Goal: Task Accomplishment & Management: Use online tool/utility

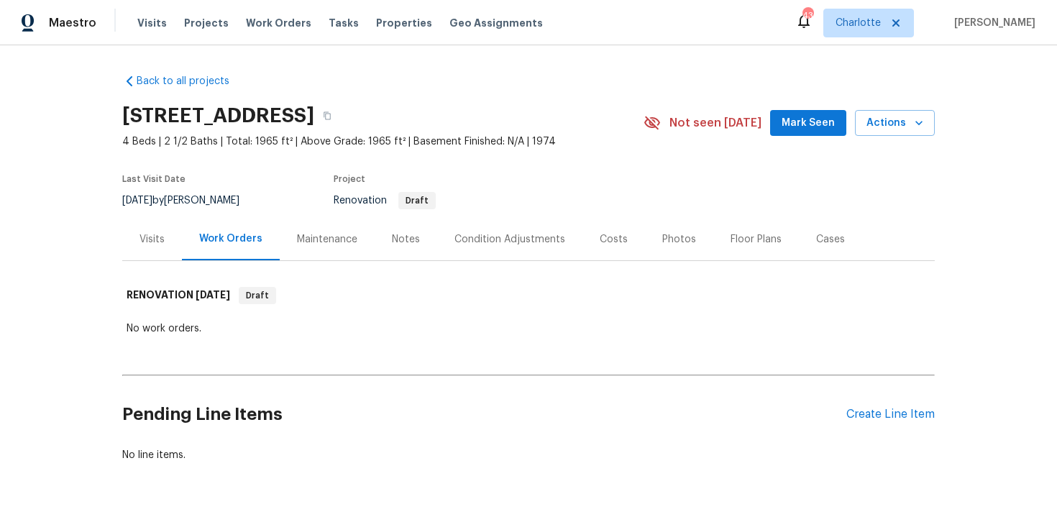
scroll to position [43, 0]
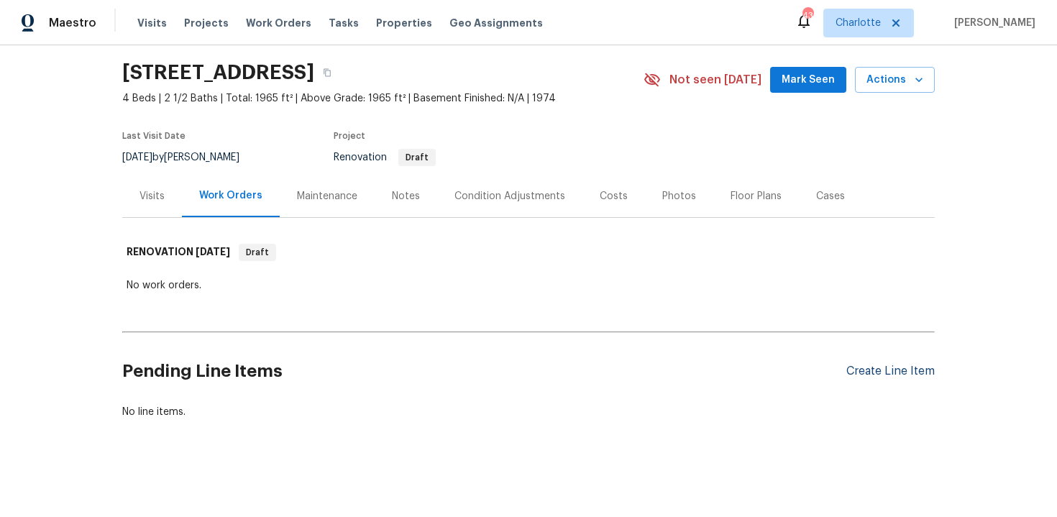
click at [881, 372] on div "Create Line Item" at bounding box center [890, 372] width 88 height 14
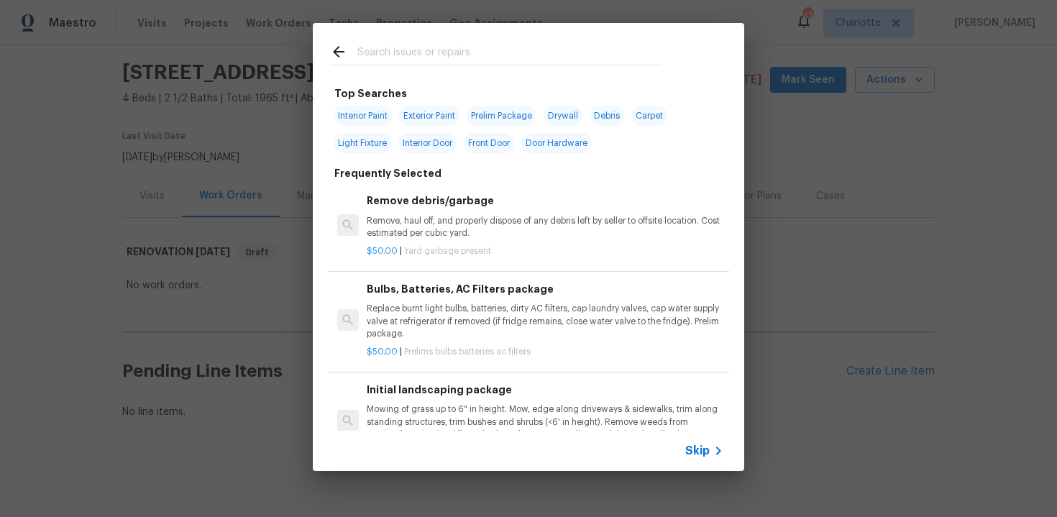
click at [692, 452] on span "Skip" at bounding box center [697, 451] width 24 height 14
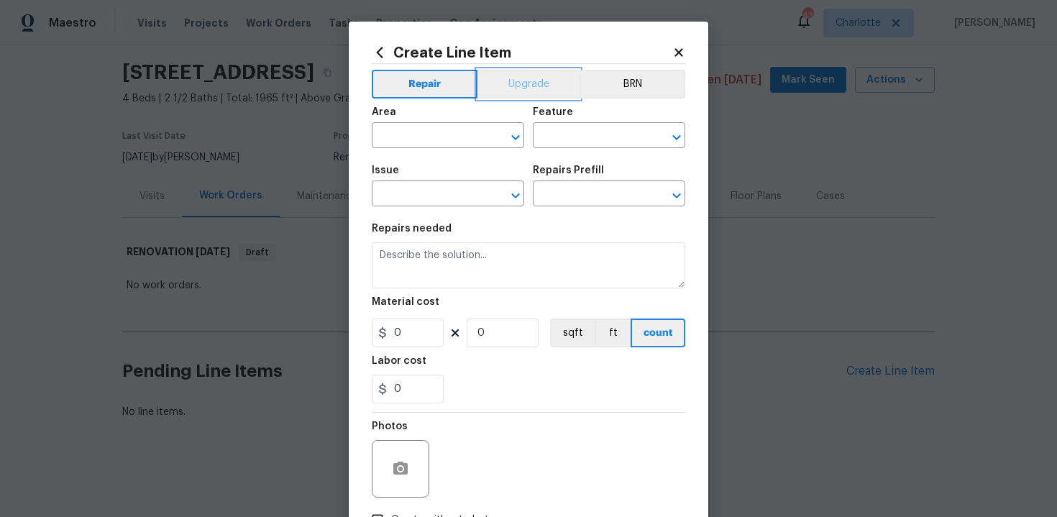
click at [524, 88] on button "Upgrade" at bounding box center [528, 84] width 103 height 29
click at [447, 132] on input "text" at bounding box center [428, 137] width 112 height 22
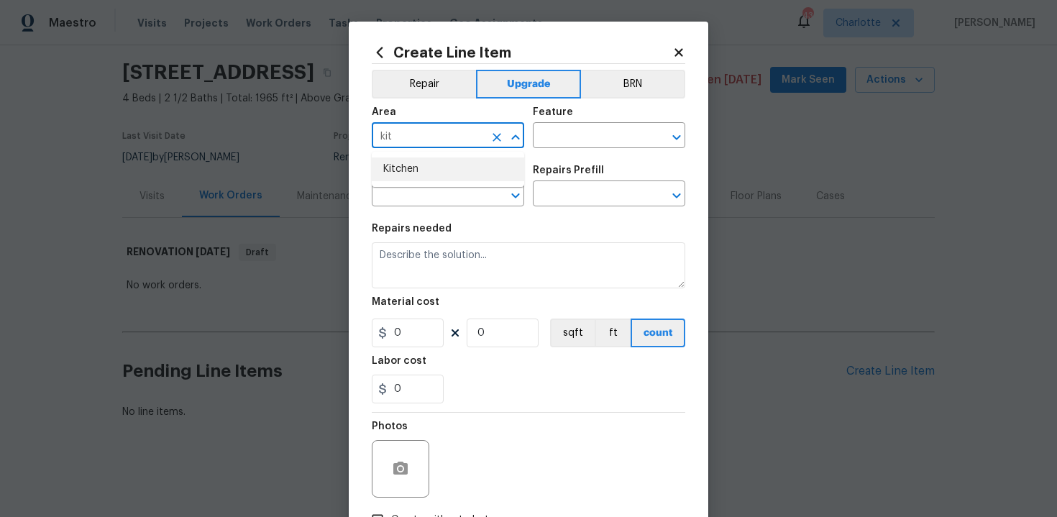
click at [434, 168] on li "Kitchen" at bounding box center [448, 169] width 152 height 24
type input "Kitchen"
click at [599, 131] on input "text" at bounding box center [589, 137] width 112 height 22
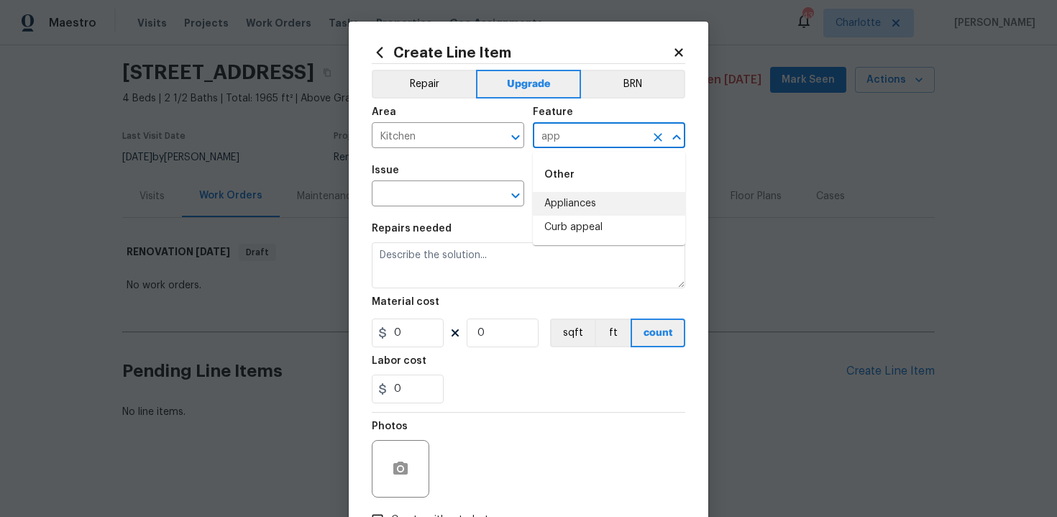
click at [593, 201] on li "Appliances" at bounding box center [609, 204] width 152 height 24
type input "Appliances"
click at [465, 187] on input "text" at bounding box center [428, 195] width 112 height 22
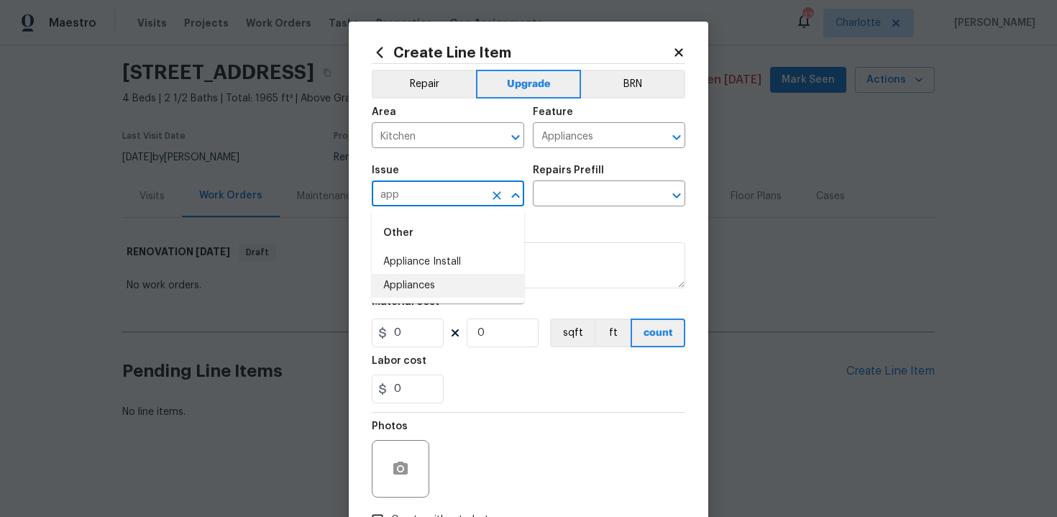
click at [449, 288] on li "Appliances" at bounding box center [448, 286] width 152 height 24
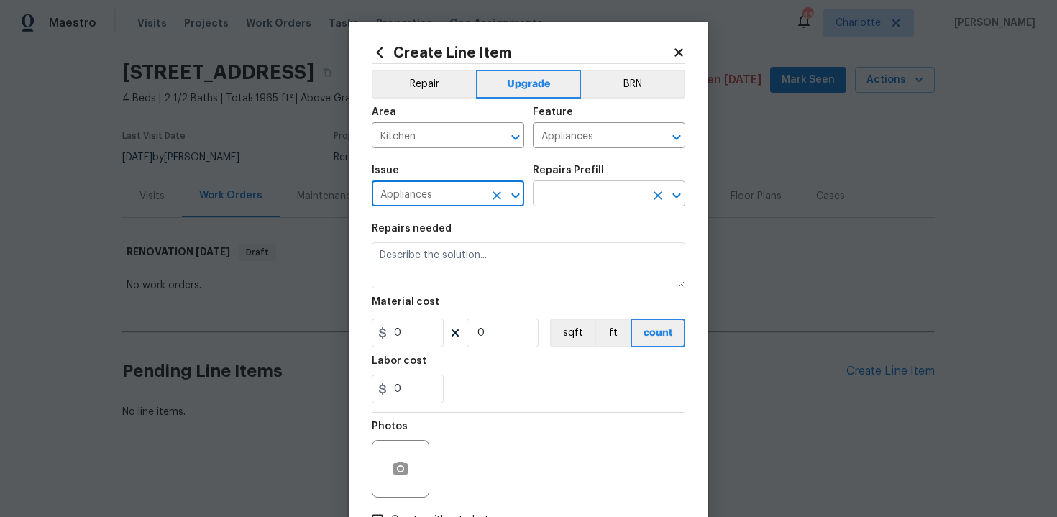
type input "Appliances"
click at [564, 193] on input "text" at bounding box center [589, 195] width 112 height 22
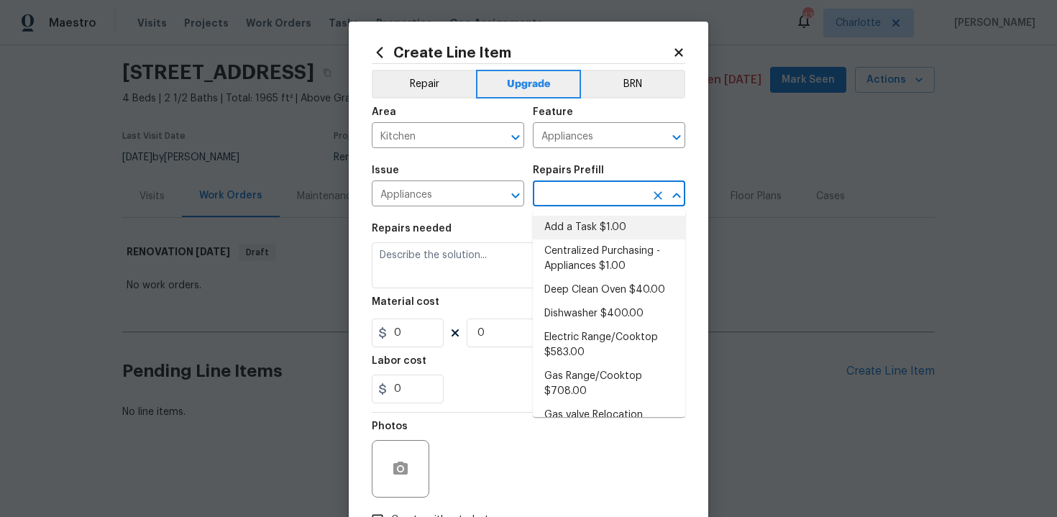
click at [580, 224] on li "Add a Task $1.00" at bounding box center [609, 228] width 152 height 24
type input "Add a Task $1.00"
type textarea "HPM to detail"
type input "1"
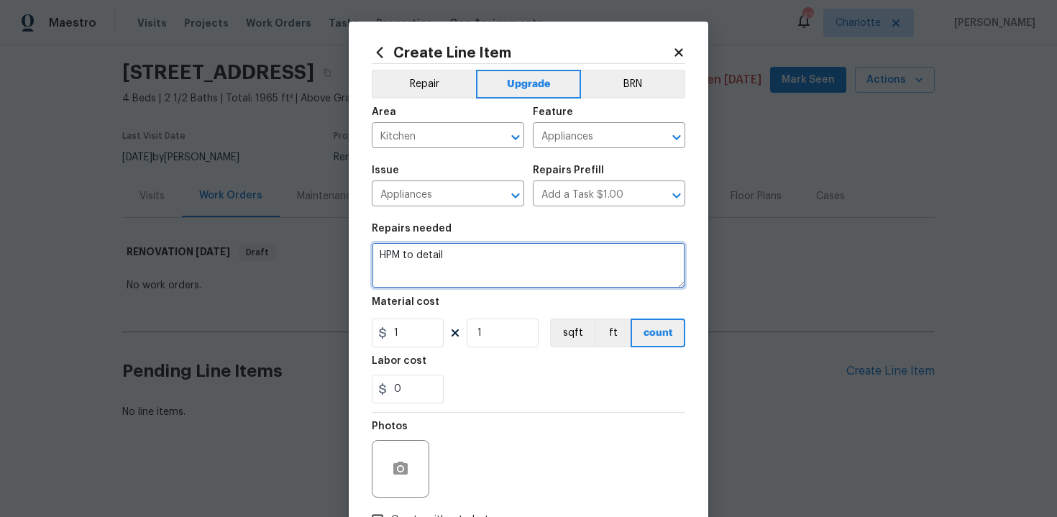
drag, startPoint x: 373, startPoint y: 260, endPoint x: 572, endPoint y: 262, distance: 199.2
click at [572, 262] on textarea "HPM to detail" at bounding box center [529, 265] width 314 height 46
paste textarea "Install SS Microwave"
type textarea "#sala - Install SS Microwave"
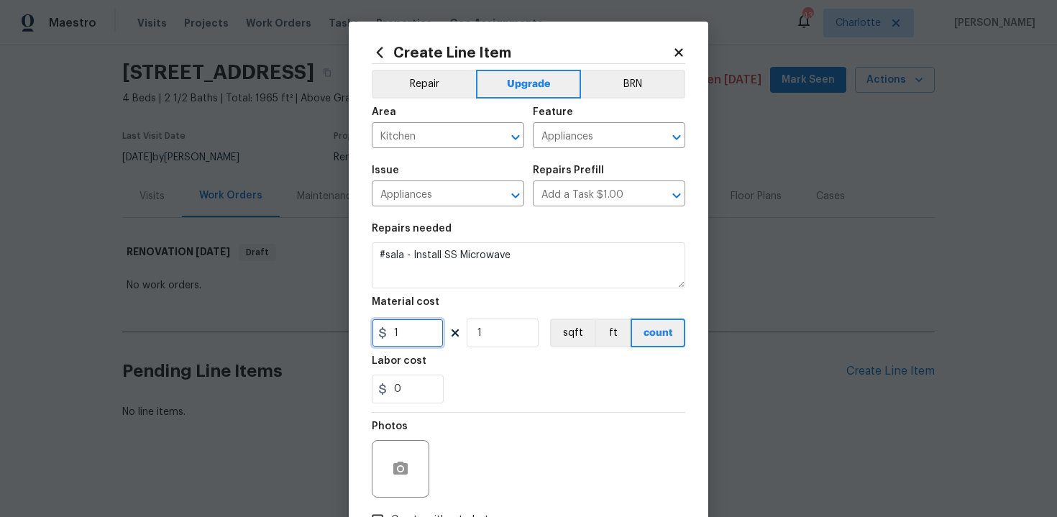
click at [405, 341] on input "1" at bounding box center [408, 333] width 72 height 29
type input "500"
click at [473, 384] on div "0" at bounding box center [529, 389] width 314 height 29
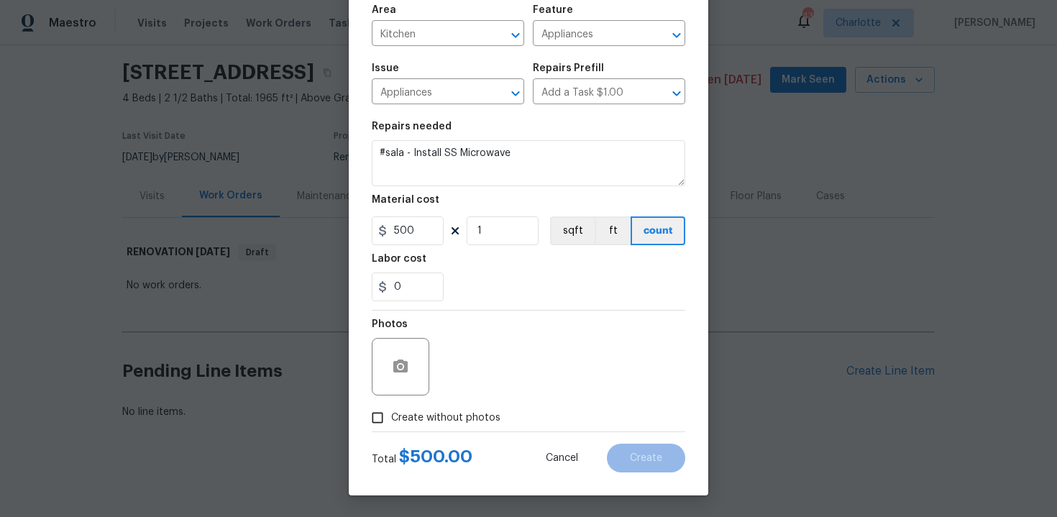
click at [426, 412] on span "Create without photos" at bounding box center [445, 418] width 109 height 15
click at [391, 412] on input "Create without photos" at bounding box center [377, 417] width 27 height 27
checkbox input "true"
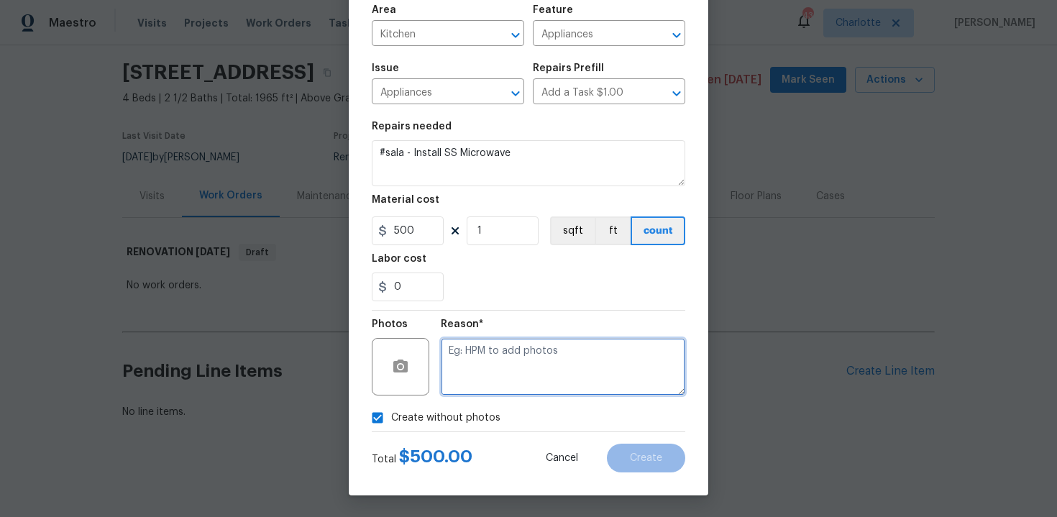
click at [500, 365] on textarea at bounding box center [563, 367] width 244 height 58
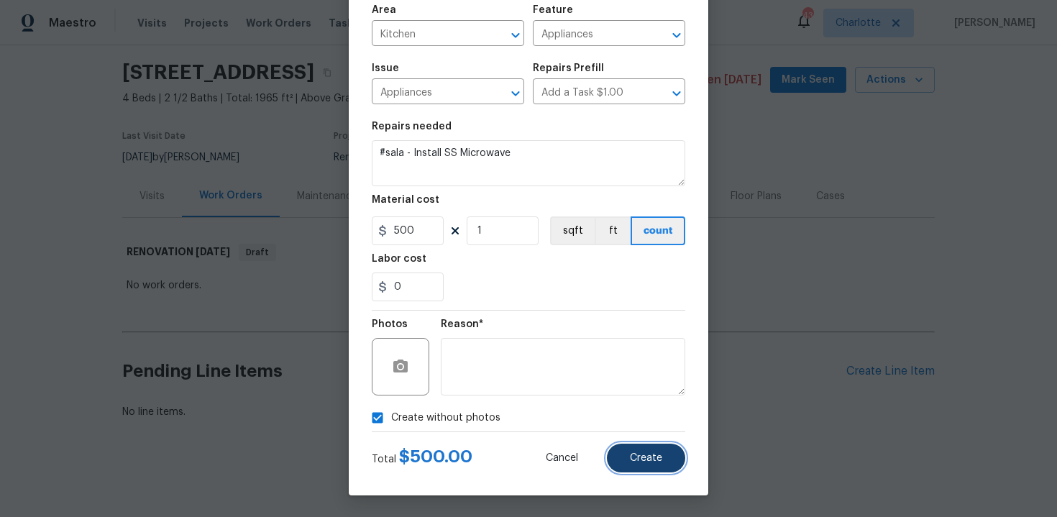
click at [661, 457] on span "Create" at bounding box center [646, 458] width 32 height 11
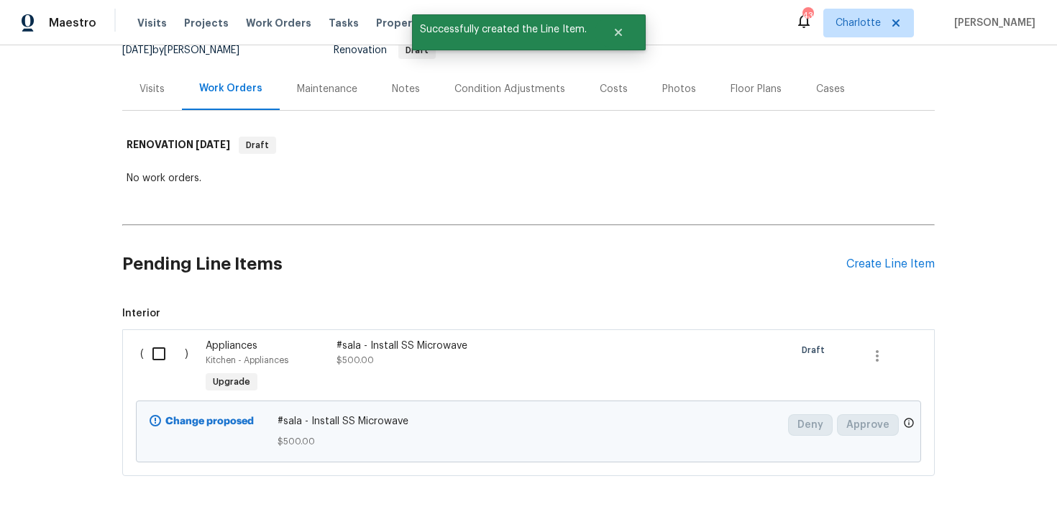
scroll to position [207, 0]
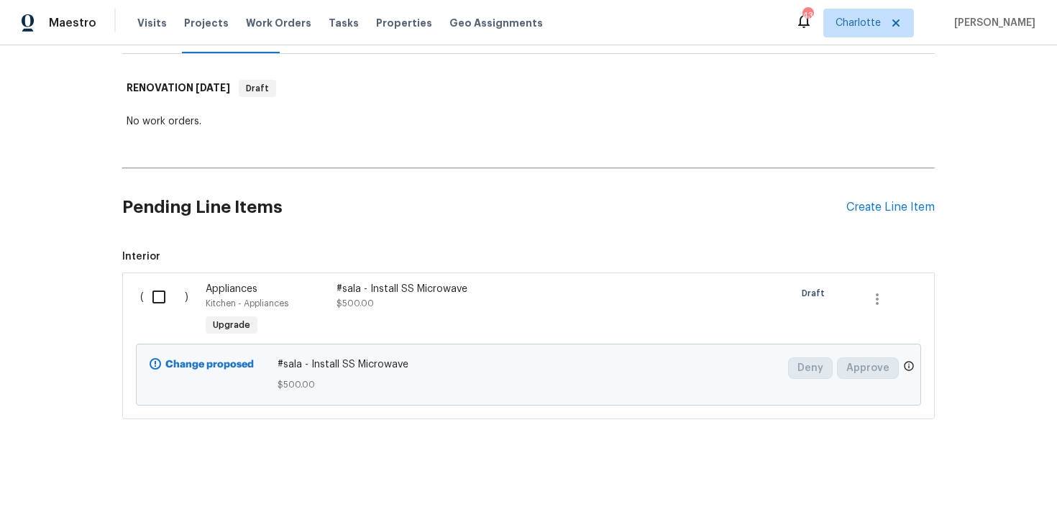
click at [983, 179] on div "Back to all projects 4870 Summerhill Rd, Las Vegas, NV 89121 4 Beds | 2 1/2 Bat…" at bounding box center [528, 281] width 1057 height 472
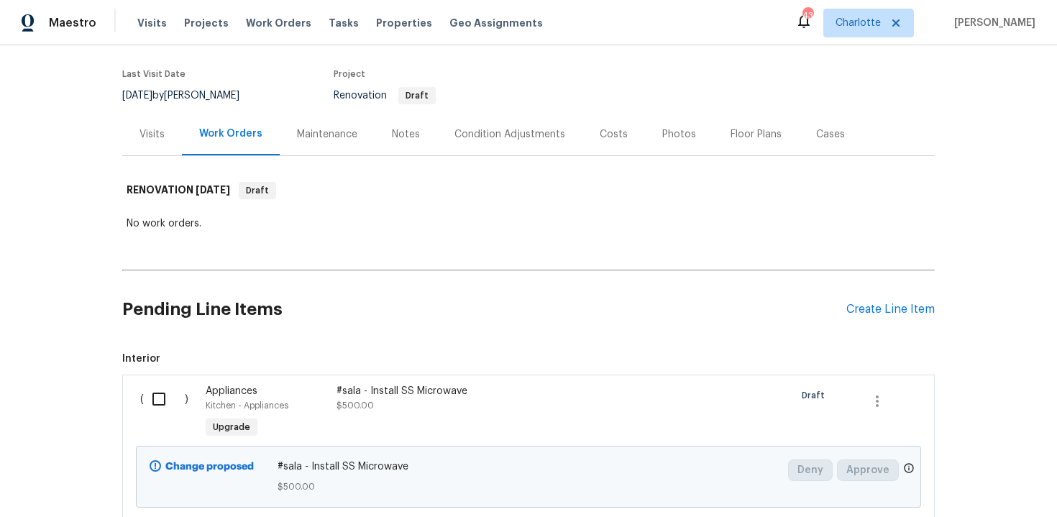
scroll to position [106, 0]
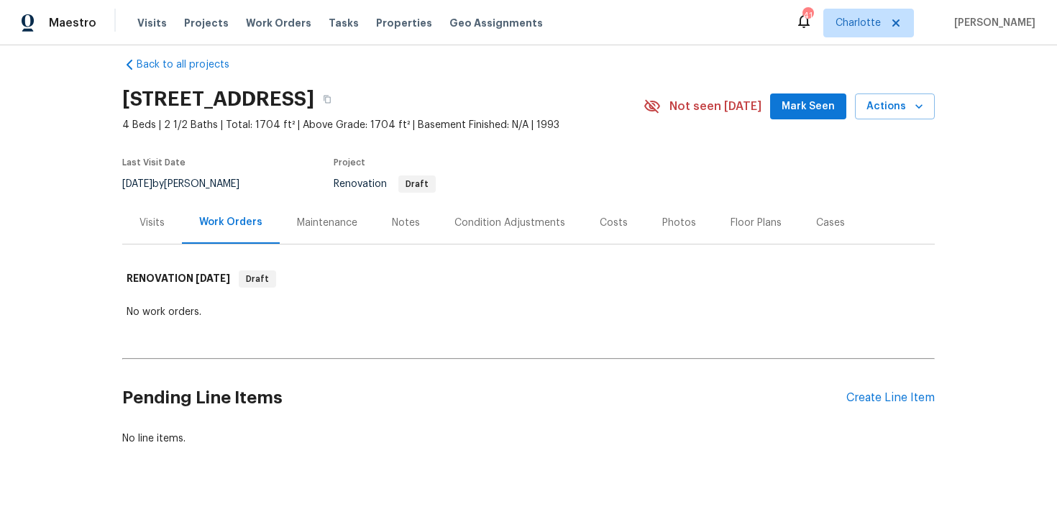
scroll to position [43, 0]
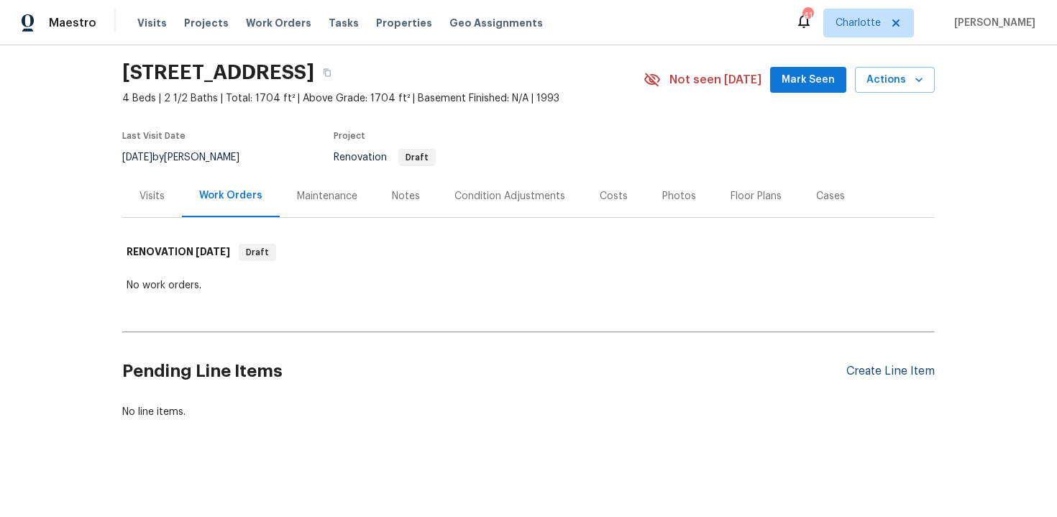
click at [900, 370] on div "Create Line Item" at bounding box center [890, 372] width 88 height 14
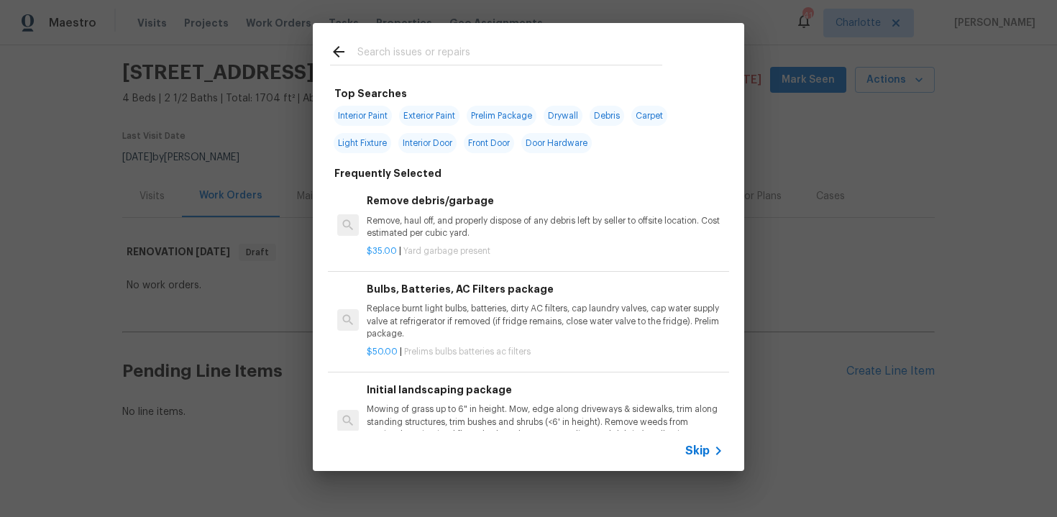
click at [701, 447] on span "Skip" at bounding box center [697, 451] width 24 height 14
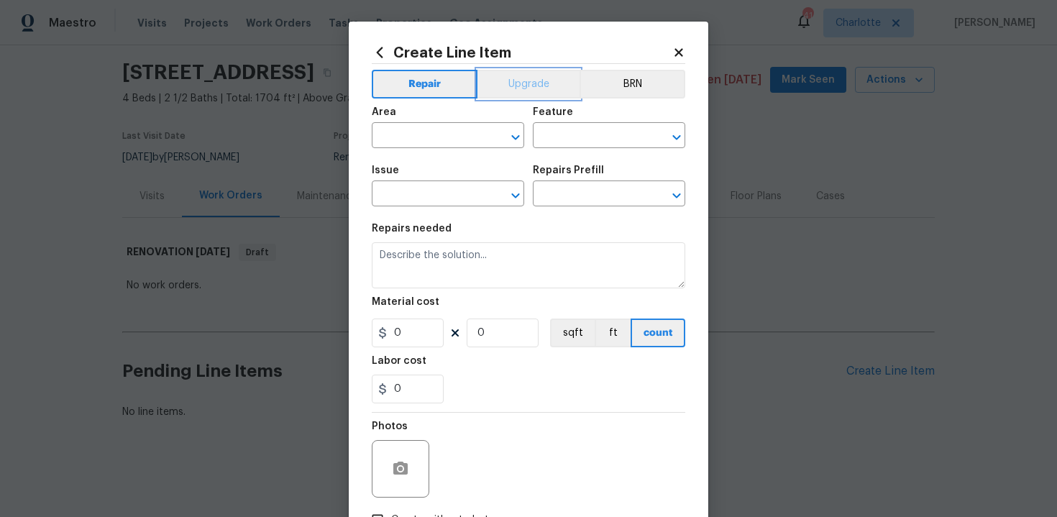
click at [518, 97] on button "Upgrade" at bounding box center [528, 84] width 103 height 29
click at [457, 134] on input "text" at bounding box center [428, 137] width 112 height 22
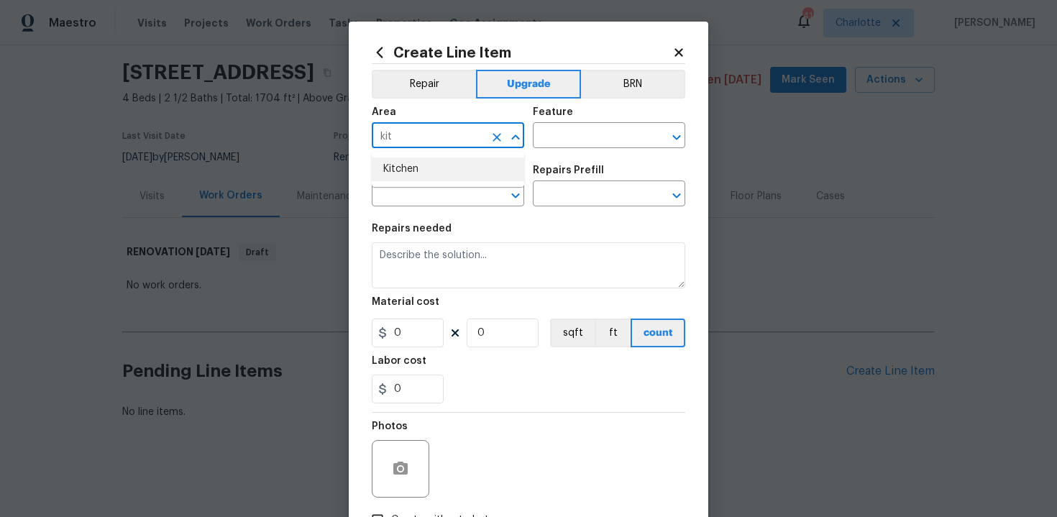
click at [457, 170] on li "Kitchen" at bounding box center [448, 169] width 152 height 24
type input "Kitchen"
click at [590, 138] on input "text" at bounding box center [589, 137] width 112 height 22
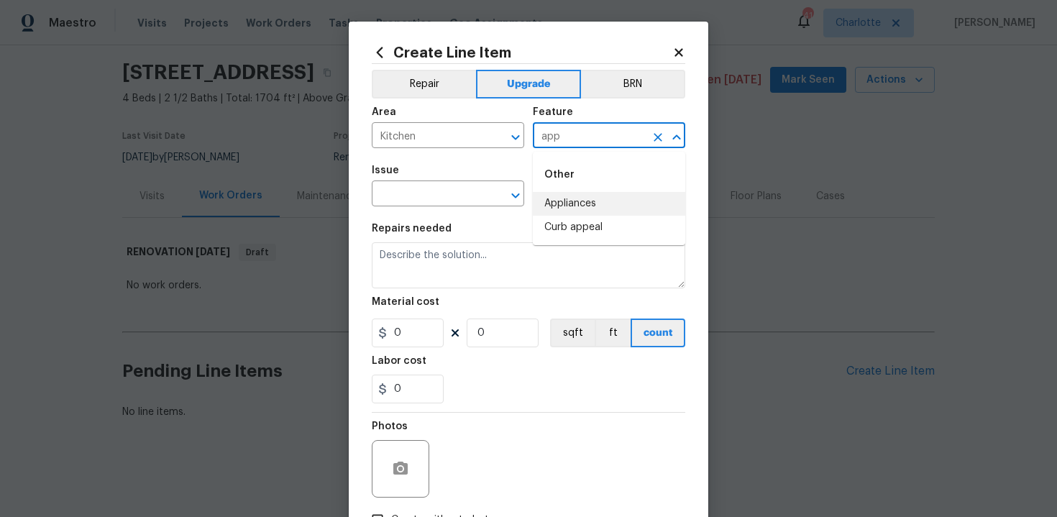
click at [594, 202] on li "Appliances" at bounding box center [609, 204] width 152 height 24
type input "Appliances"
click at [444, 195] on input "text" at bounding box center [428, 195] width 112 height 22
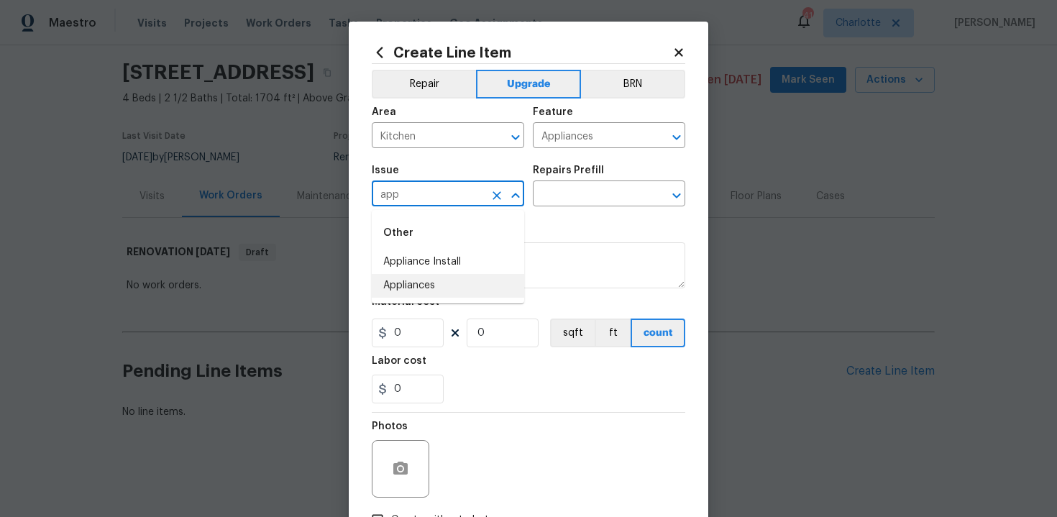
click at [434, 286] on li "Appliances" at bounding box center [448, 286] width 152 height 24
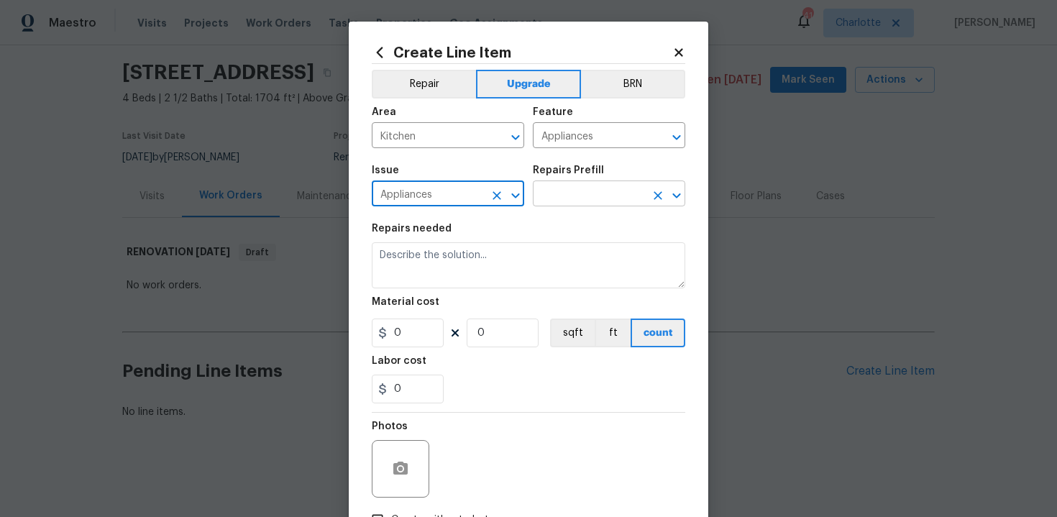
type input "Appliances"
click at [556, 194] on input "text" at bounding box center [589, 195] width 112 height 22
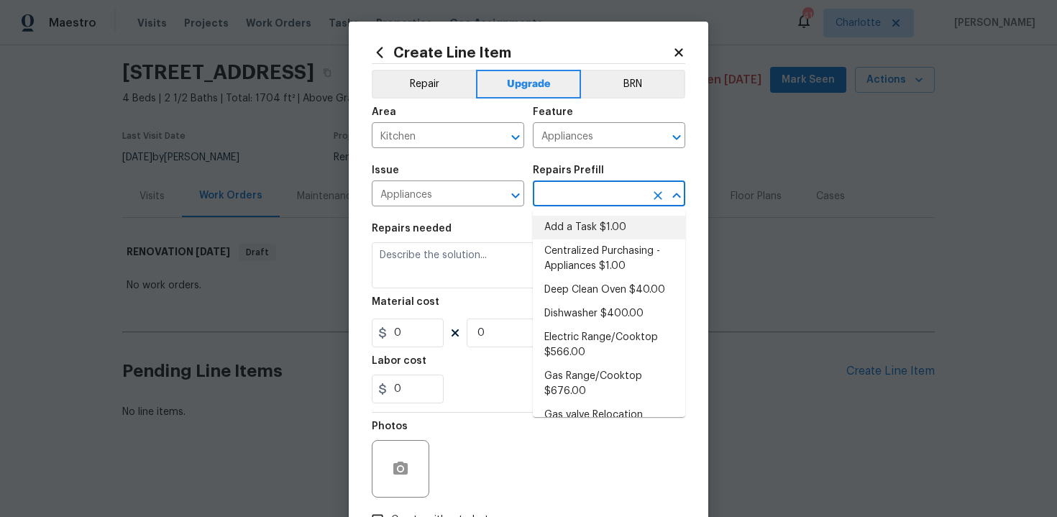
click at [574, 233] on li "Add a Task $1.00" at bounding box center [609, 228] width 152 height 24
type input "Add a Task $1.00"
type textarea "HPM to detail"
type input "1"
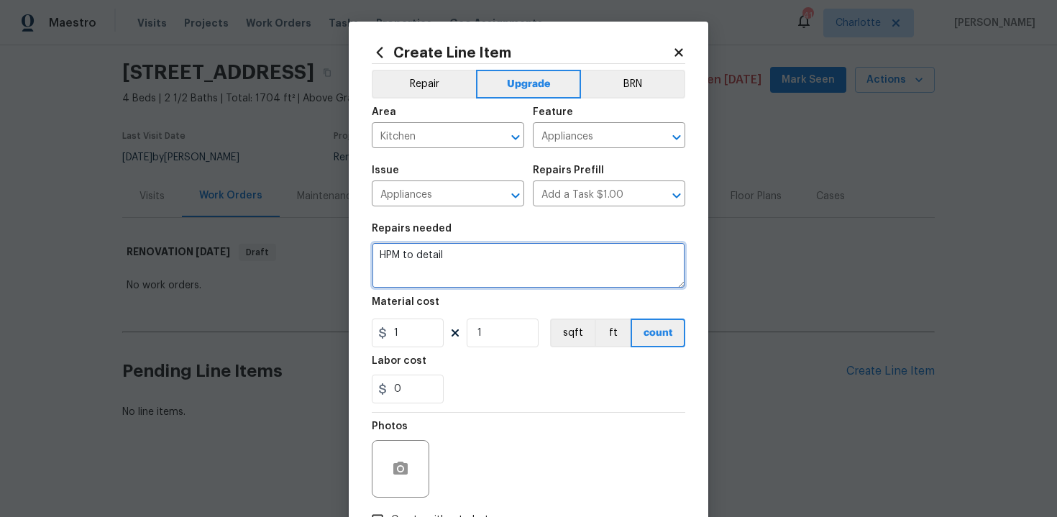
drag, startPoint x: 375, startPoint y: 257, endPoint x: 464, endPoint y: 257, distance: 89.2
click at [464, 257] on textarea "HPM to detail" at bounding box center [529, 265] width 314 height 46
paste textarea "Install New SS range"
type textarea "#sala - Install New SS range"
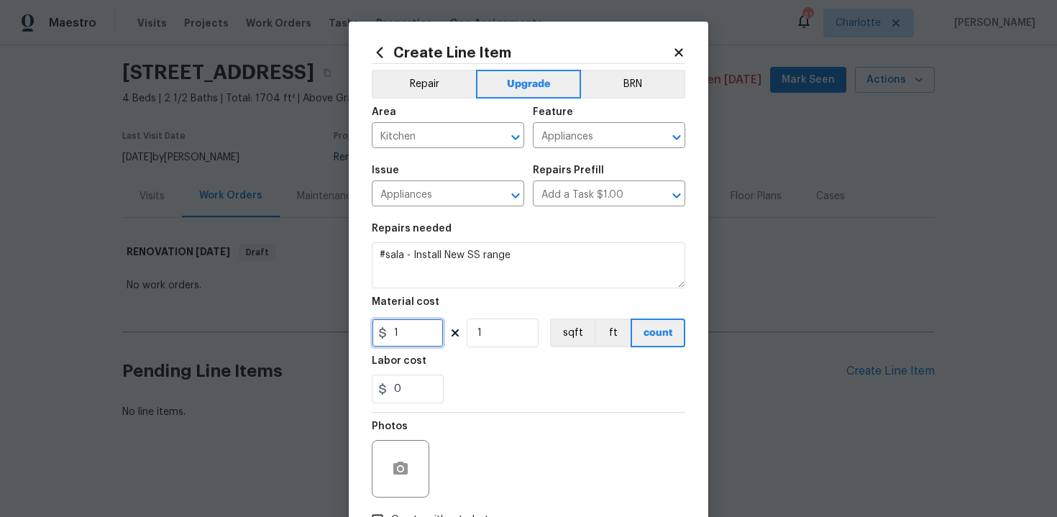
click at [417, 339] on input "1" at bounding box center [408, 333] width 72 height 29
type input "1500"
click at [579, 380] on div "0" at bounding box center [529, 389] width 314 height 29
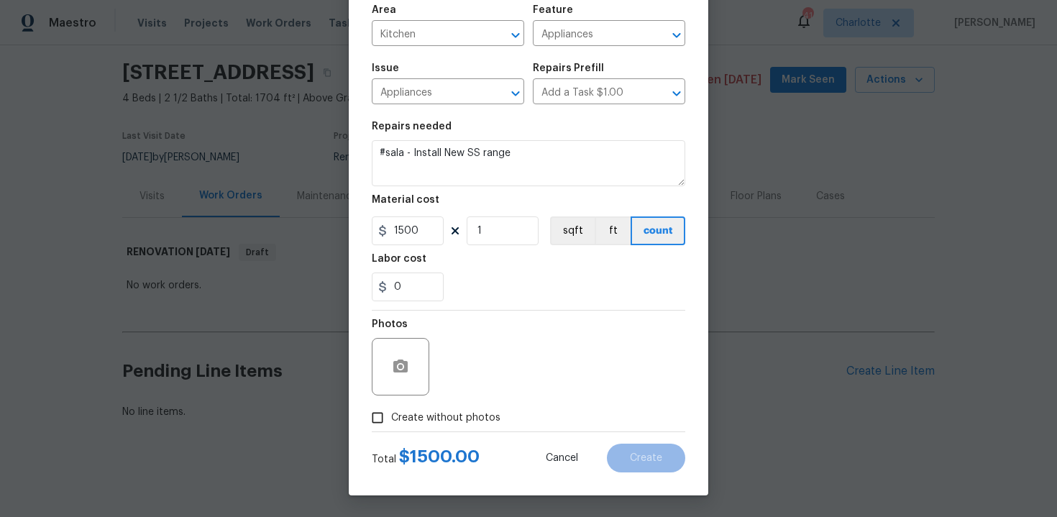
click at [446, 415] on span "Create without photos" at bounding box center [445, 418] width 109 height 15
click at [391, 415] on input "Create without photos" at bounding box center [377, 417] width 27 height 27
checkbox input "true"
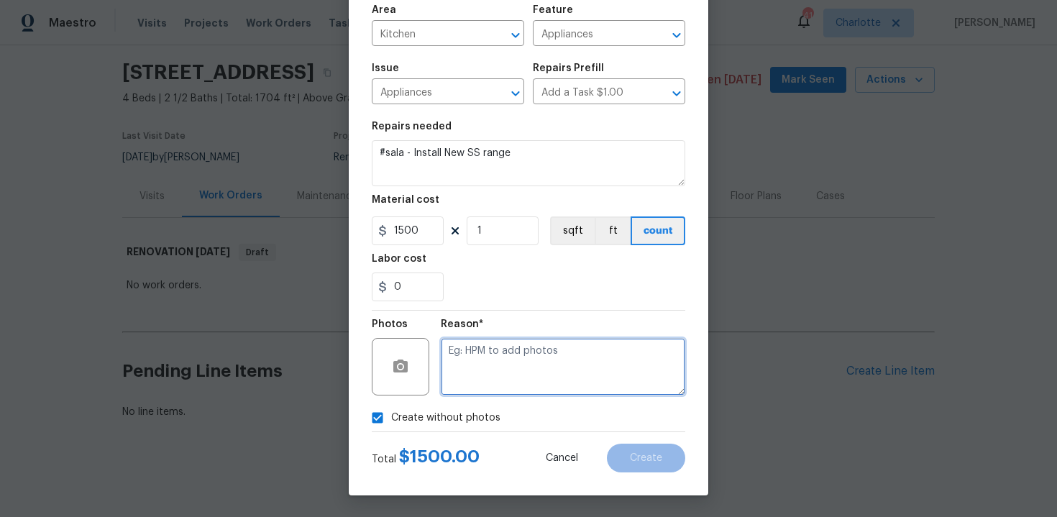
click at [498, 380] on textarea at bounding box center [563, 367] width 244 height 58
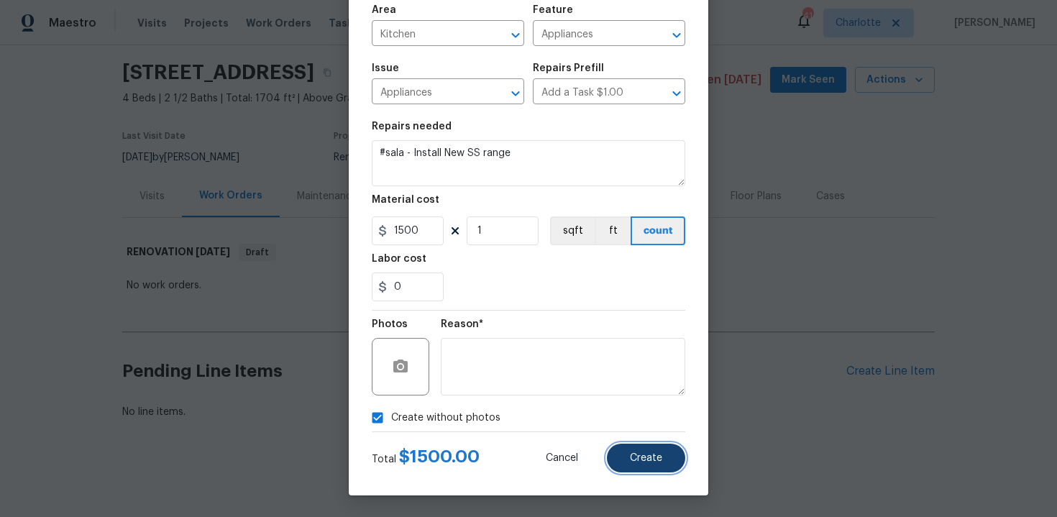
click at [636, 460] on span "Create" at bounding box center [646, 458] width 32 height 11
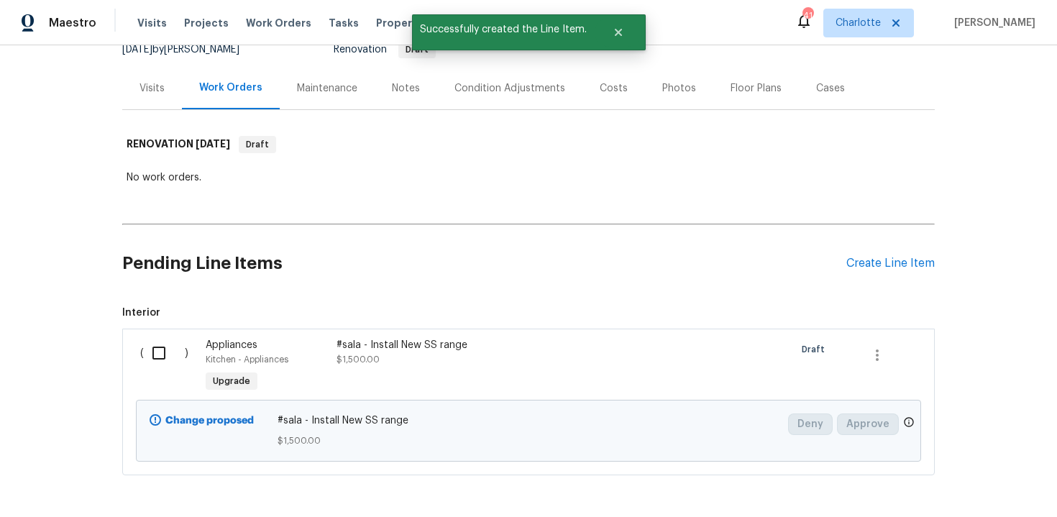
scroll to position [207, 0]
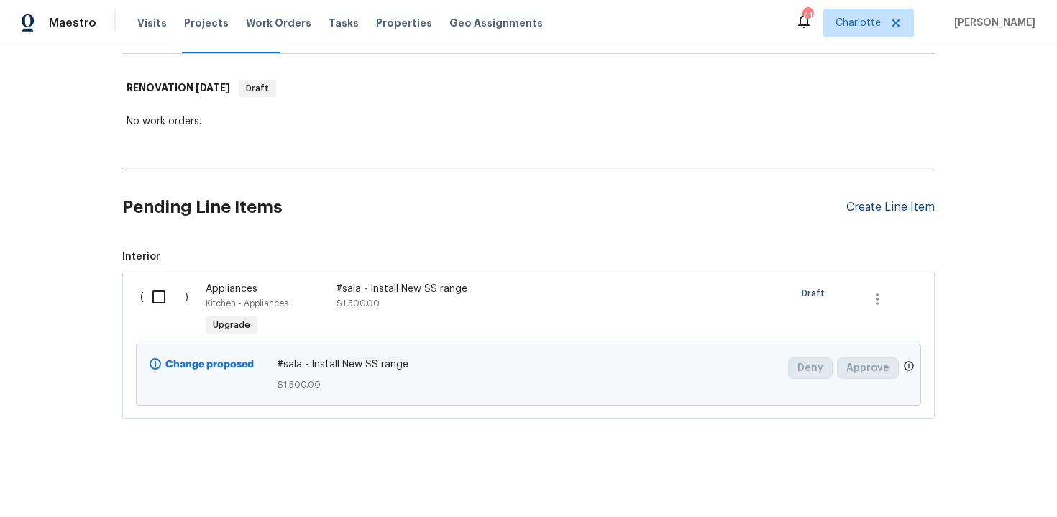
click at [904, 211] on div "Create Line Item" at bounding box center [890, 208] width 88 height 14
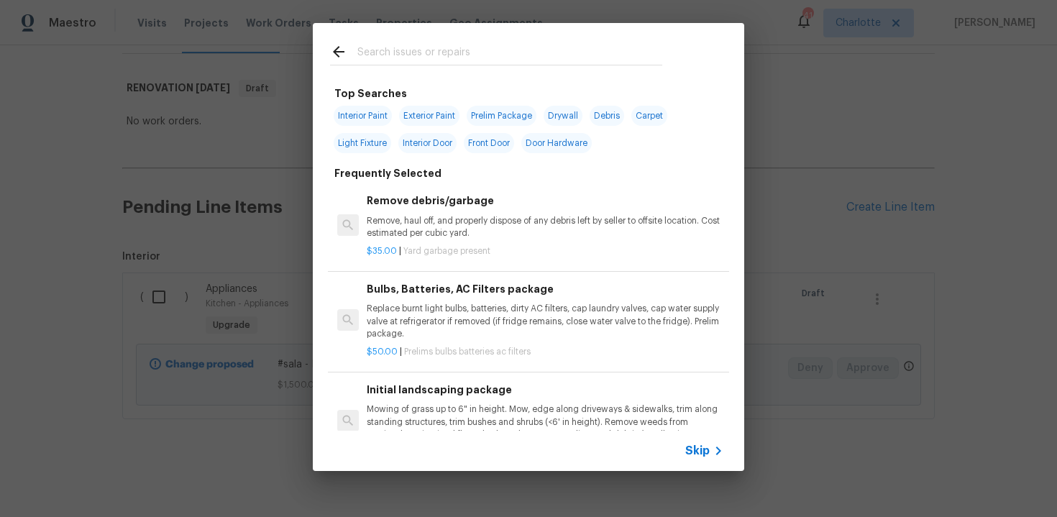
click at [703, 449] on span "Skip" at bounding box center [697, 451] width 24 height 14
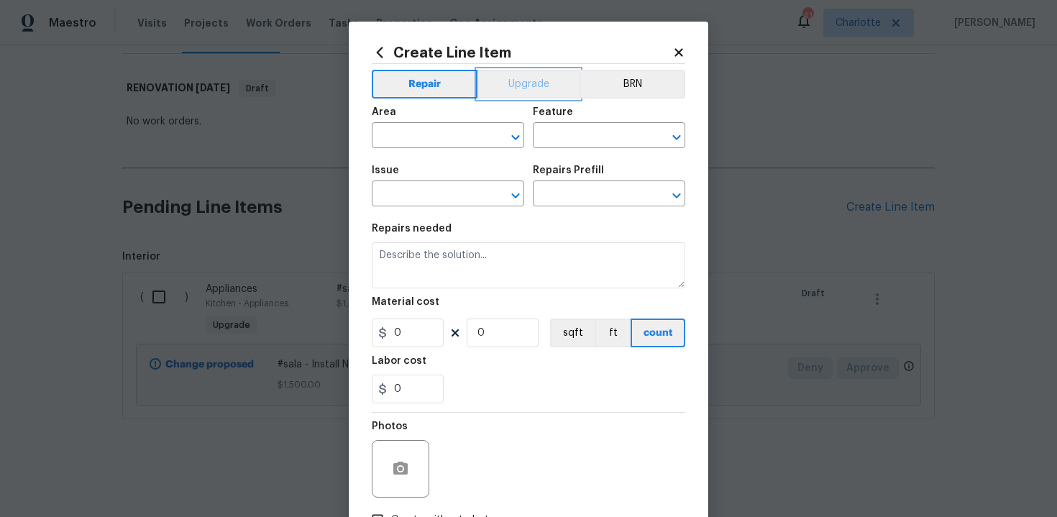
click at [536, 87] on button "Upgrade" at bounding box center [528, 84] width 103 height 29
click at [430, 129] on input "text" at bounding box center [428, 137] width 112 height 22
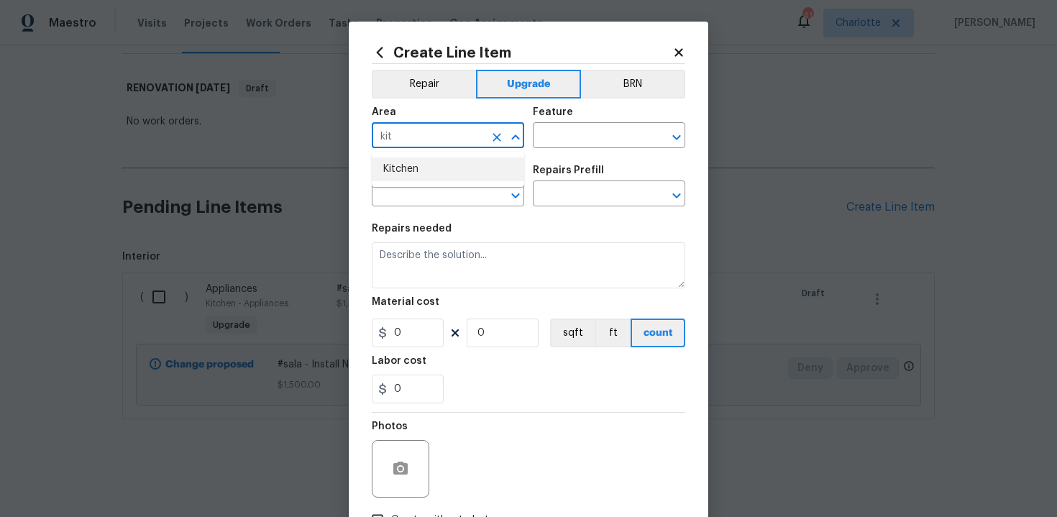
click at [416, 168] on li "Kitchen" at bounding box center [448, 169] width 152 height 24
type input "Kitchen"
click at [566, 147] on input "text" at bounding box center [589, 137] width 112 height 22
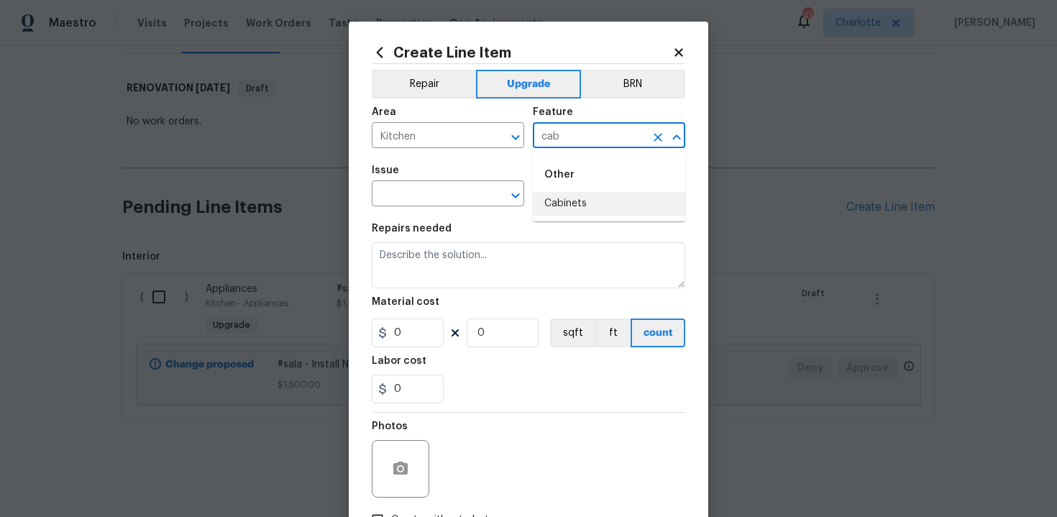
click at [568, 204] on li "Cabinets" at bounding box center [609, 204] width 152 height 24
type input "Cabinets"
click at [469, 191] on input "text" at bounding box center [428, 195] width 112 height 22
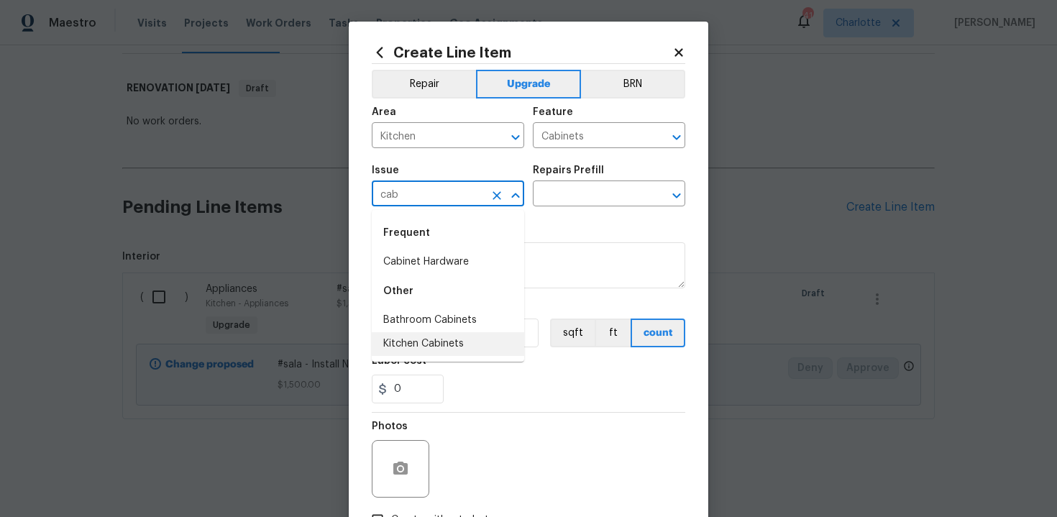
click at [454, 334] on li "Kitchen Cabinets" at bounding box center [448, 344] width 152 height 24
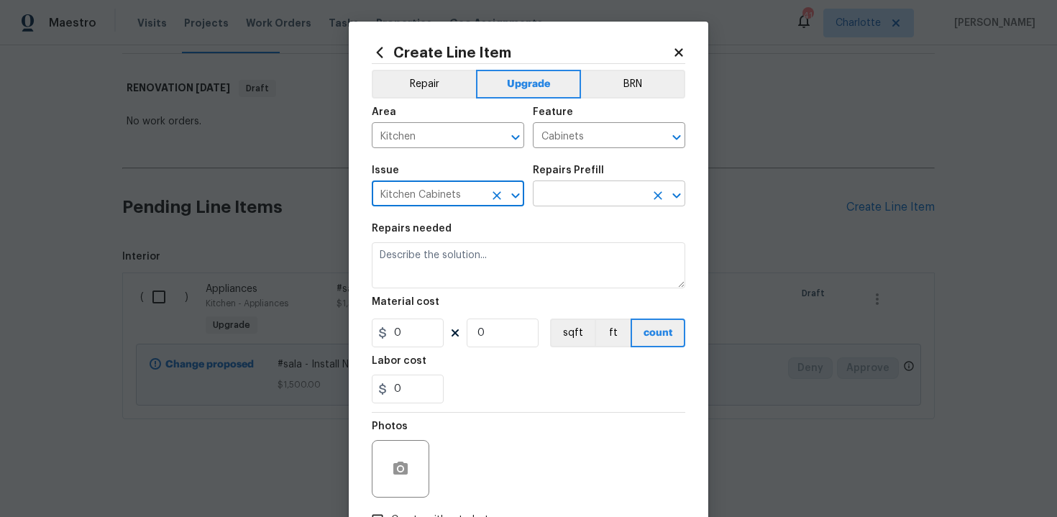
type input "Kitchen Cabinets"
click at [594, 197] on input "text" at bounding box center [589, 195] width 112 height 22
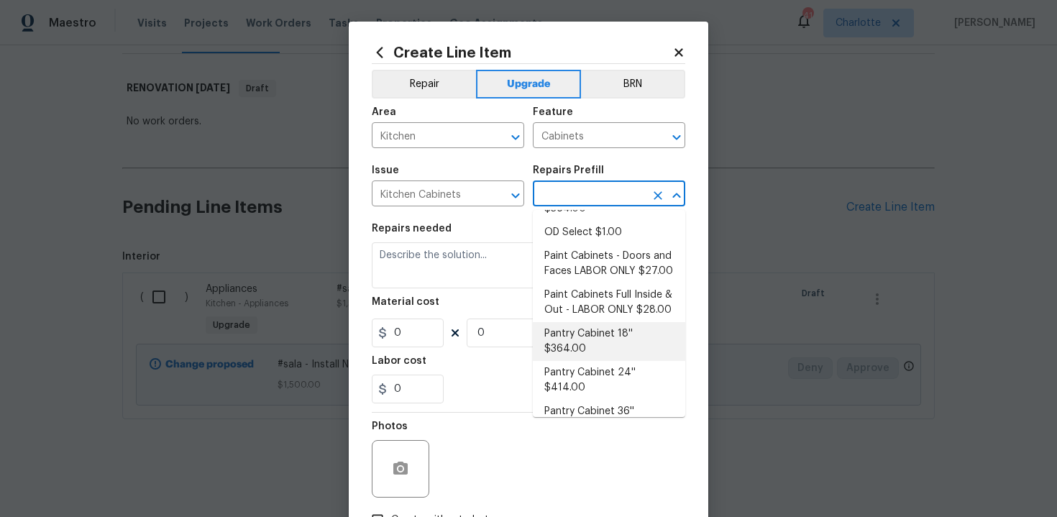
scroll to position [211, 0]
click at [598, 285] on li "Paint Cabinets Full Inside & Out - LABOR ONLY $28.00" at bounding box center [609, 304] width 152 height 39
type input "Paint Cabinets Full Inside & Out - LABOR ONLY $28.00"
type textarea "Prep, sand, mask and apply 2 coats of paint to the kitchen cabinet doors, inter…"
type input "28"
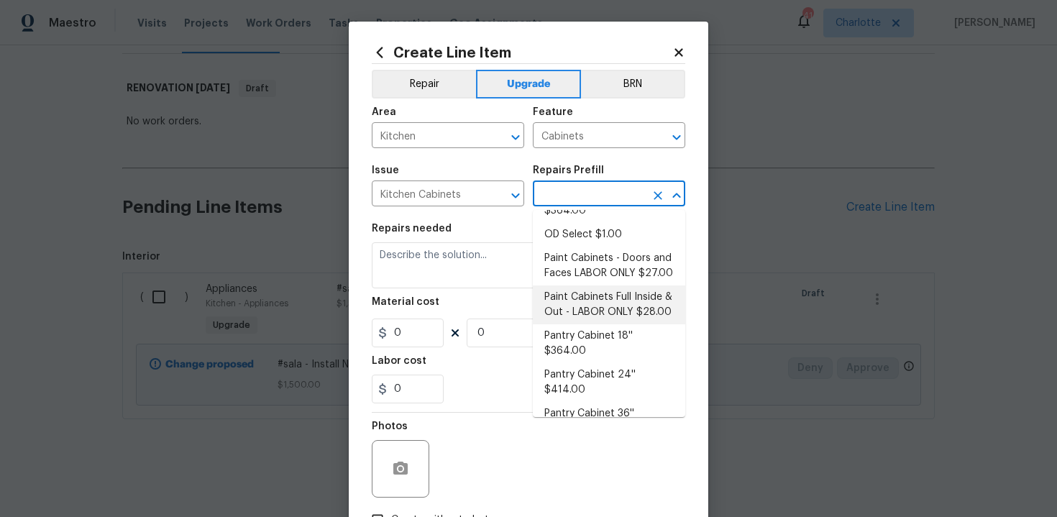
type input "1"
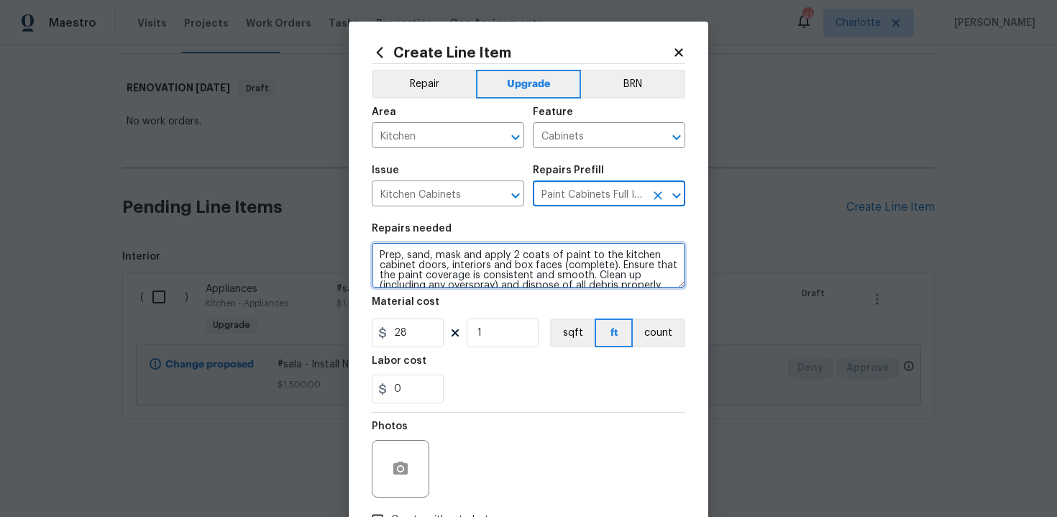
click at [377, 254] on textarea "Prep, sand, mask and apply 2 coats of paint to the kitchen cabinet doors, inter…" at bounding box center [529, 265] width 314 height 46
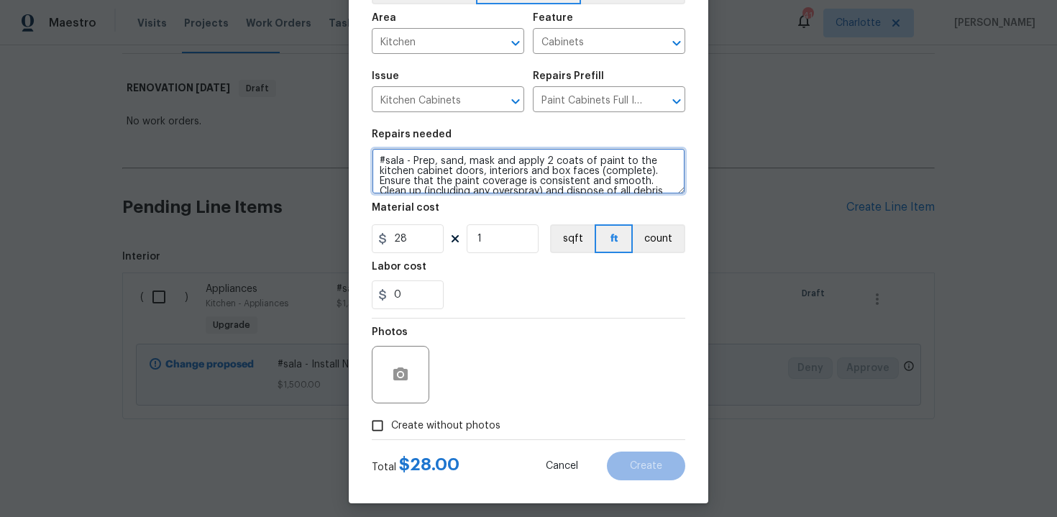
scroll to position [103, 0]
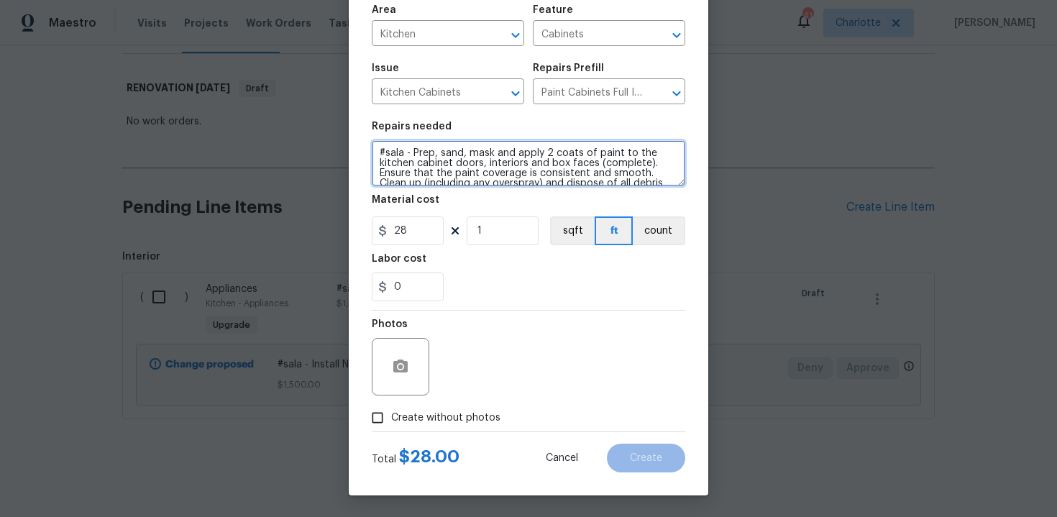
type textarea "#sala - Prep, sand, mask and apply 2 coats of paint to the kitchen cabinet door…"
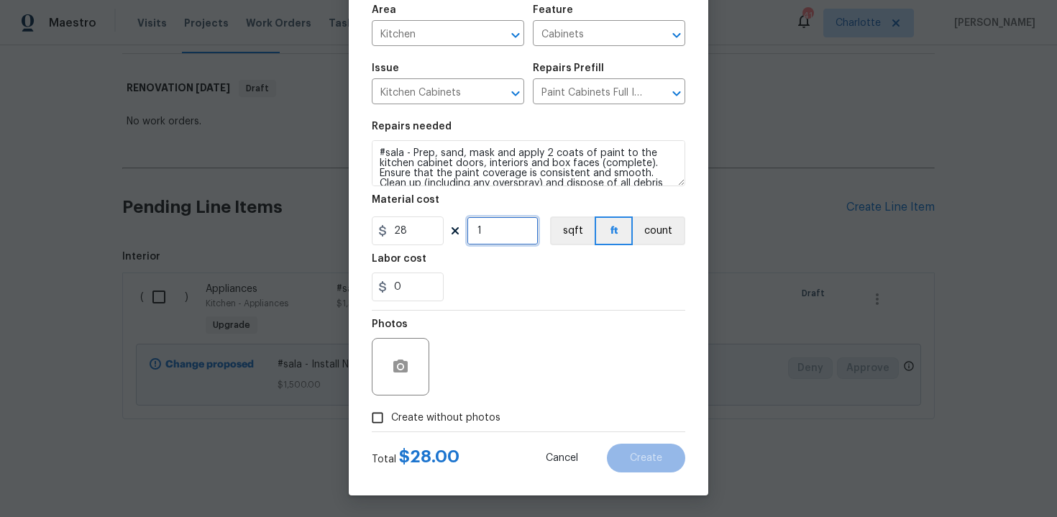
click at [498, 225] on input "1" at bounding box center [503, 230] width 72 height 29
type input "85"
click at [434, 419] on span "Create without photos" at bounding box center [445, 418] width 109 height 15
click at [391, 419] on input "Create without photos" at bounding box center [377, 417] width 27 height 27
checkbox input "true"
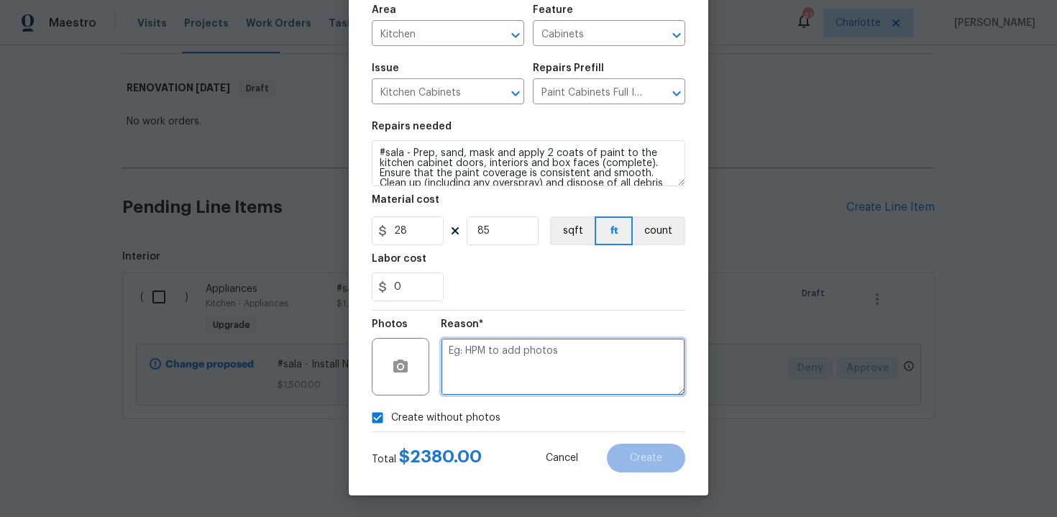
click at [494, 380] on textarea at bounding box center [563, 367] width 244 height 58
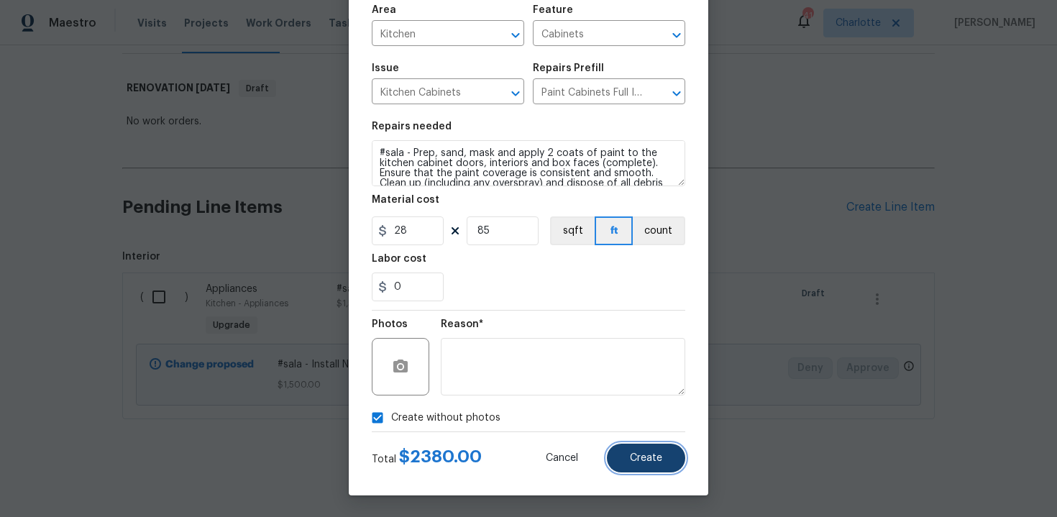
click at [657, 452] on button "Create" at bounding box center [646, 458] width 78 height 29
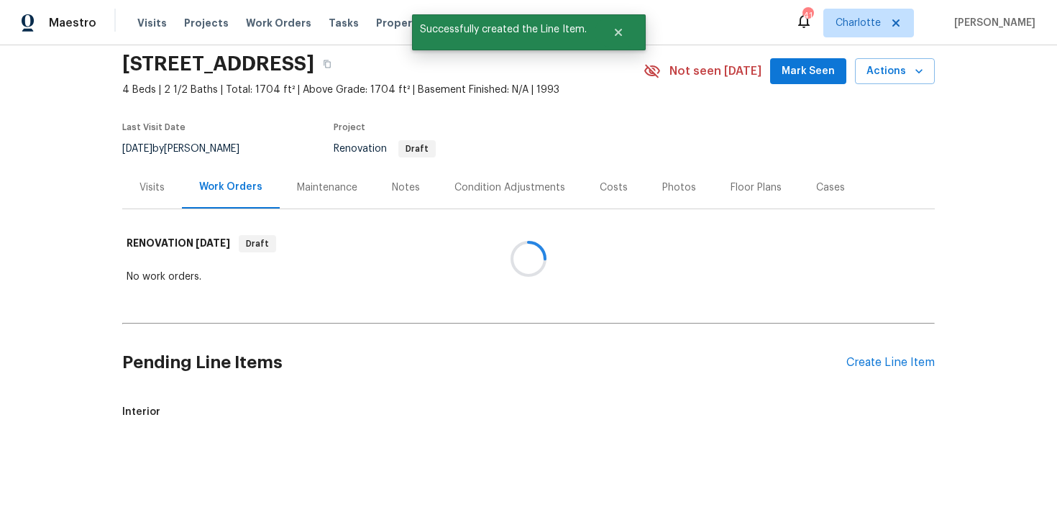
scroll to position [207, 0]
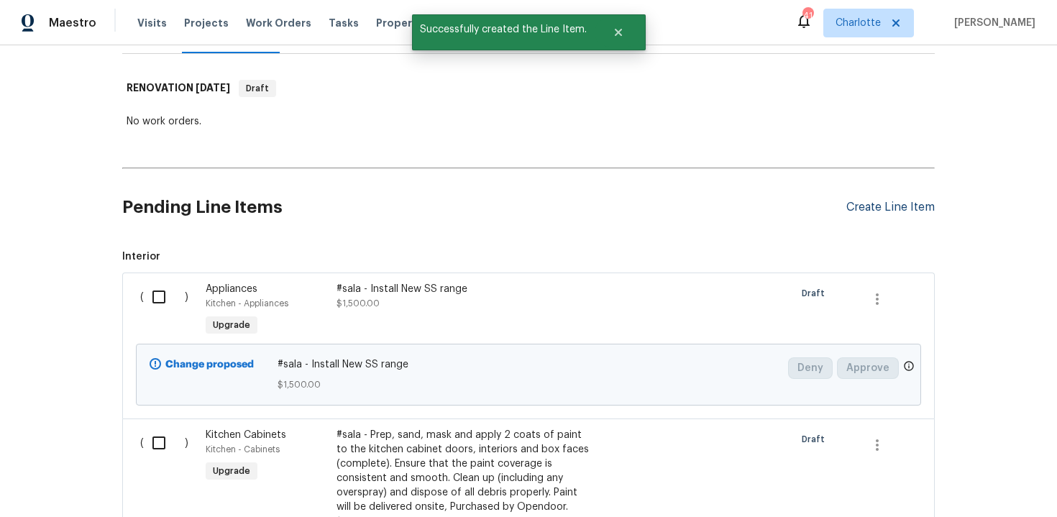
click at [897, 209] on div "Create Line Item" at bounding box center [890, 208] width 88 height 14
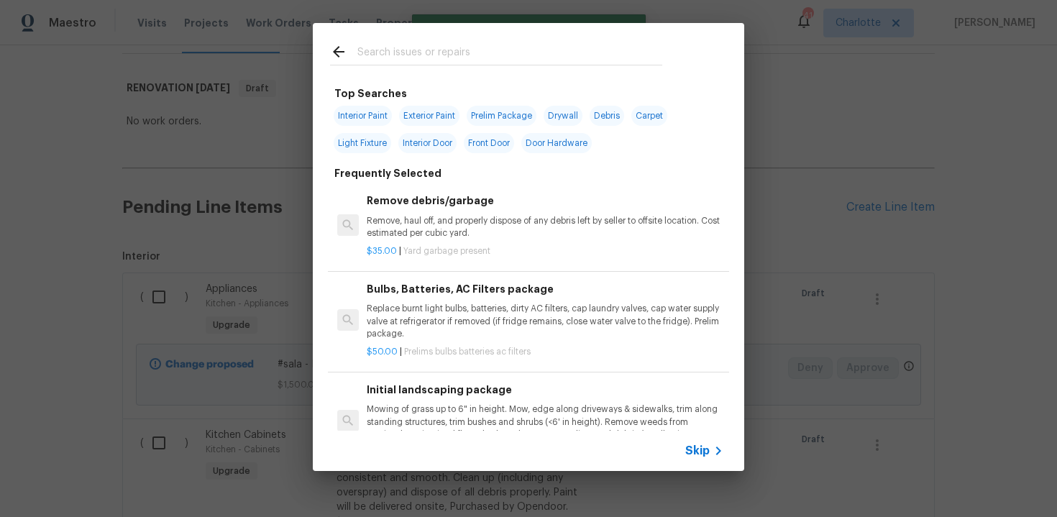
click at [687, 458] on div "Skip" at bounding box center [706, 450] width 42 height 17
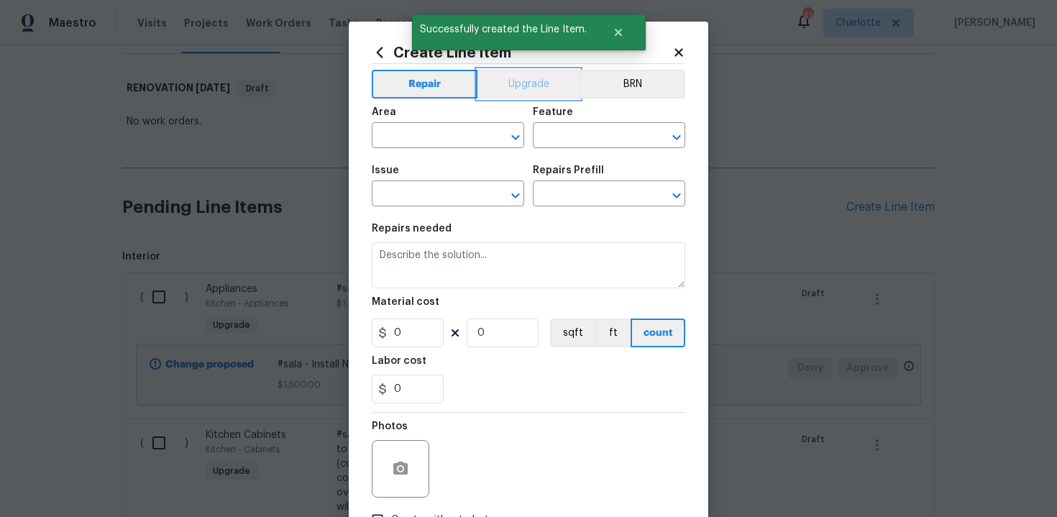
click at [539, 92] on button "Upgrade" at bounding box center [528, 84] width 103 height 29
click at [457, 129] on input "text" at bounding box center [428, 137] width 112 height 22
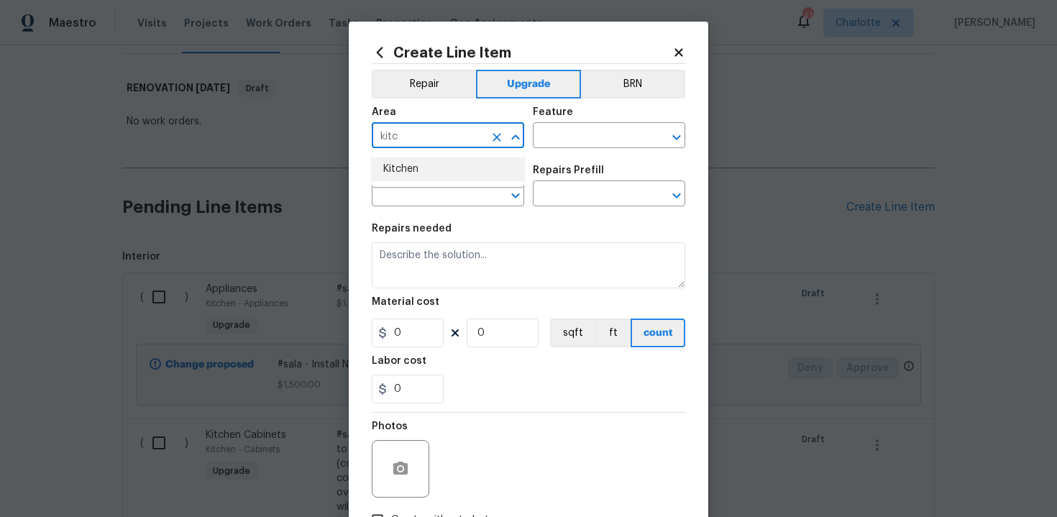
click at [441, 161] on li "Kitchen" at bounding box center [448, 169] width 152 height 24
type input "Kitchen"
click at [539, 134] on input "text" at bounding box center [589, 137] width 112 height 22
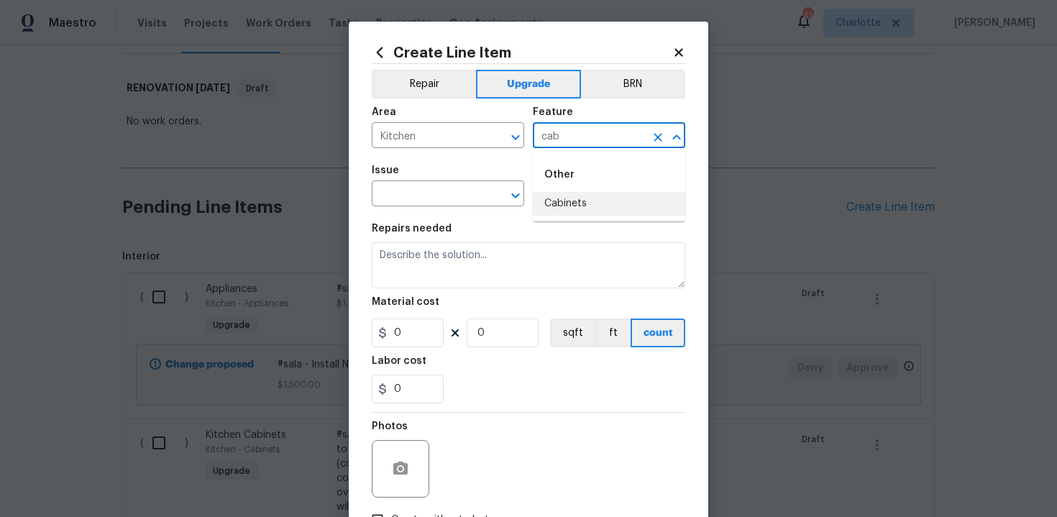
click at [562, 198] on li "Cabinets" at bounding box center [609, 204] width 152 height 24
type input "Cabinets"
click at [473, 192] on input "text" at bounding box center [428, 195] width 112 height 22
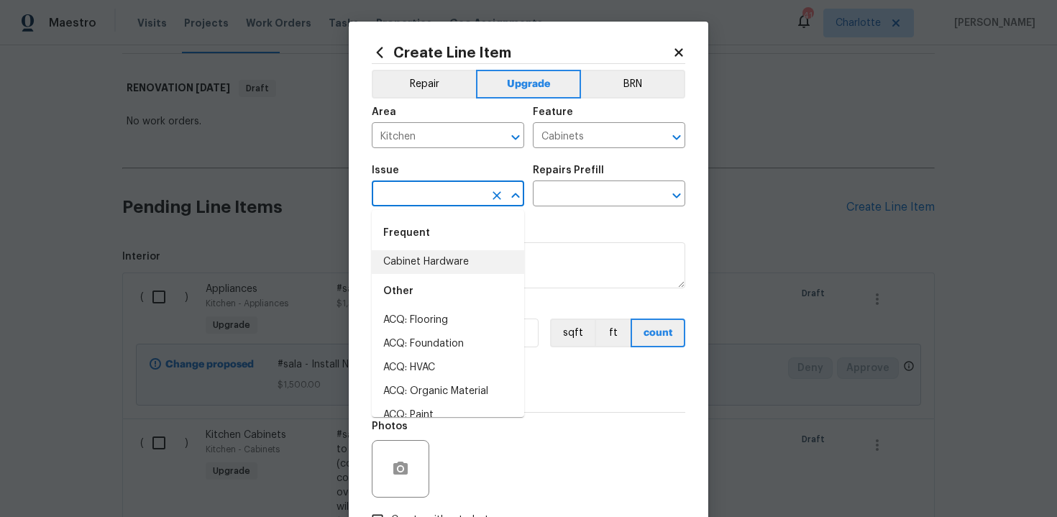
click at [454, 259] on li "Cabinet Hardware" at bounding box center [448, 262] width 152 height 24
type input "Cabinet Hardware"
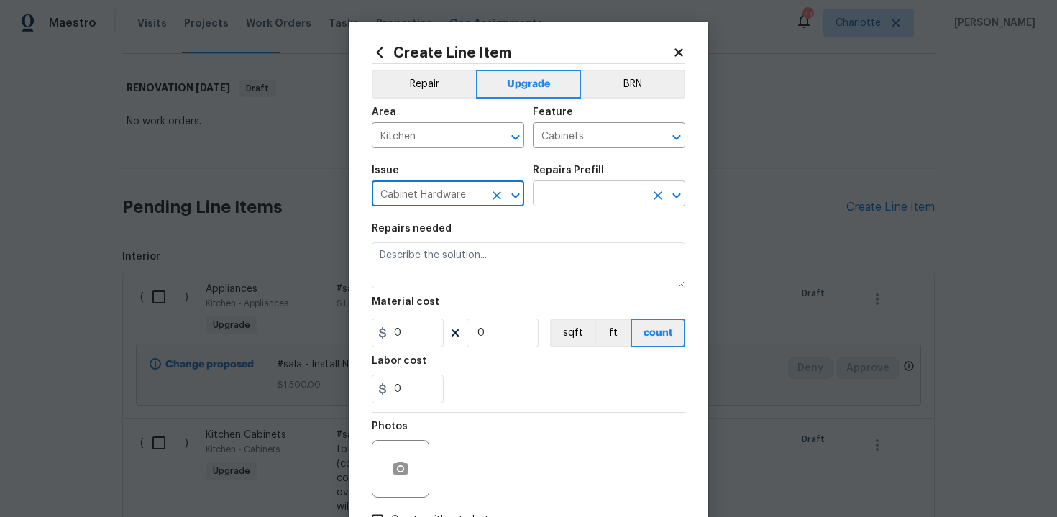
click at [594, 198] on input "text" at bounding box center [589, 195] width 112 height 22
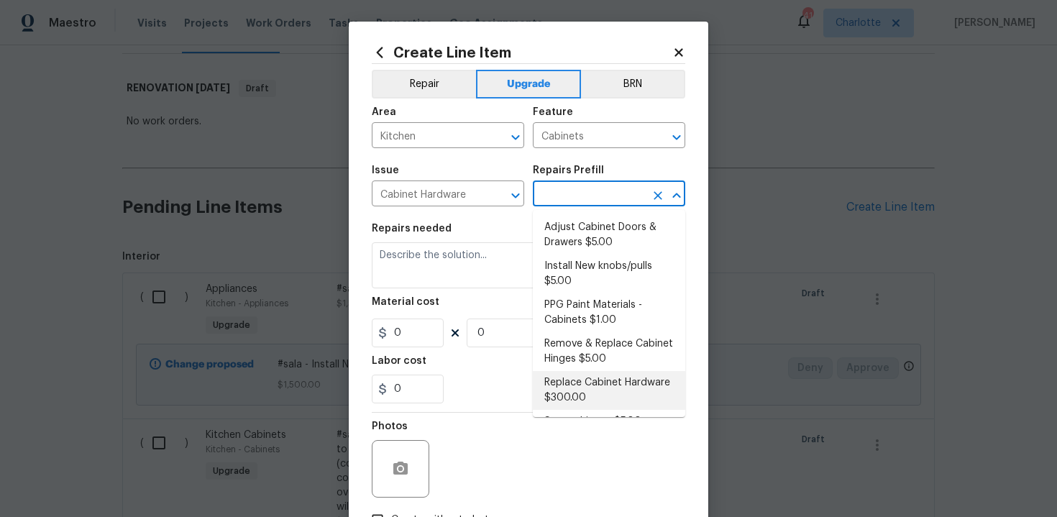
click at [601, 398] on li "Replace Cabinet Hardware $300.00" at bounding box center [609, 390] width 152 height 39
type input "Replace Cabinet Hardware $300.00"
type textarea "Replace cabinet hardware with new hinges and pulls. HPM to provide specs"
type input "300"
type input "1"
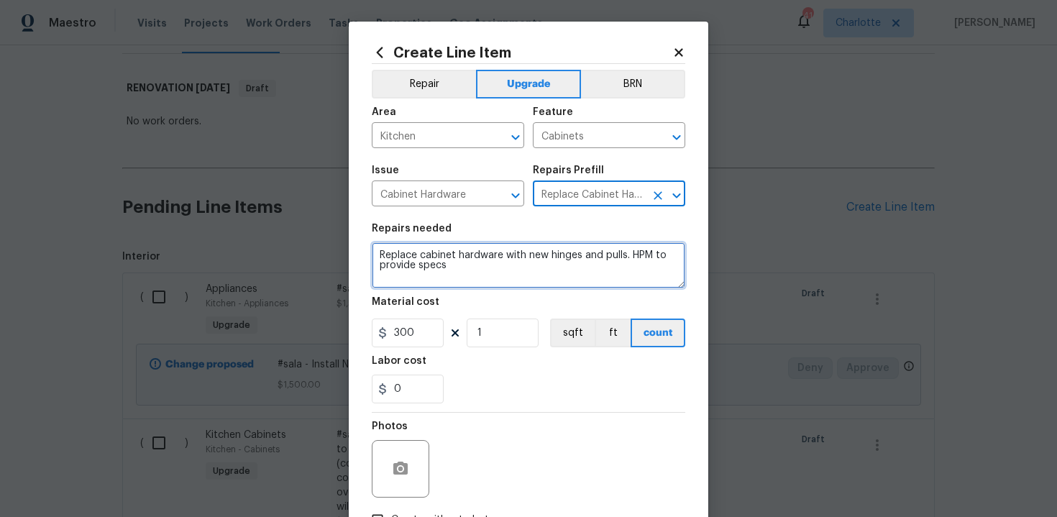
click at [374, 255] on textarea "Replace cabinet hardware with new hinges and pulls. HPM to provide specs" at bounding box center [529, 265] width 314 height 46
type textarea "#sala - Replace cabinet hardware with new hinges and pulls. HPM to provide specs"
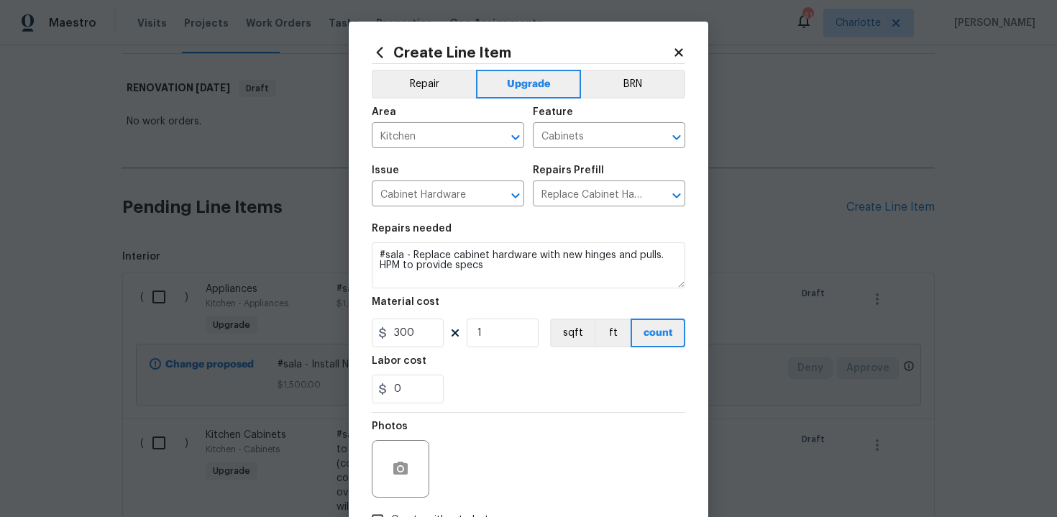
click at [506, 372] on div "Labor cost" at bounding box center [529, 365] width 314 height 19
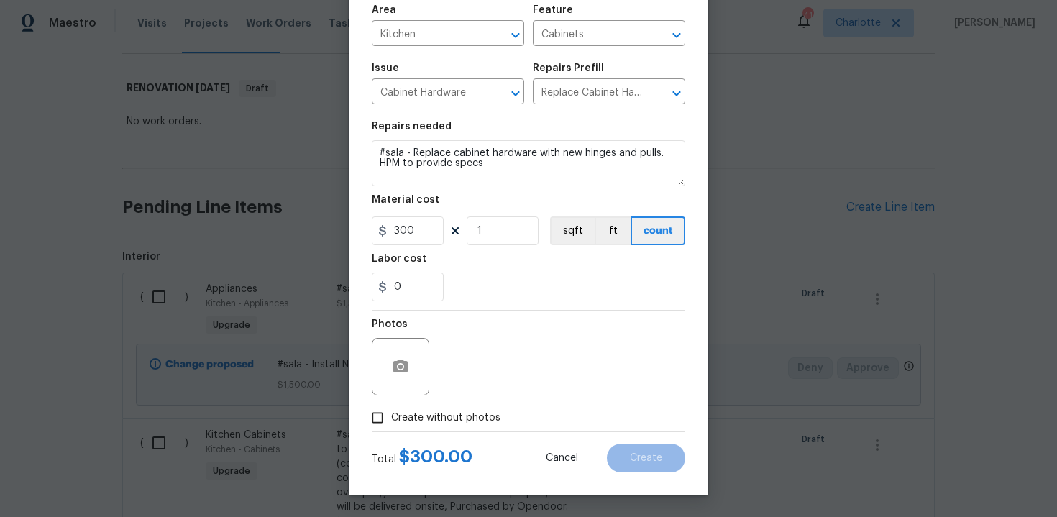
click at [419, 418] on span "Create without photos" at bounding box center [445, 418] width 109 height 15
click at [391, 418] on input "Create without photos" at bounding box center [377, 417] width 27 height 27
checkbox input "true"
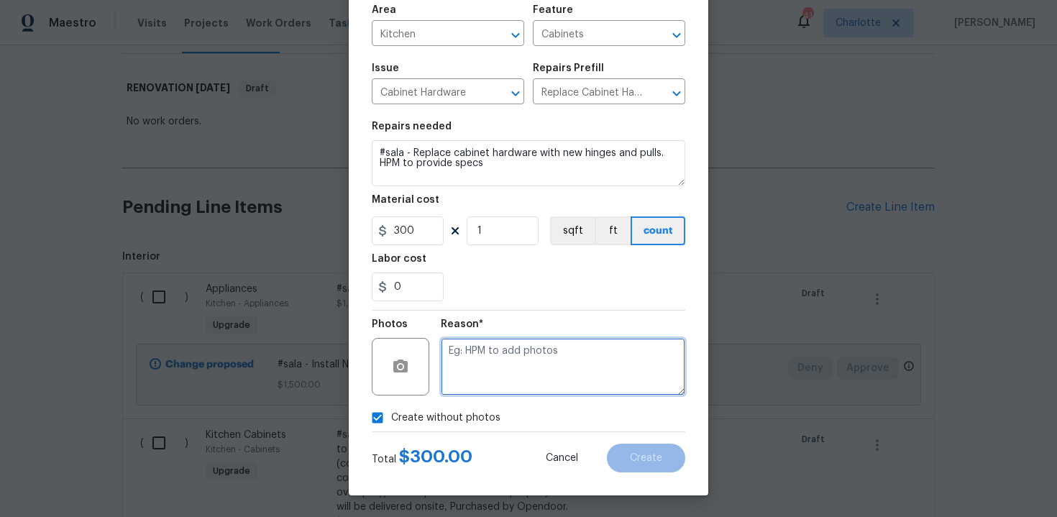
click at [505, 378] on textarea at bounding box center [563, 367] width 244 height 58
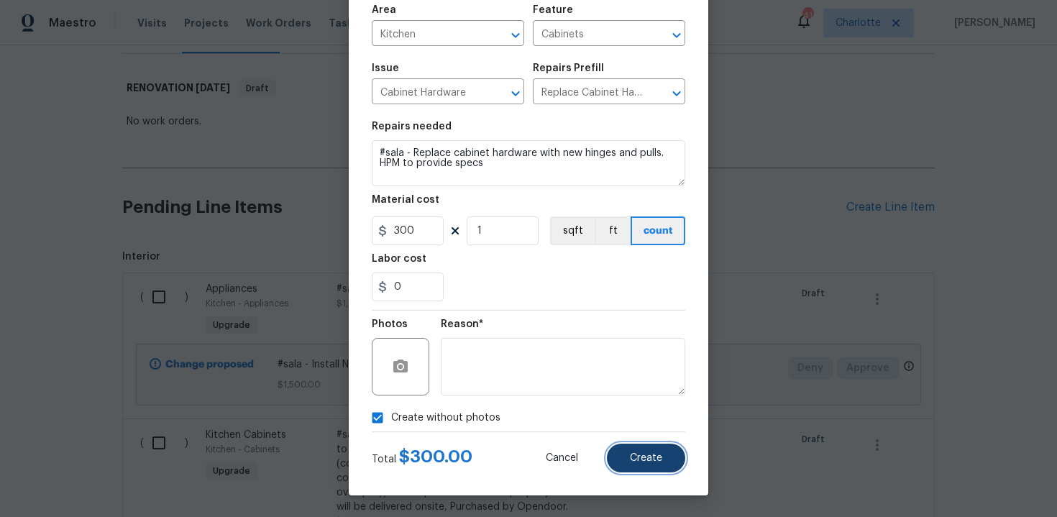
click at [664, 461] on button "Create" at bounding box center [646, 458] width 78 height 29
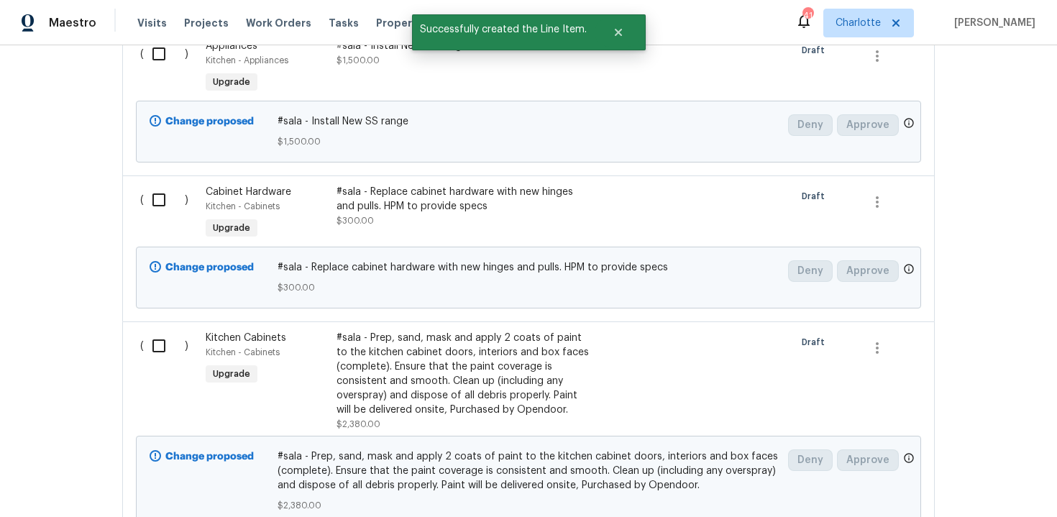
scroll to position [257, 0]
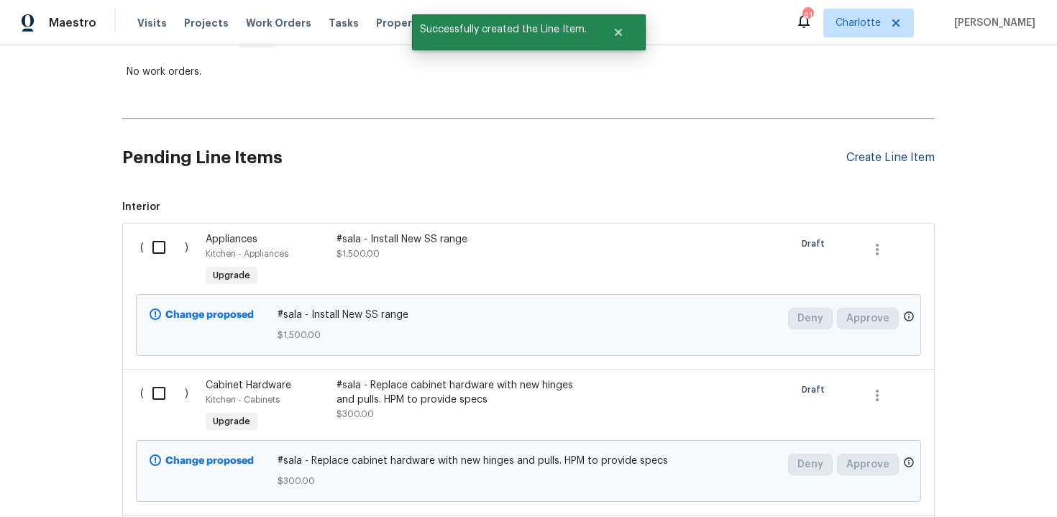
click at [880, 156] on div "Create Line Item" at bounding box center [890, 158] width 88 height 14
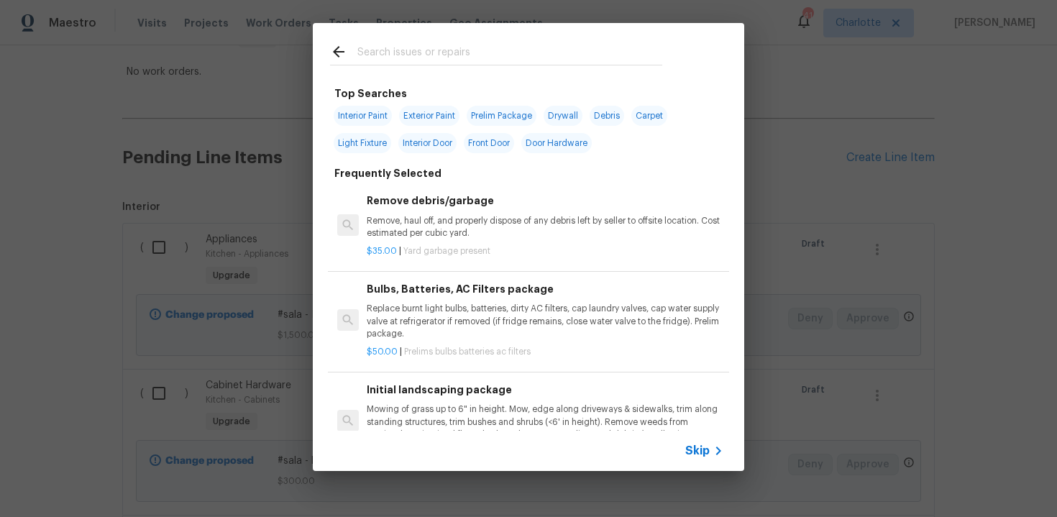
click at [692, 451] on span "Skip" at bounding box center [697, 451] width 24 height 14
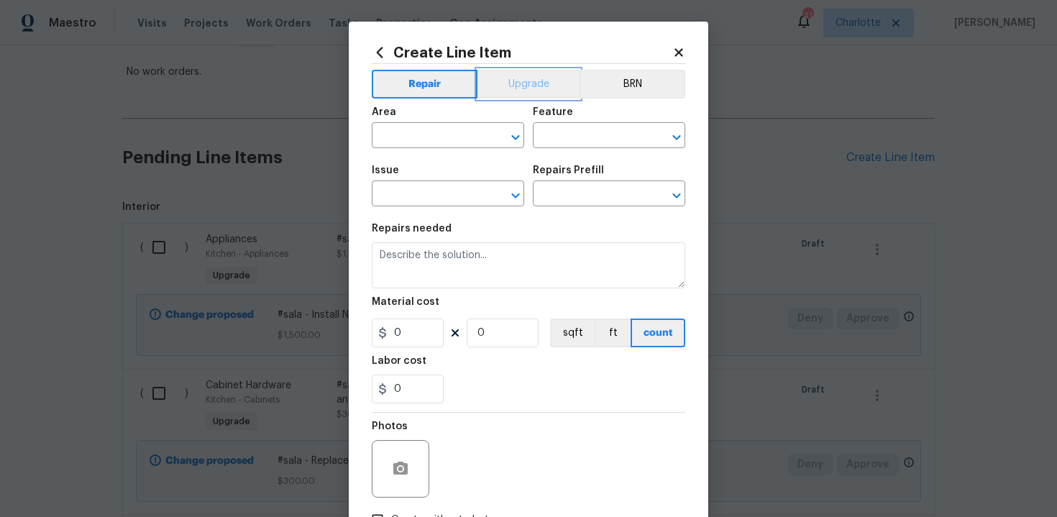
click at [531, 86] on button "Upgrade" at bounding box center [528, 84] width 103 height 29
click at [448, 136] on input "text" at bounding box center [428, 137] width 112 height 22
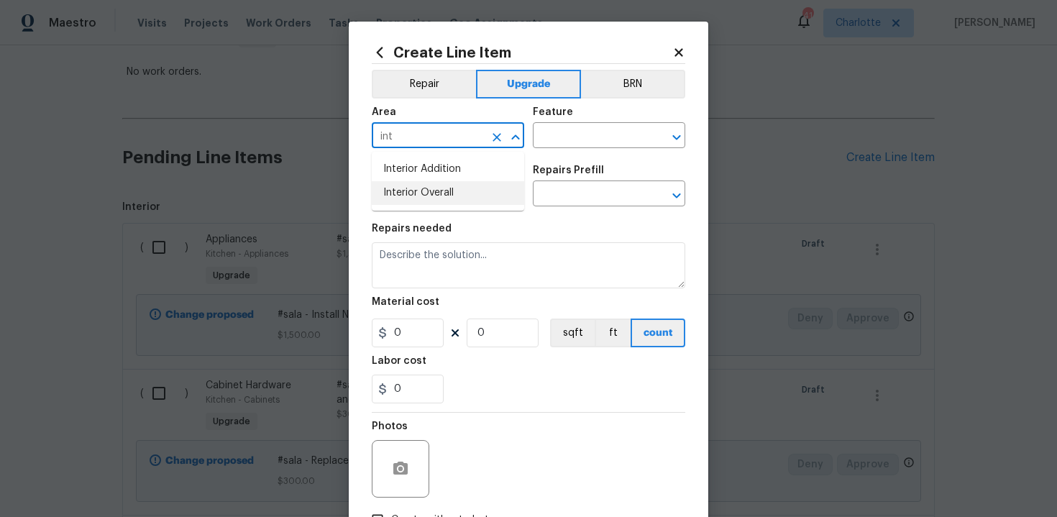
click at [445, 192] on li "Interior Overall" at bounding box center [448, 193] width 152 height 24
type input "Interior Overall"
click at [561, 142] on input "text" at bounding box center [589, 137] width 112 height 22
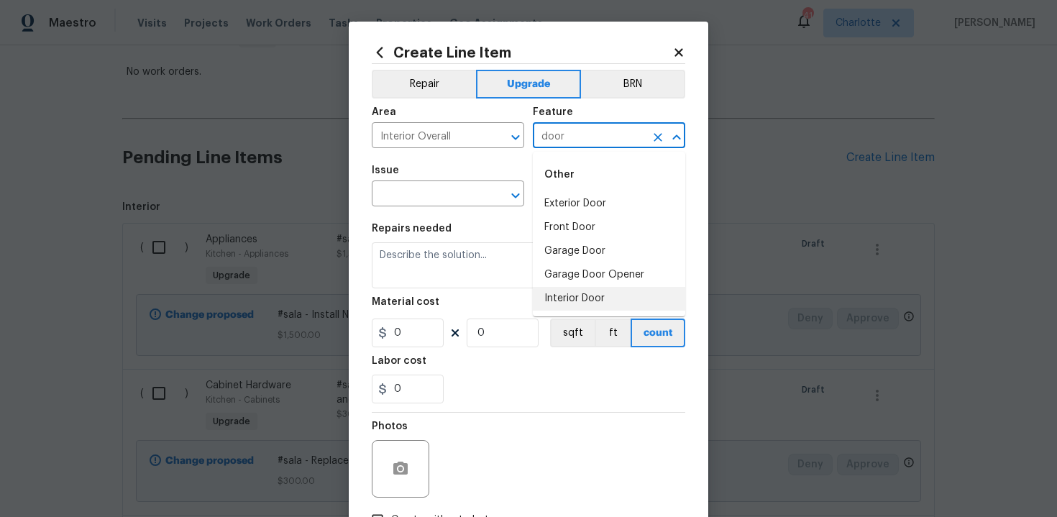
click at [566, 303] on li "Interior Door" at bounding box center [609, 299] width 152 height 24
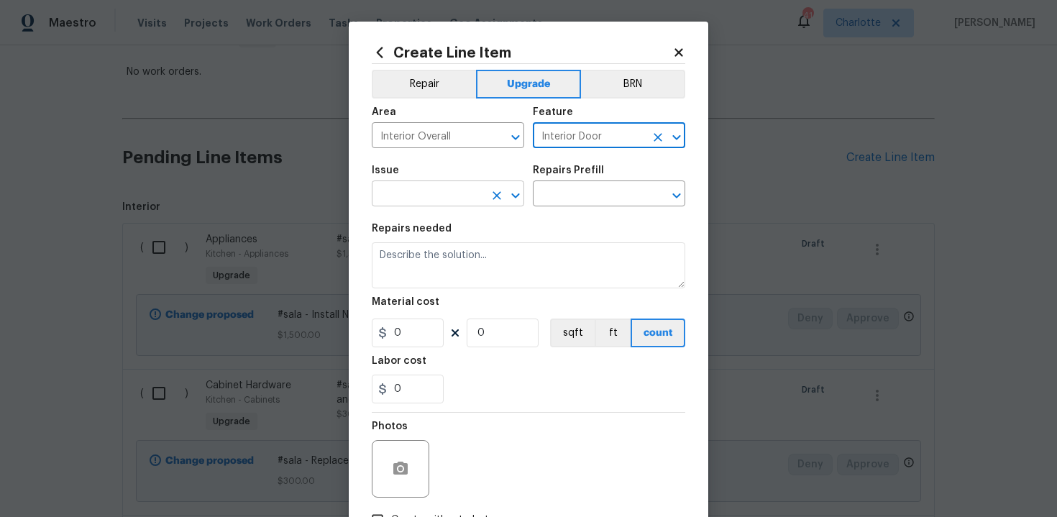
type input "Interior Door"
click at [426, 194] on input "text" at bounding box center [428, 195] width 112 height 22
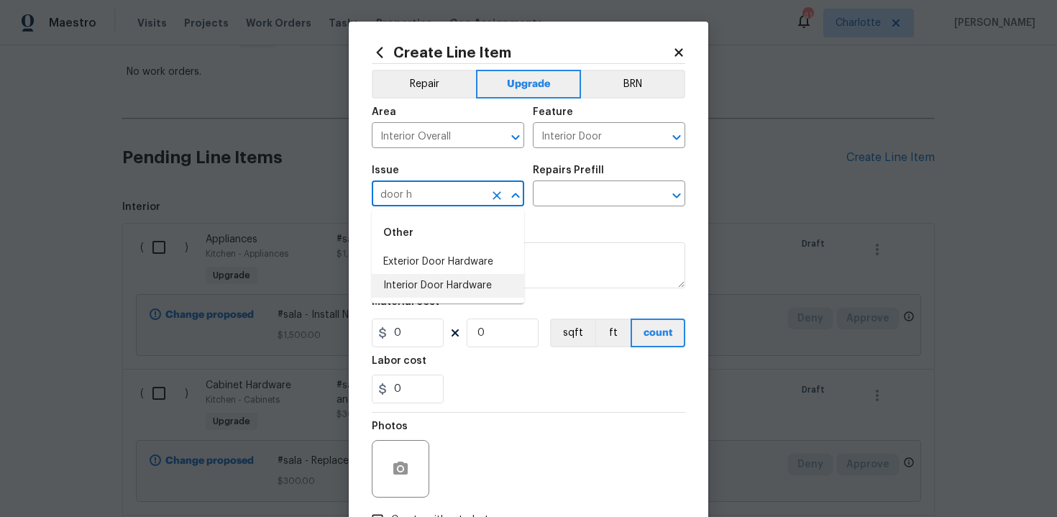
click at [435, 285] on li "Interior Door Hardware" at bounding box center [448, 286] width 152 height 24
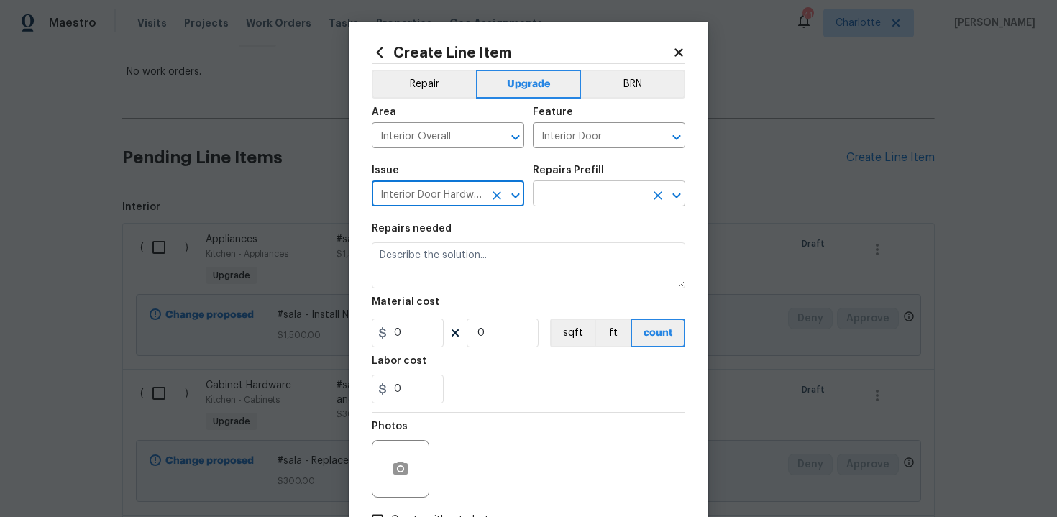
type input "Interior Door Hardware"
click at [581, 196] on input "text" at bounding box center [589, 195] width 112 height 22
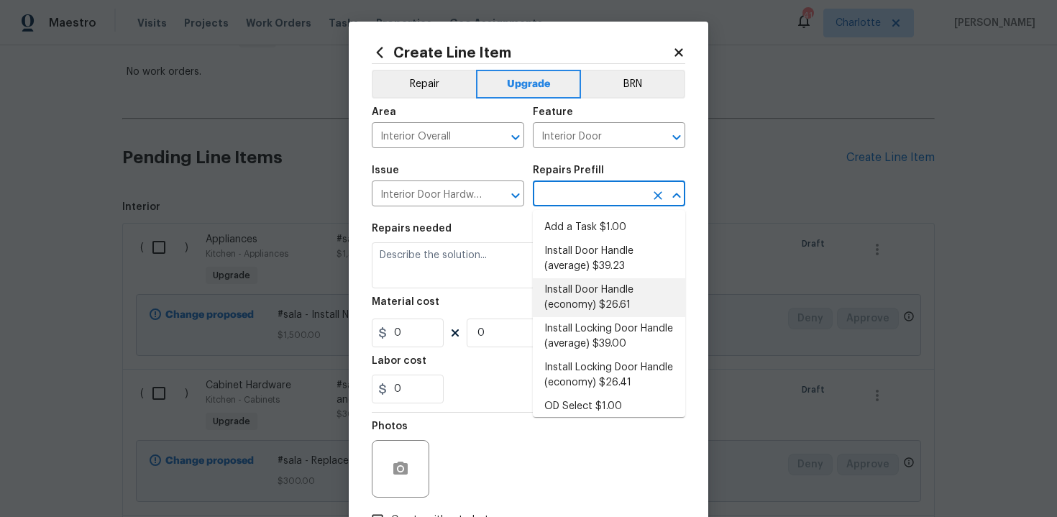
click at [593, 278] on li "Install Door Handle (economy) $26.61" at bounding box center [609, 297] width 152 height 39
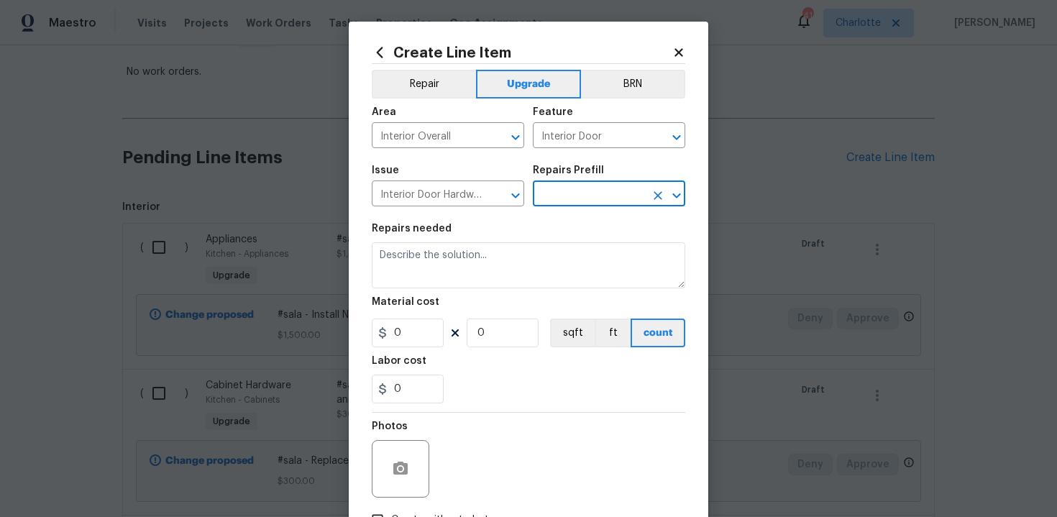
type input "Install Door Handle (economy) $26.61"
type textarea "Remove the existing interior door handle (if present). Install a new (economy) …"
type input "26.61"
type input "1"
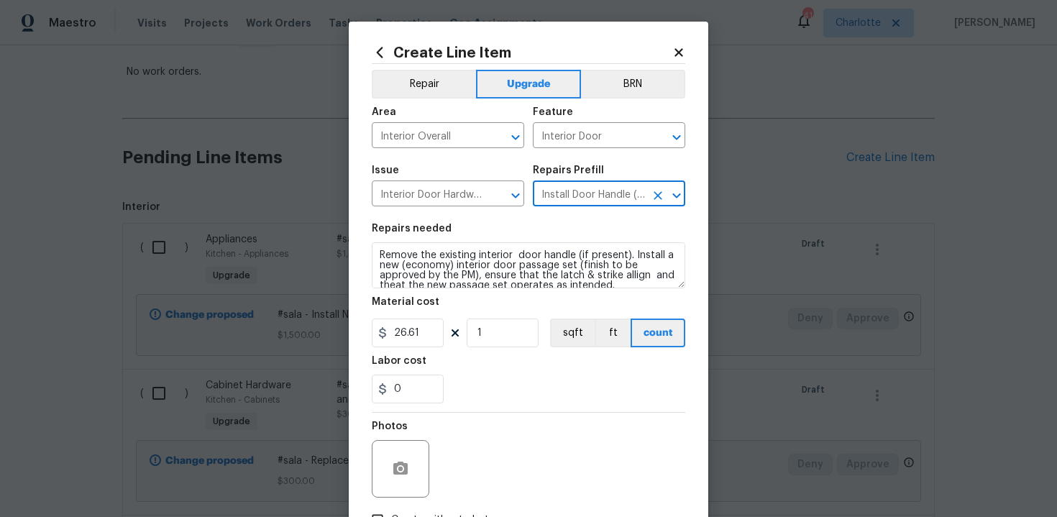
click at [662, 196] on icon "Clear" at bounding box center [658, 195] width 14 height 14
click at [603, 201] on input "text" at bounding box center [589, 195] width 112 height 22
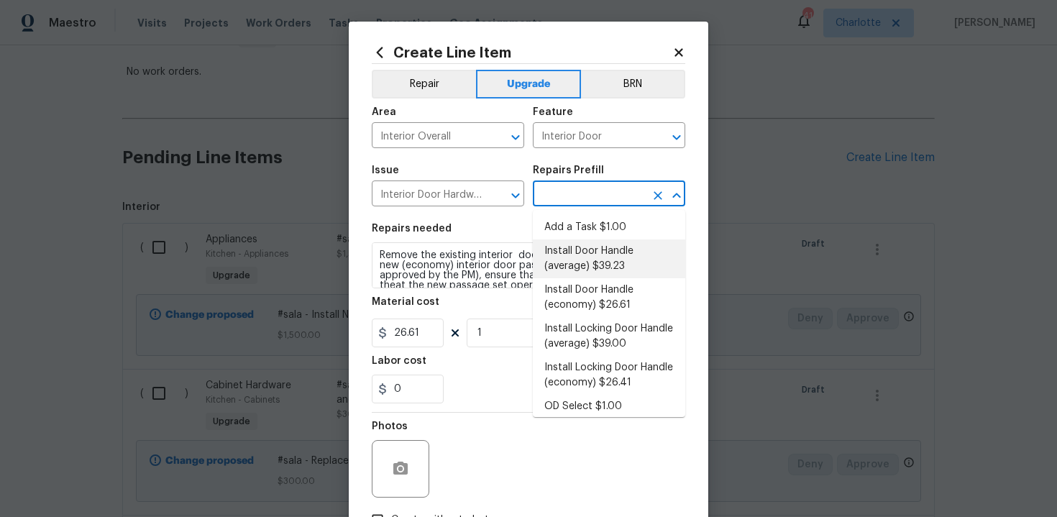
click at [598, 255] on li "Install Door Handle (average) $39.23" at bounding box center [609, 258] width 152 height 39
type input "Install Door Handle (average) $39.23"
type textarea "Remove the existing interior door handle (if present). Install a new (average) …"
type input "39.23"
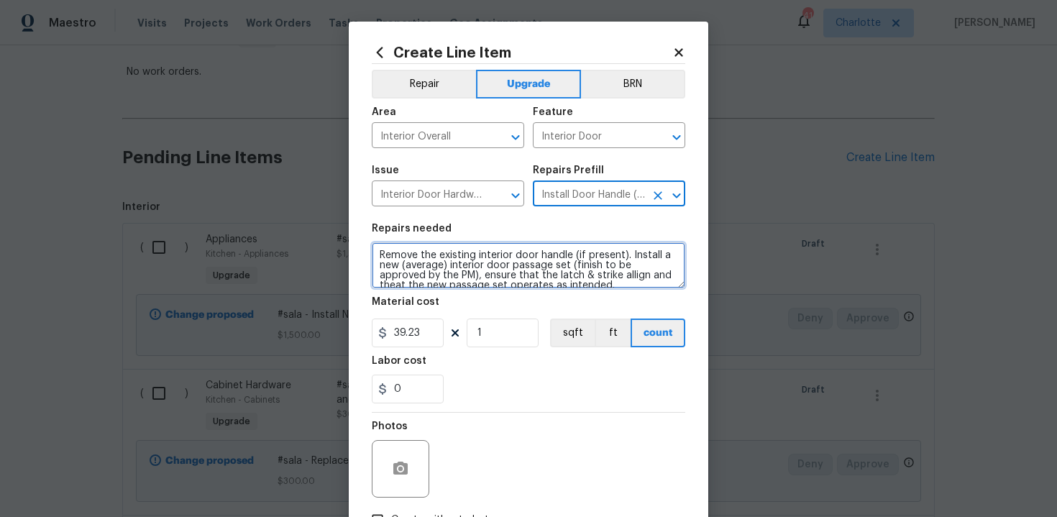
click at [375, 251] on textarea "Remove the existing interior door handle (if present). Install a new (average) …" at bounding box center [529, 265] width 314 height 46
type textarea "#sala - Remove the existing interior door handle (if present). Install a new (a…"
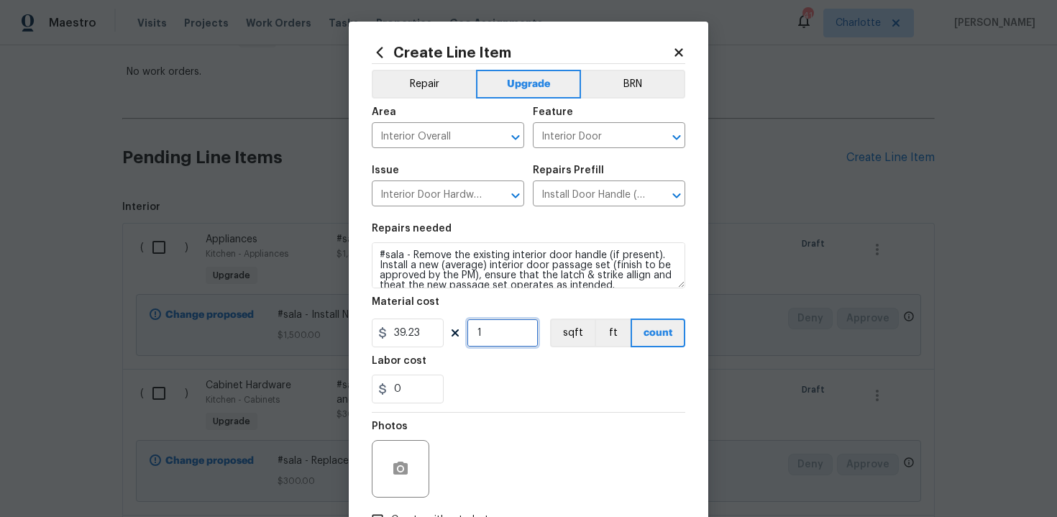
click at [503, 332] on input "1" at bounding box center [503, 333] width 72 height 29
type input "15"
click at [521, 373] on div "Labor cost" at bounding box center [529, 365] width 314 height 19
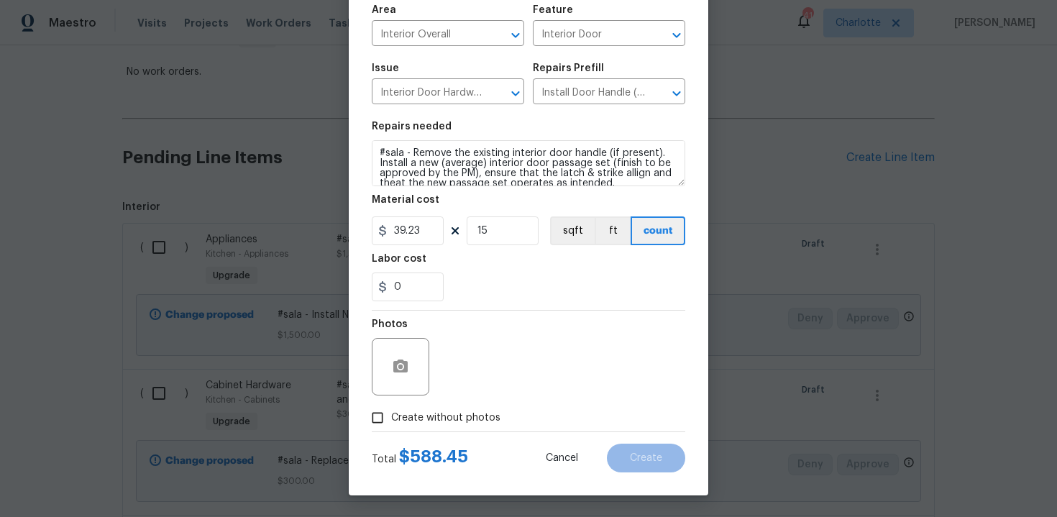
scroll to position [103, 0]
click at [451, 409] on label "Create without photos" at bounding box center [432, 417] width 137 height 27
click at [391, 409] on input "Create without photos" at bounding box center [377, 417] width 27 height 27
checkbox input "true"
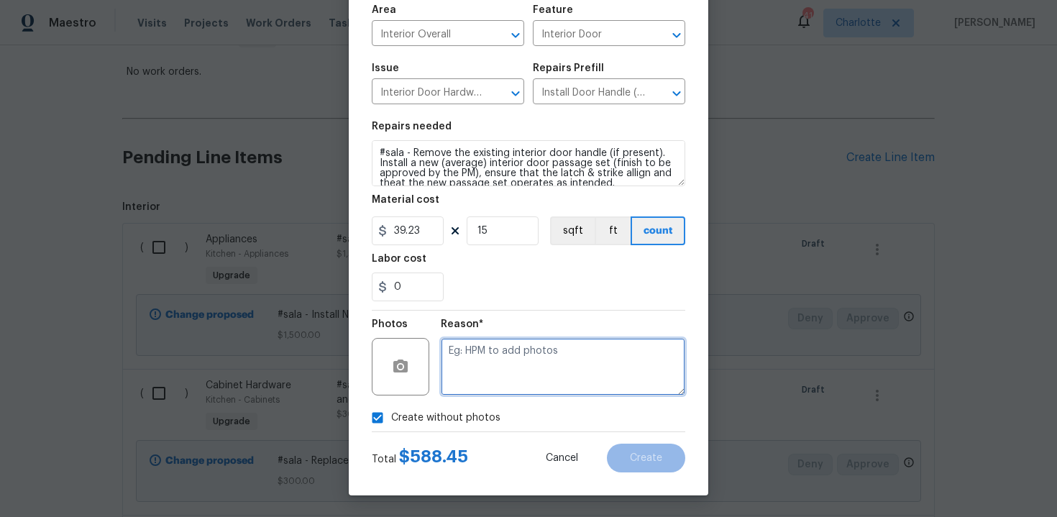
click at [511, 369] on textarea at bounding box center [563, 367] width 244 height 58
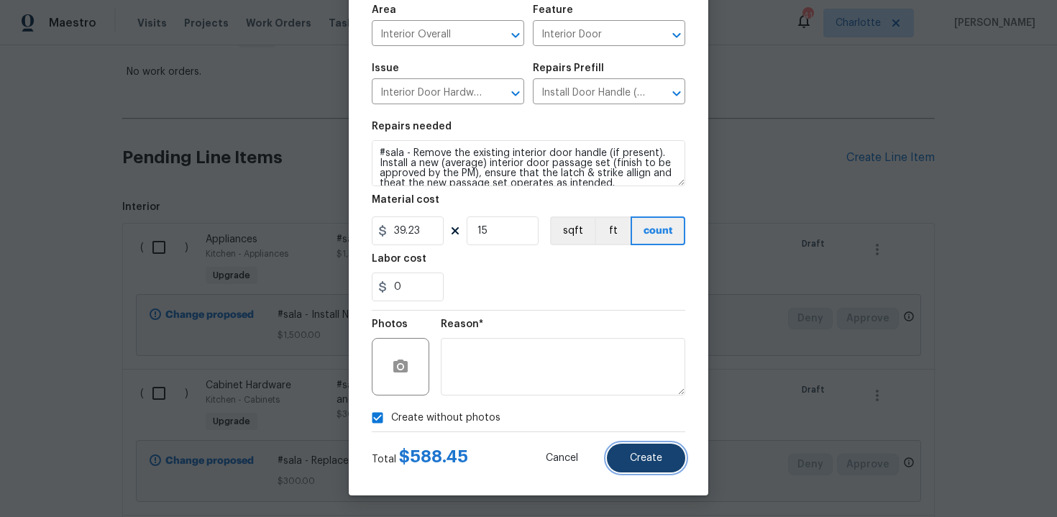
click at [638, 461] on span "Create" at bounding box center [646, 458] width 32 height 11
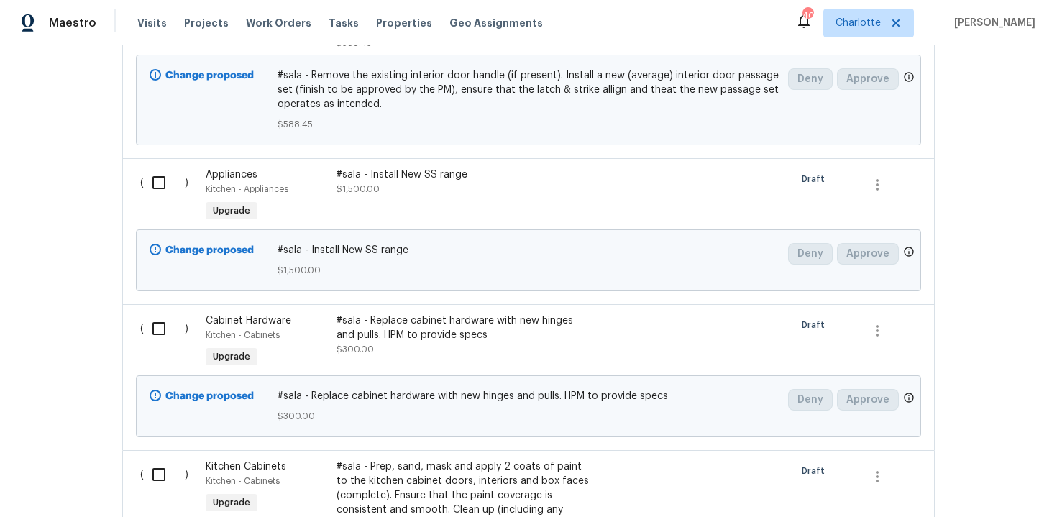
scroll to position [548, 0]
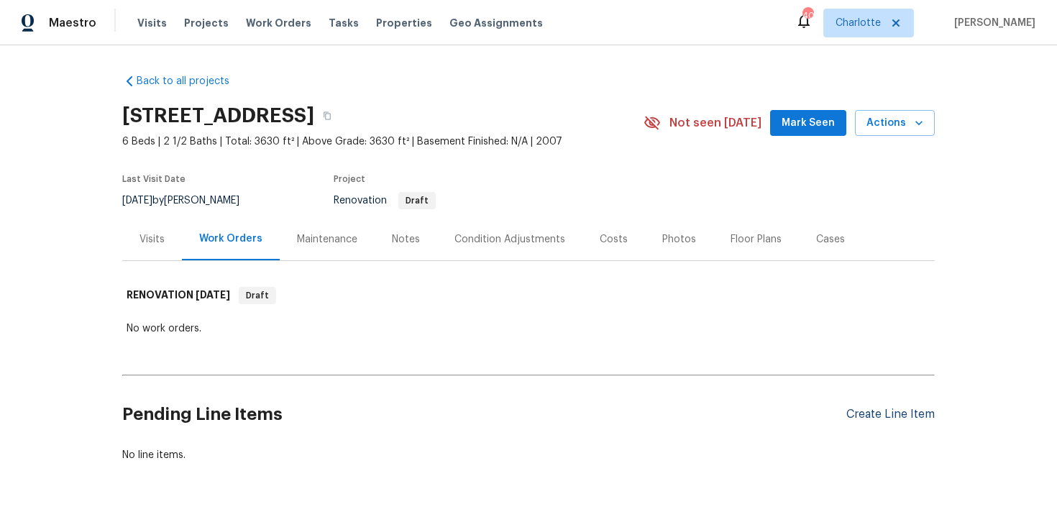
click at [899, 413] on div "Create Line Item" at bounding box center [890, 415] width 88 height 14
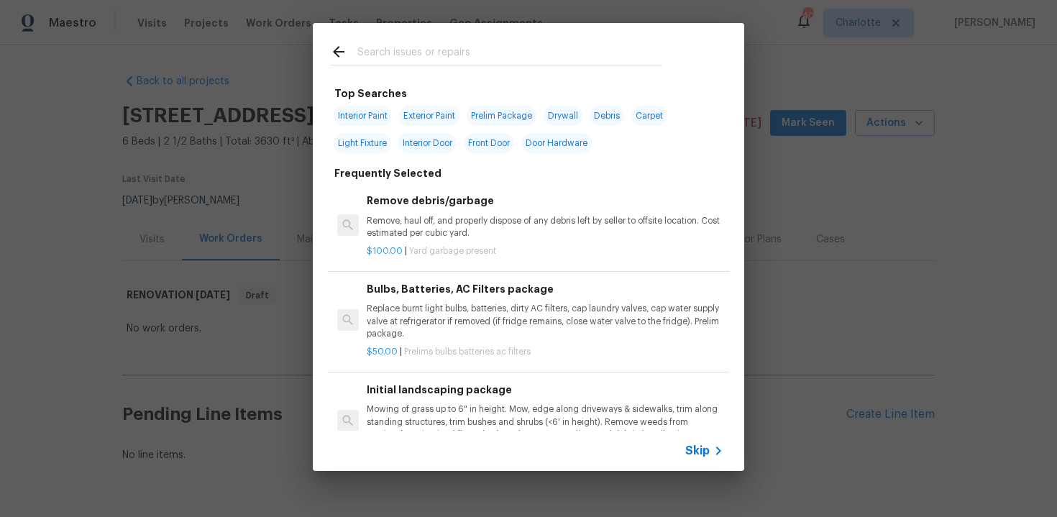
click at [708, 449] on span "Skip" at bounding box center [697, 451] width 24 height 14
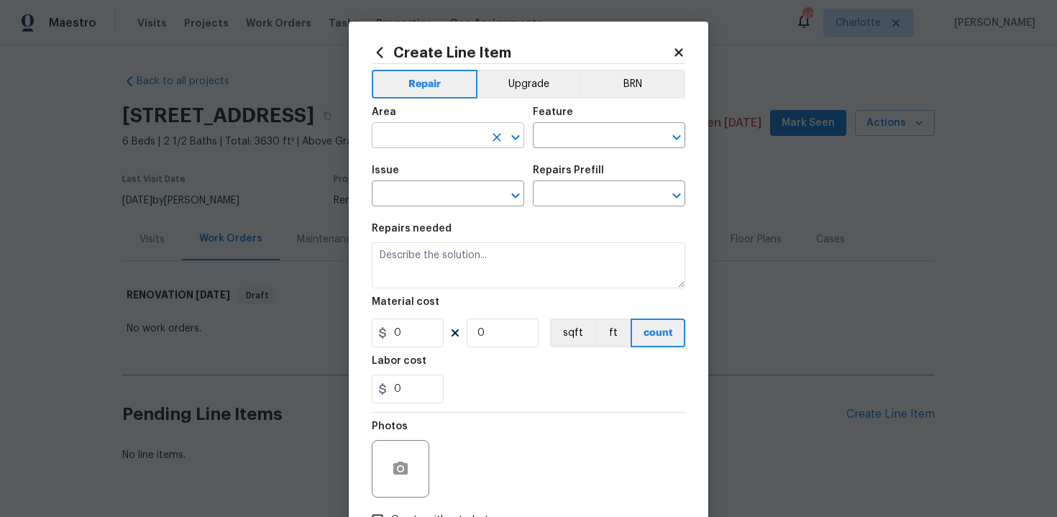
click at [464, 132] on input "text" at bounding box center [428, 137] width 112 height 22
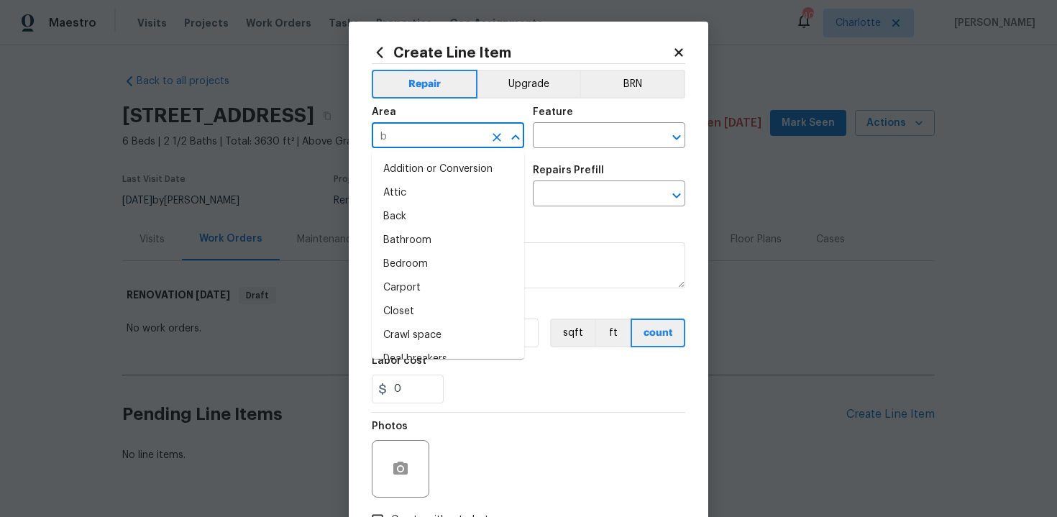
type input "ba"
type input "t"
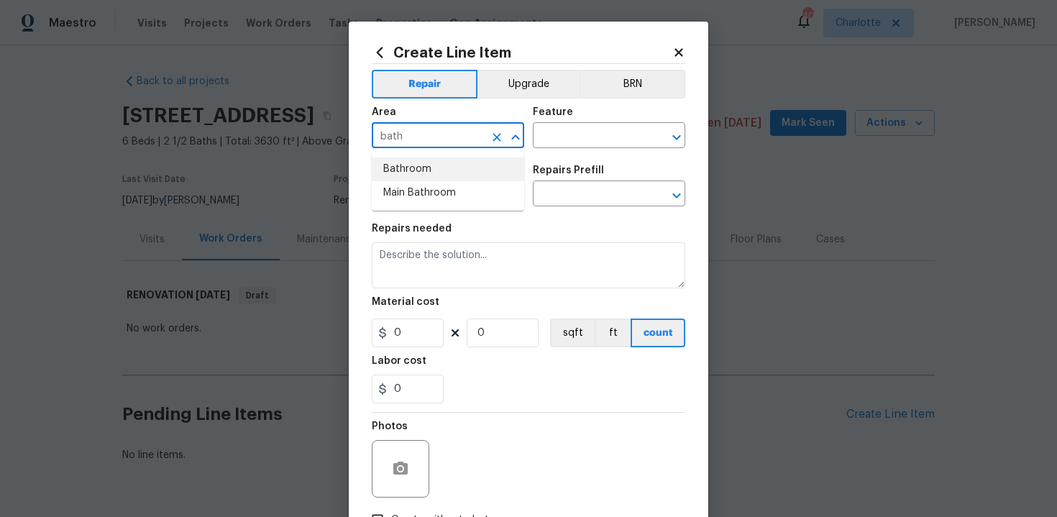
click at [455, 167] on li "Bathroom" at bounding box center [448, 169] width 152 height 24
type input "Bathroom"
click at [548, 142] on input "text" at bounding box center [589, 137] width 112 height 22
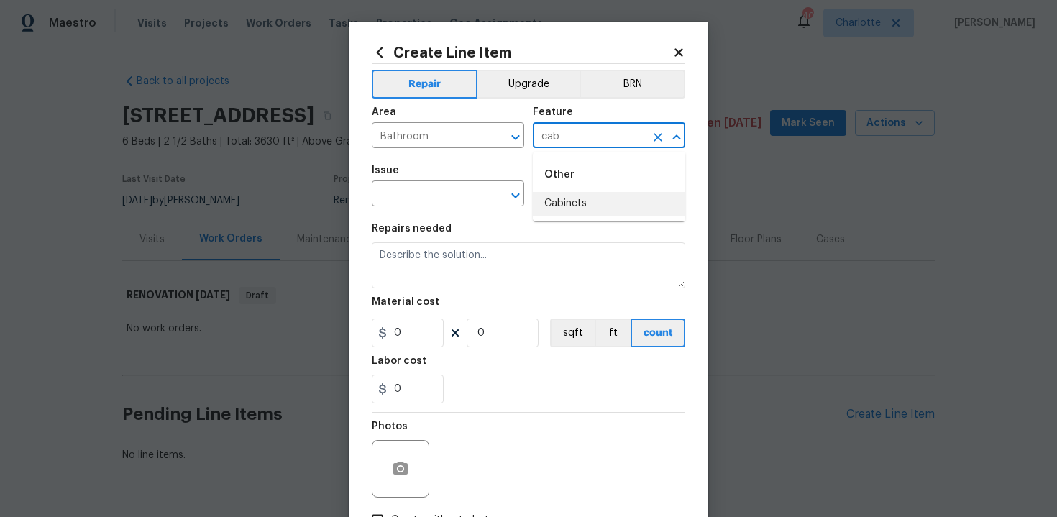
click at [559, 212] on li "Cabinets" at bounding box center [609, 204] width 152 height 24
type input "Cabinets"
click at [421, 195] on input "text" at bounding box center [428, 195] width 112 height 22
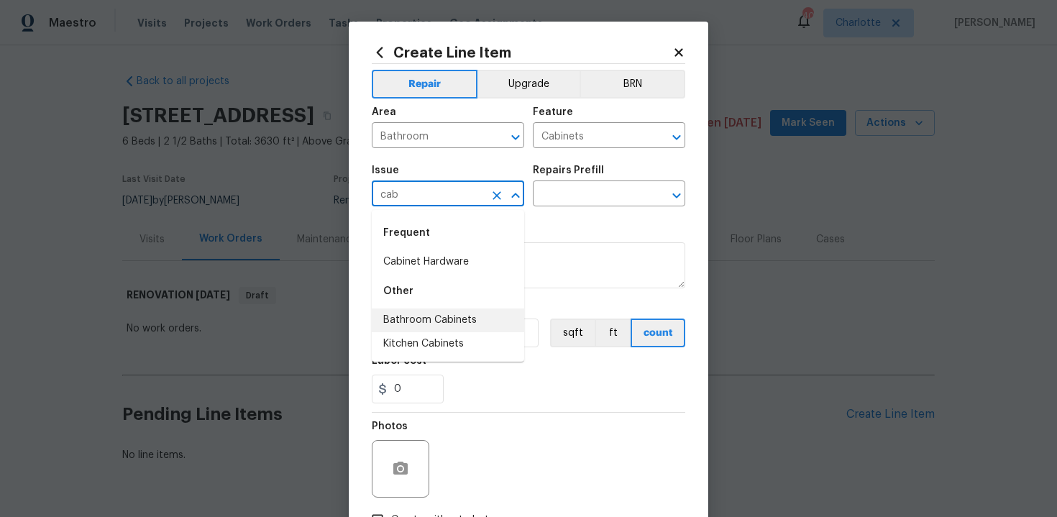
click at [446, 318] on li "Bathroom Cabinets" at bounding box center [448, 320] width 152 height 24
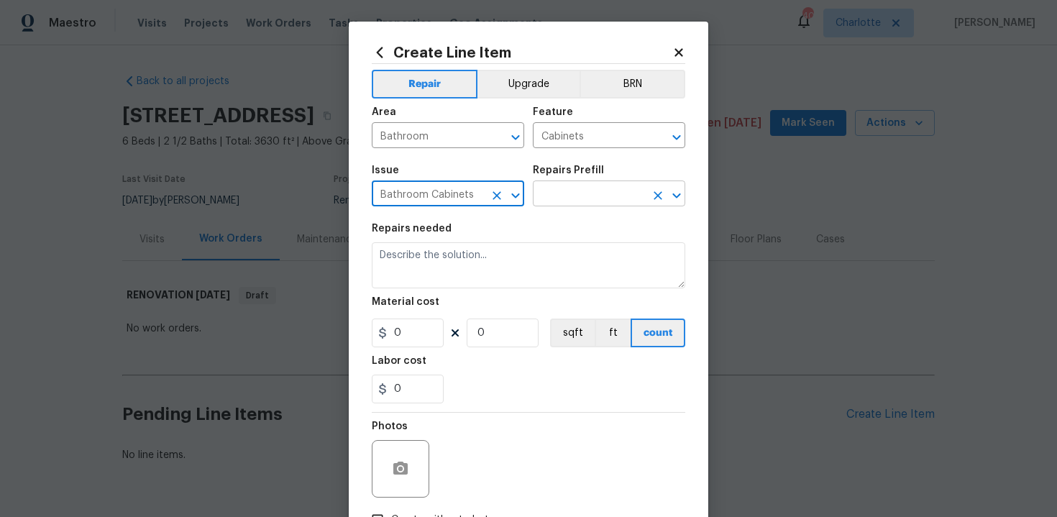
type input "Bathroom Cabinets"
click at [558, 191] on input "text" at bounding box center [589, 195] width 112 height 22
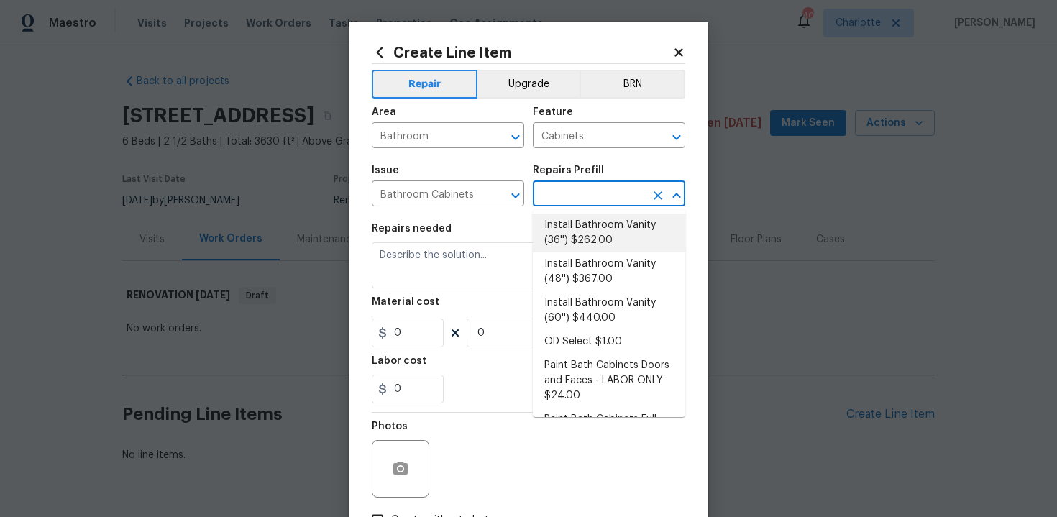
scroll to position [232, 0]
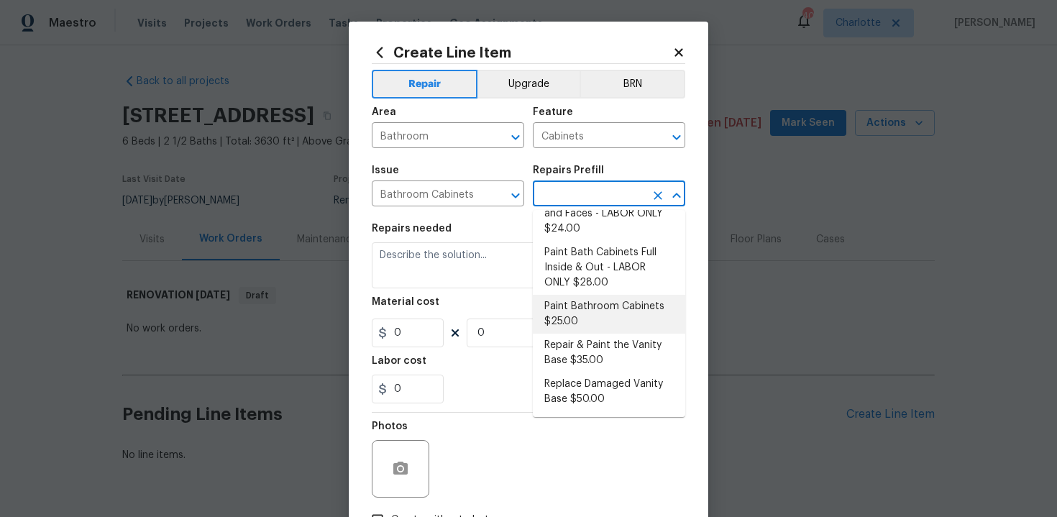
click at [594, 313] on li "Paint Bathroom Cabinets $25.00" at bounding box center [609, 314] width 152 height 39
type input "Paint Bathroom Cabinets $25.00"
type textarea "Prep, sand, mask and apply 2 coats of paint to the bathroom cabinet doors, inte…"
type input "25"
type input "1"
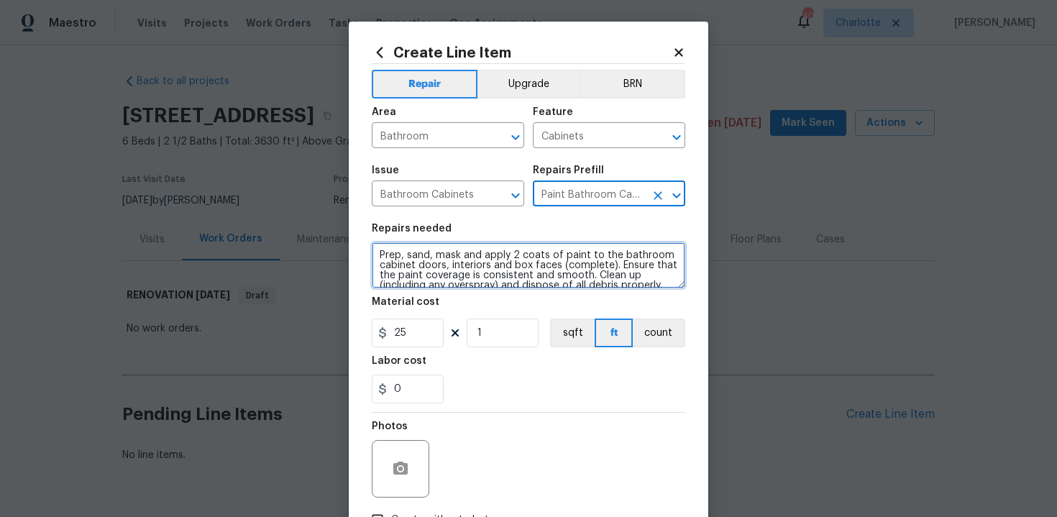
click at [375, 250] on textarea "Prep, sand, mask and apply 2 coats of paint to the bathroom cabinet doors, inte…" at bounding box center [529, 265] width 314 height 46
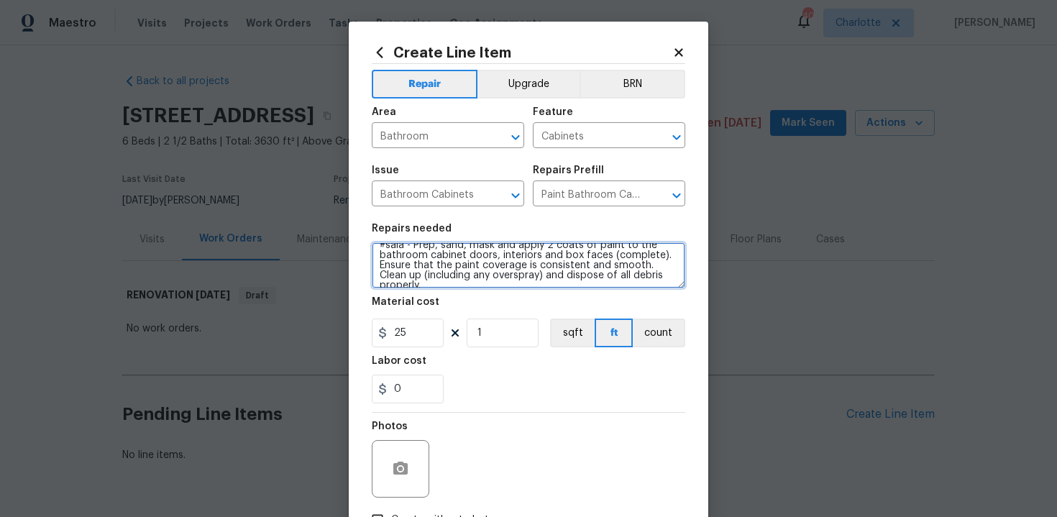
click at [662, 279] on textarea "#sala - Prep, sand, mask and apply 2 coats of paint to the bathroom cabinet doo…" at bounding box center [529, 265] width 314 height 46
paste textarea "Both full bathrooms"
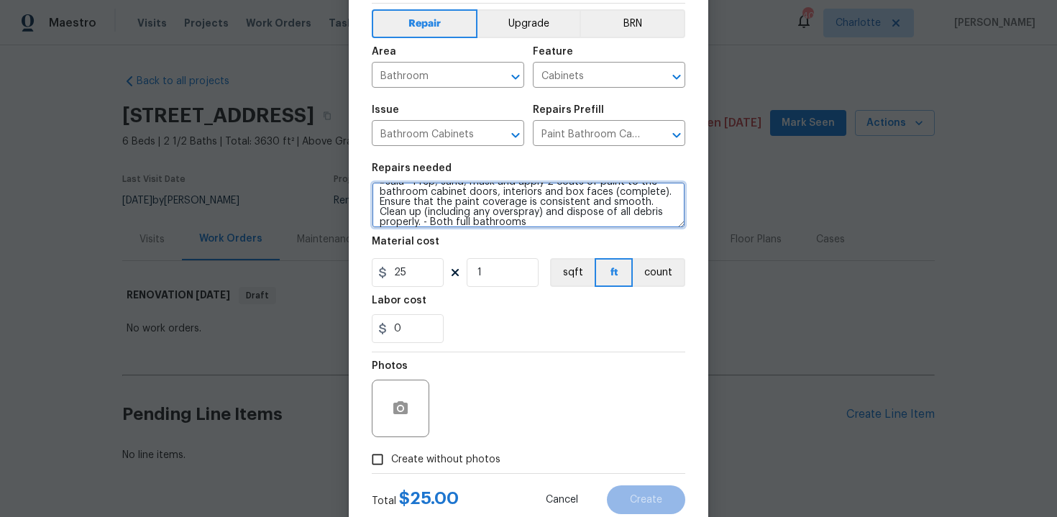
scroll to position [103, 0]
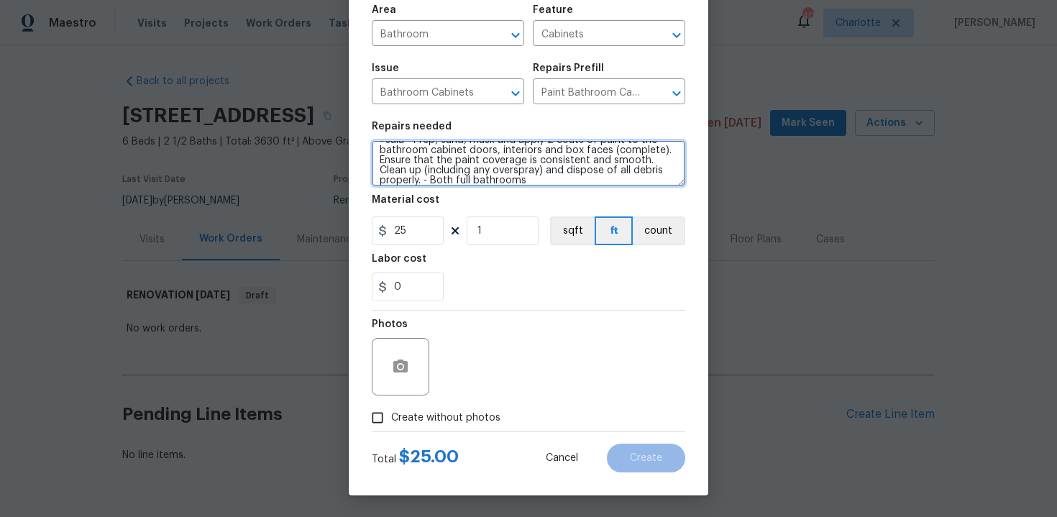
type textarea "#sala - Prep, sand, mask and apply 2 coats of paint to the bathroom cabinet doo…"
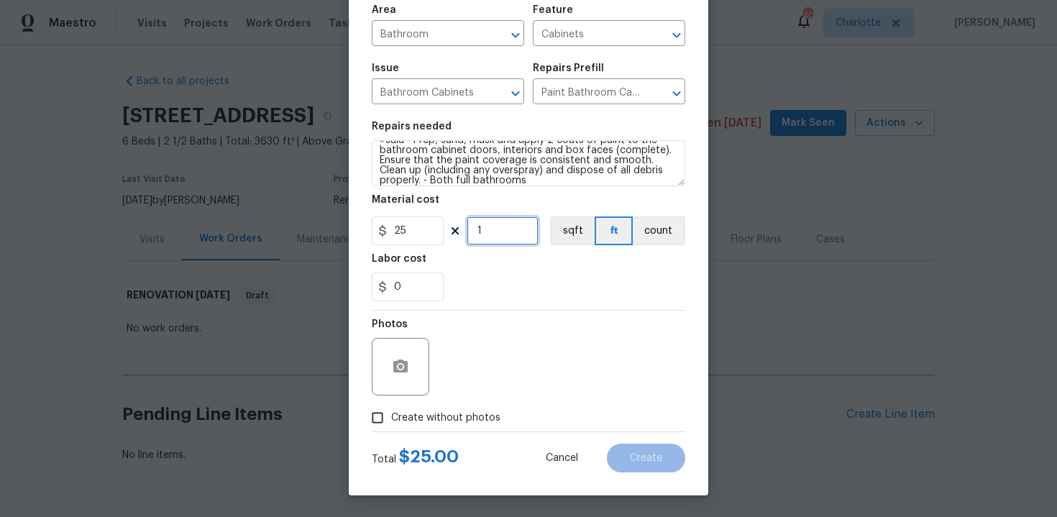
click at [501, 228] on input "1" at bounding box center [503, 230] width 72 height 29
type input "30"
click at [446, 425] on span "Create without photos" at bounding box center [445, 418] width 109 height 15
click at [391, 425] on input "Create without photos" at bounding box center [377, 417] width 27 height 27
checkbox input "true"
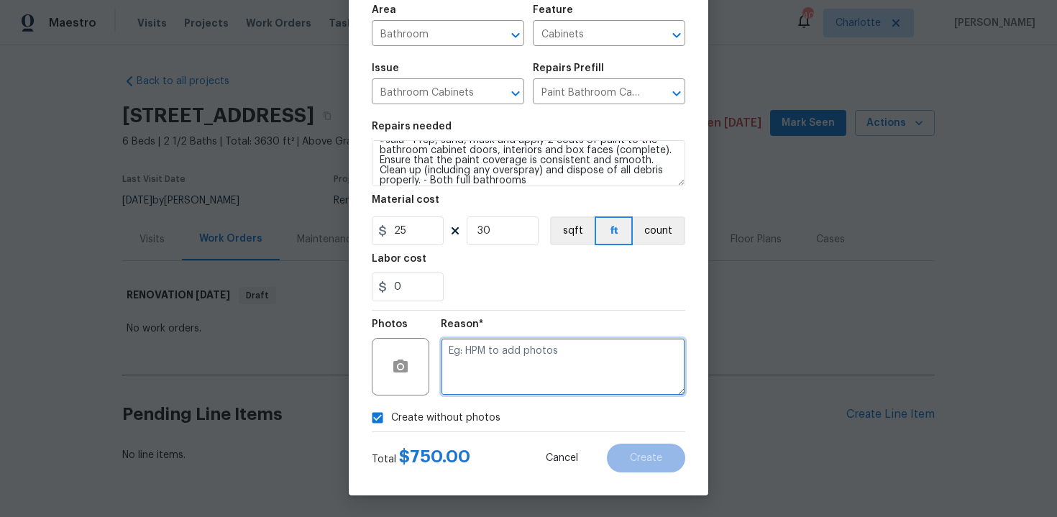
click at [547, 346] on textarea at bounding box center [563, 367] width 244 height 58
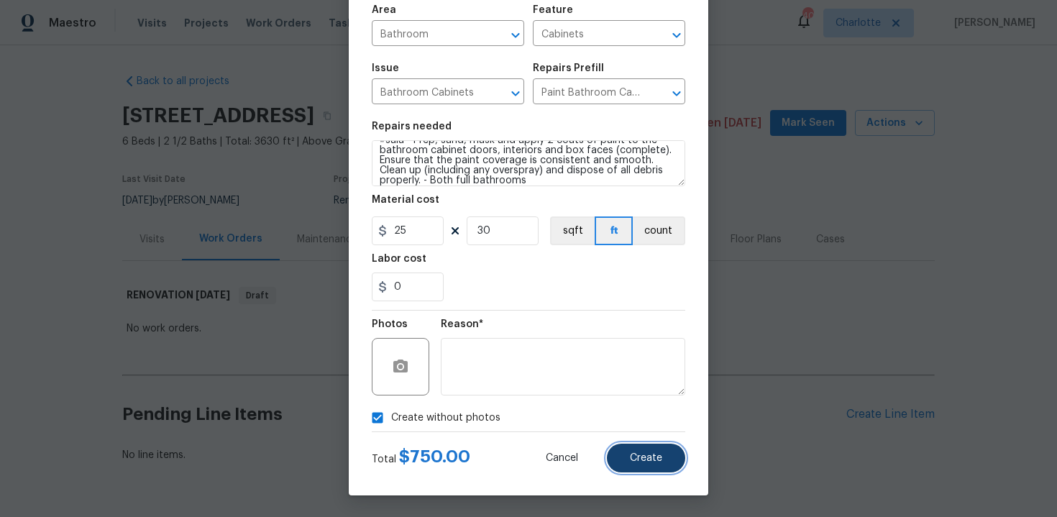
click at [662, 471] on button "Create" at bounding box center [646, 458] width 78 height 29
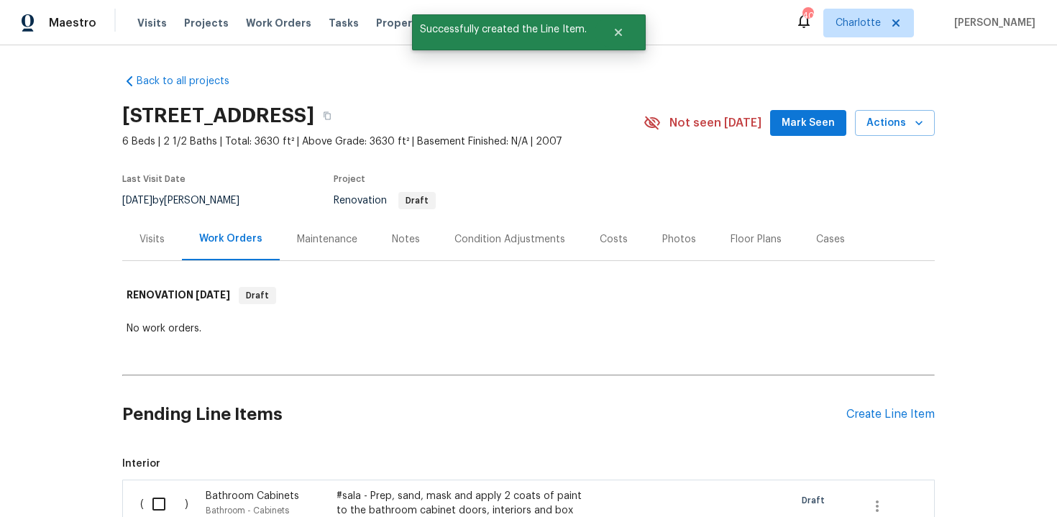
scroll to position [178, 0]
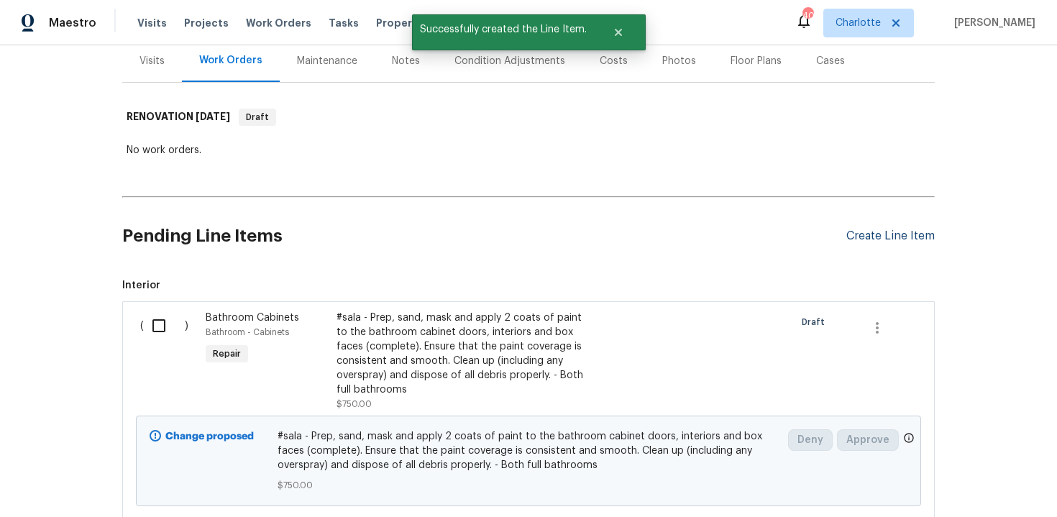
click at [884, 237] on div "Create Line Item" at bounding box center [890, 236] width 88 height 14
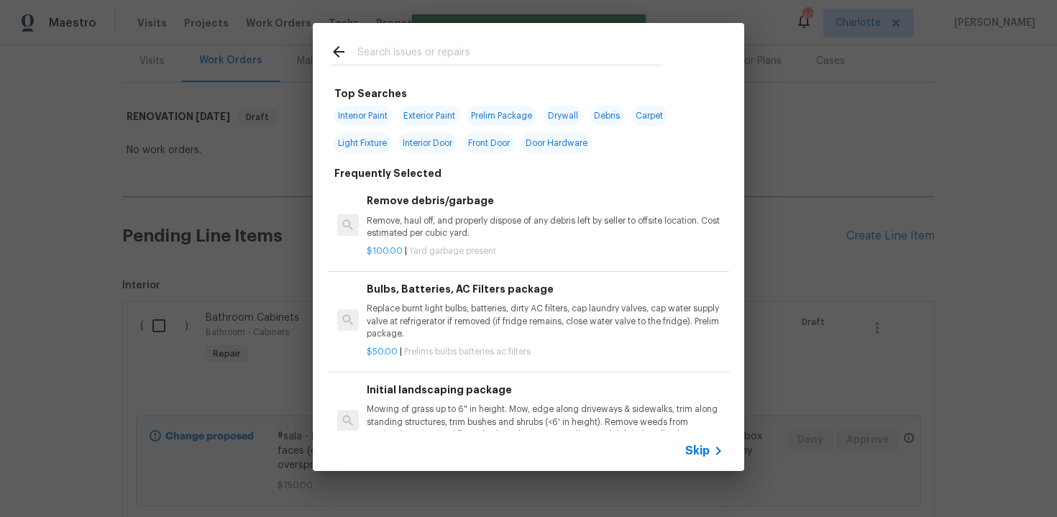
click at [706, 450] on span "Skip" at bounding box center [697, 451] width 24 height 14
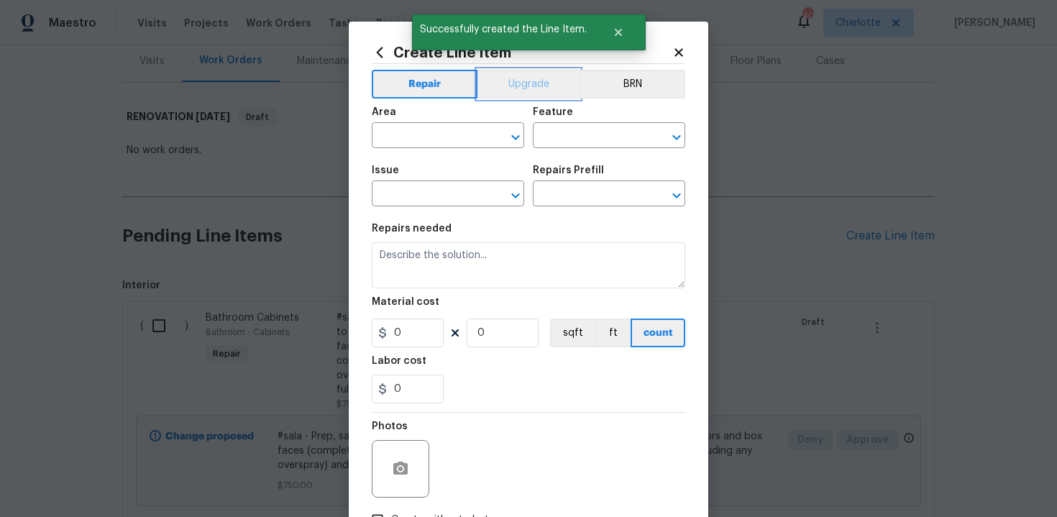
click at [523, 81] on button "Upgrade" at bounding box center [528, 84] width 103 height 29
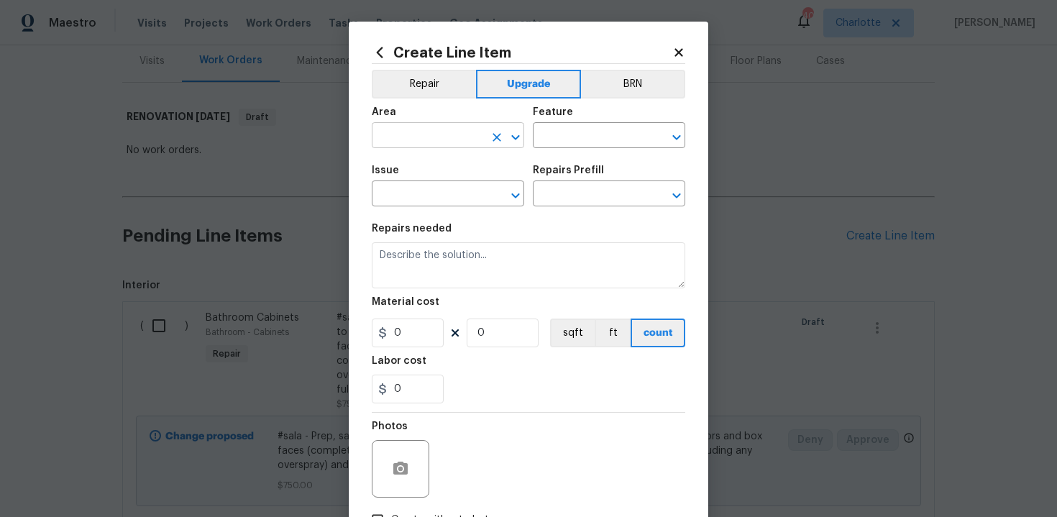
click at [447, 130] on input "text" at bounding box center [428, 137] width 112 height 22
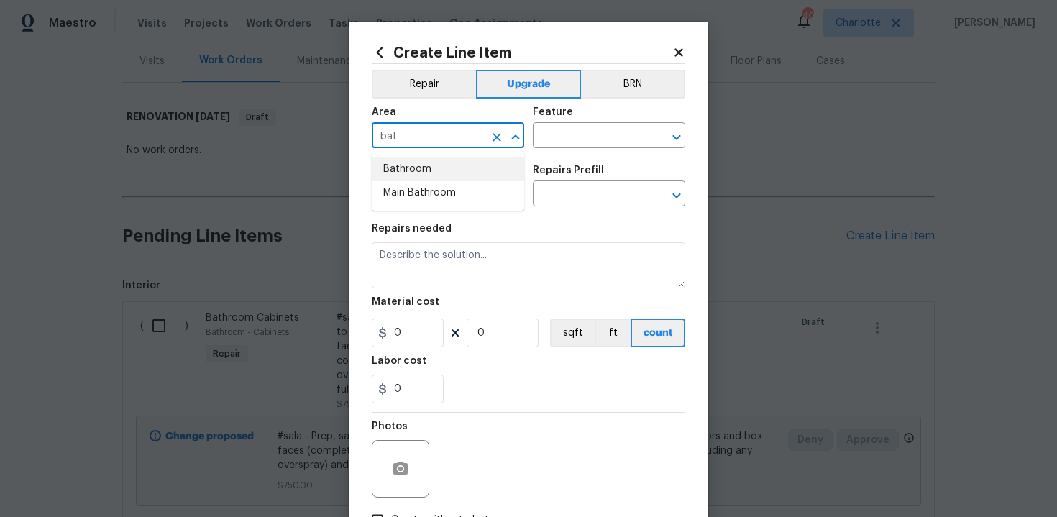
click at [447, 170] on li "Bathroom" at bounding box center [448, 169] width 152 height 24
type input "Bathroom"
click at [575, 142] on input "text" at bounding box center [589, 137] width 112 height 22
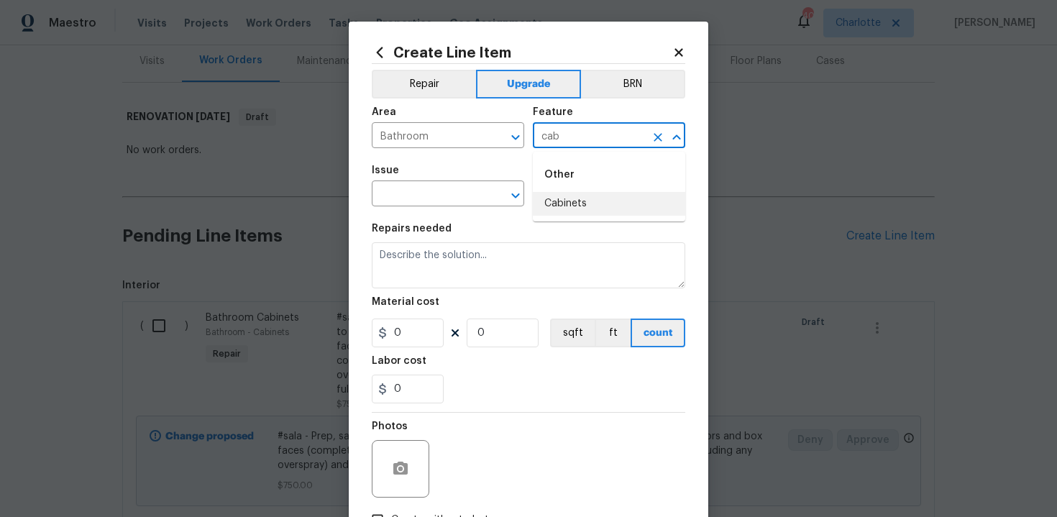
click at [570, 199] on li "Cabinets" at bounding box center [609, 204] width 152 height 24
type input "Cabinets"
click at [424, 191] on input "text" at bounding box center [428, 195] width 112 height 22
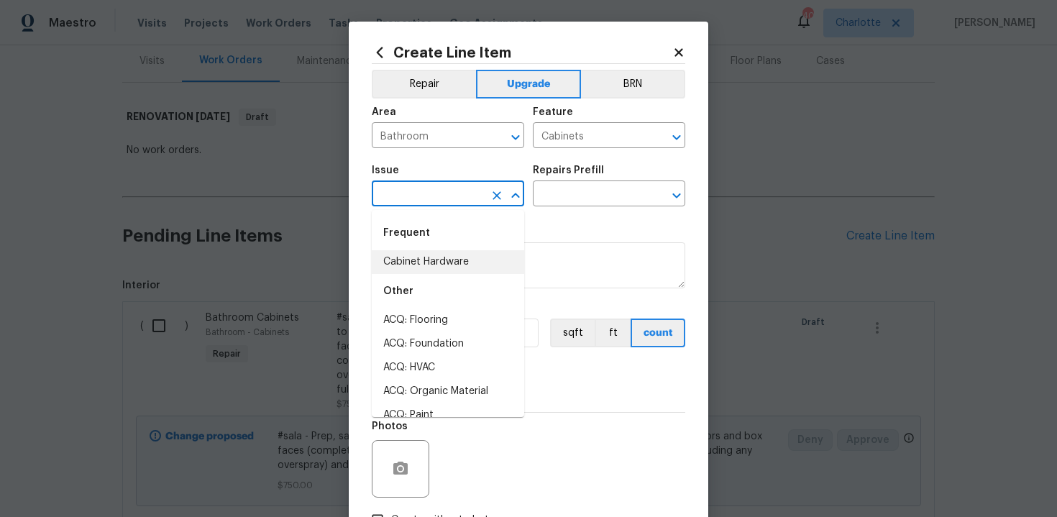
click at [427, 262] on li "Cabinet Hardware" at bounding box center [448, 262] width 152 height 24
type input "Cabinet Hardware"
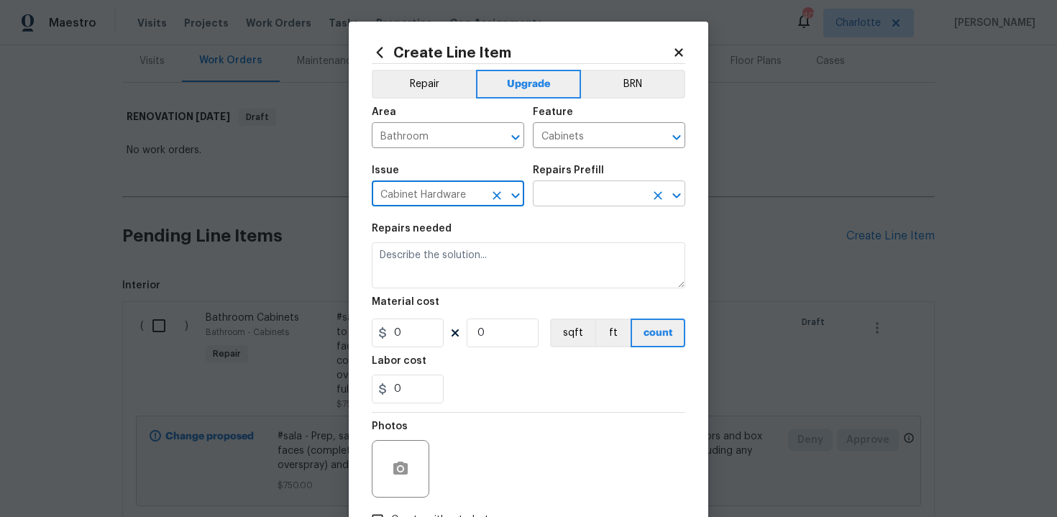
click at [567, 198] on input "text" at bounding box center [589, 195] width 112 height 22
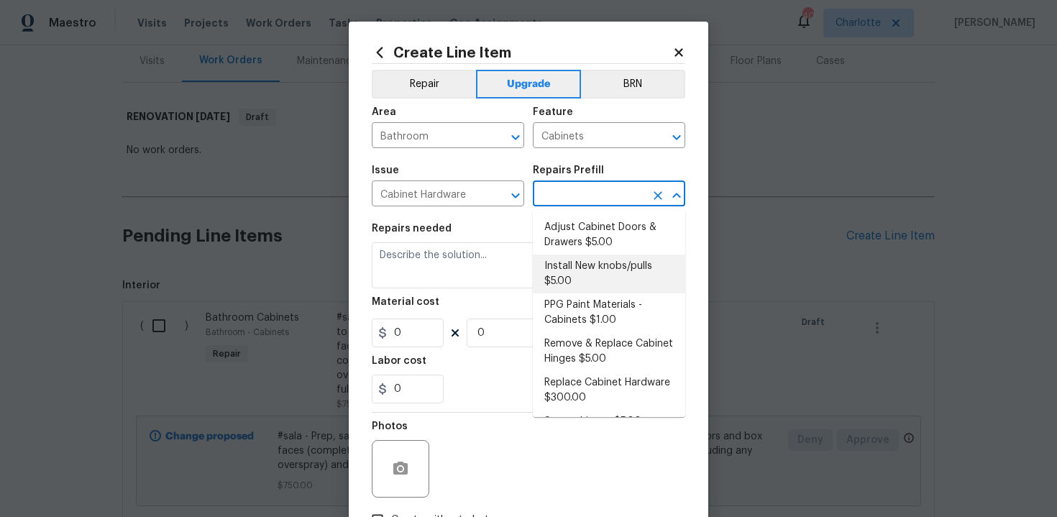
click at [587, 259] on li "Install New knobs/pulls $5.00" at bounding box center [609, 274] width 152 height 39
type input "Install New knobs/pulls $5.00"
type textarea "Remove the existing cabinet pulls/handles if present; prep and drill for new ca…"
type input "5"
type input "1"
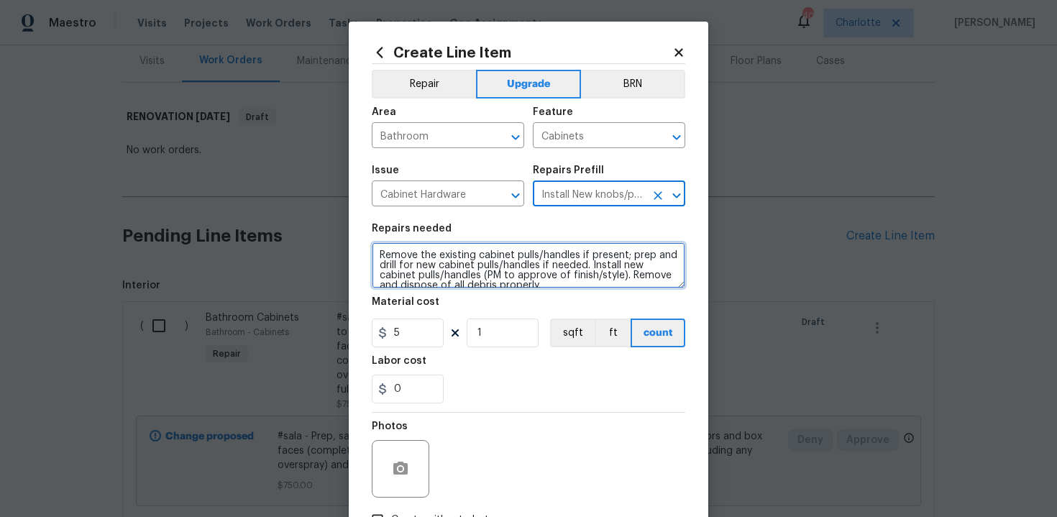
click at [372, 254] on textarea "Remove the existing cabinet pulls/handles if present; prep and drill for new ca…" at bounding box center [529, 265] width 314 height 46
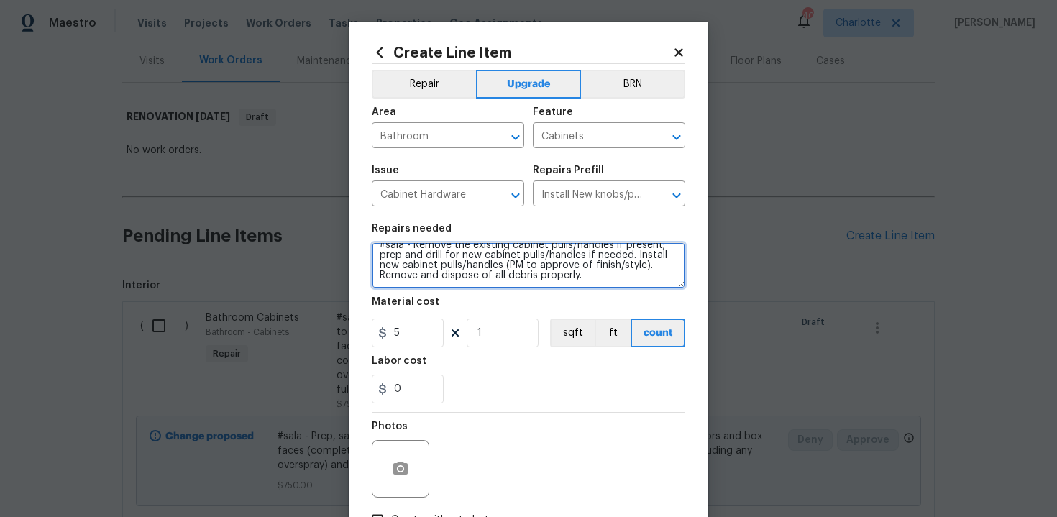
click at [605, 272] on textarea "#sala - Remove the existing cabinet pulls/handles if present; prep and drill fo…" at bounding box center [529, 265] width 314 height 46
paste textarea "Both full bathrooms"
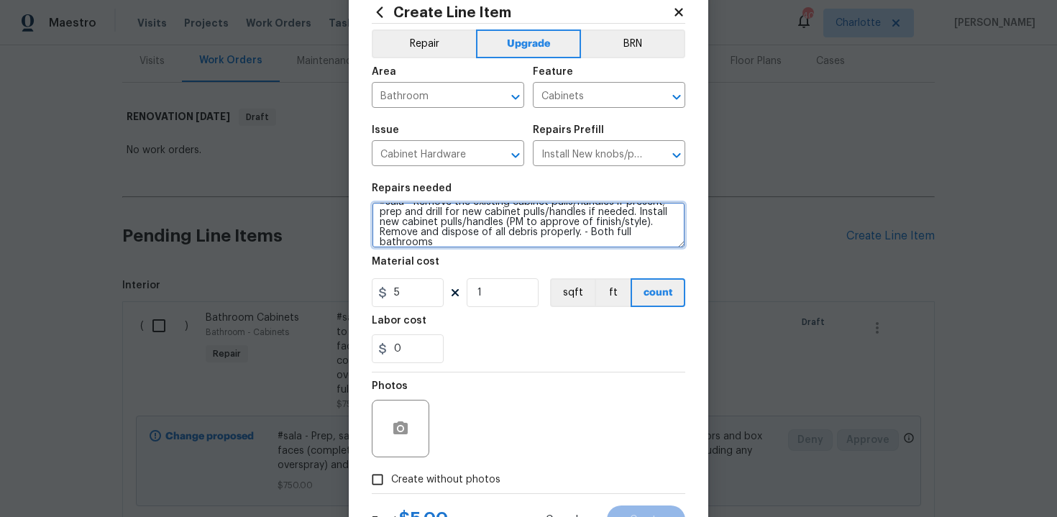
scroll to position [103, 0]
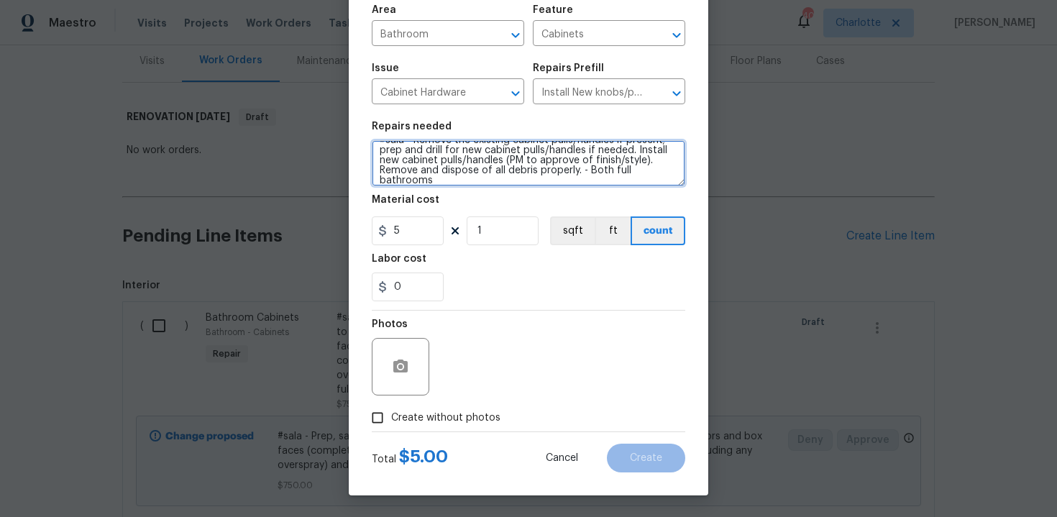
type textarea "#sala - Remove the existing cabinet pulls/handles if present; prep and drill fo…"
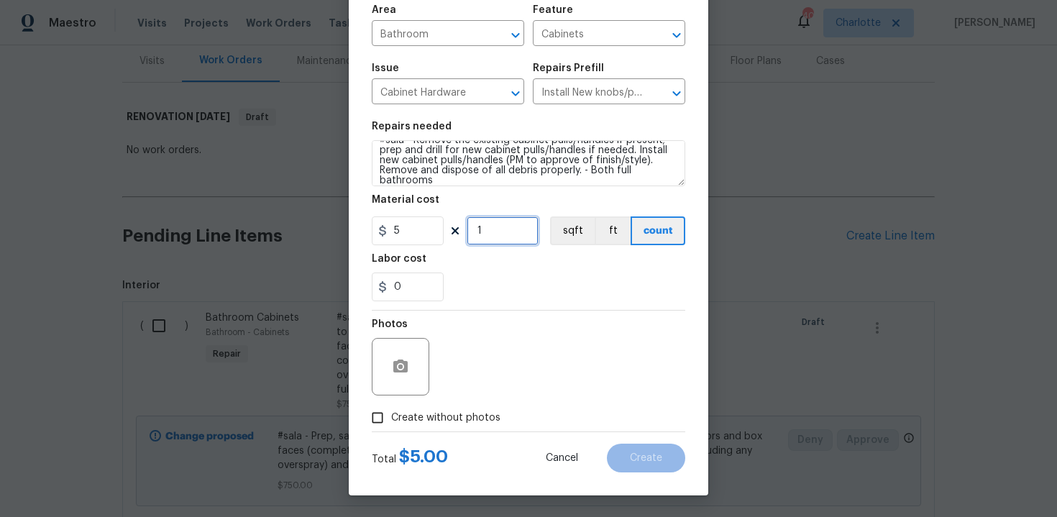
click at [495, 227] on input "1" at bounding box center [503, 230] width 72 height 29
type input "20"
click at [436, 421] on span "Create without photos" at bounding box center [445, 418] width 109 height 15
click at [391, 421] on input "Create without photos" at bounding box center [377, 417] width 27 height 27
checkbox input "true"
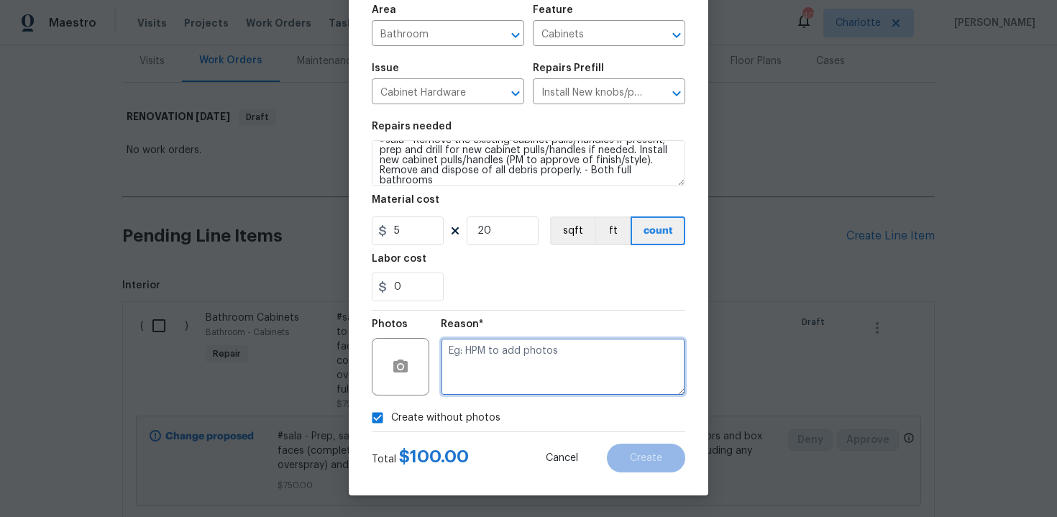
click at [498, 383] on textarea at bounding box center [563, 367] width 244 height 58
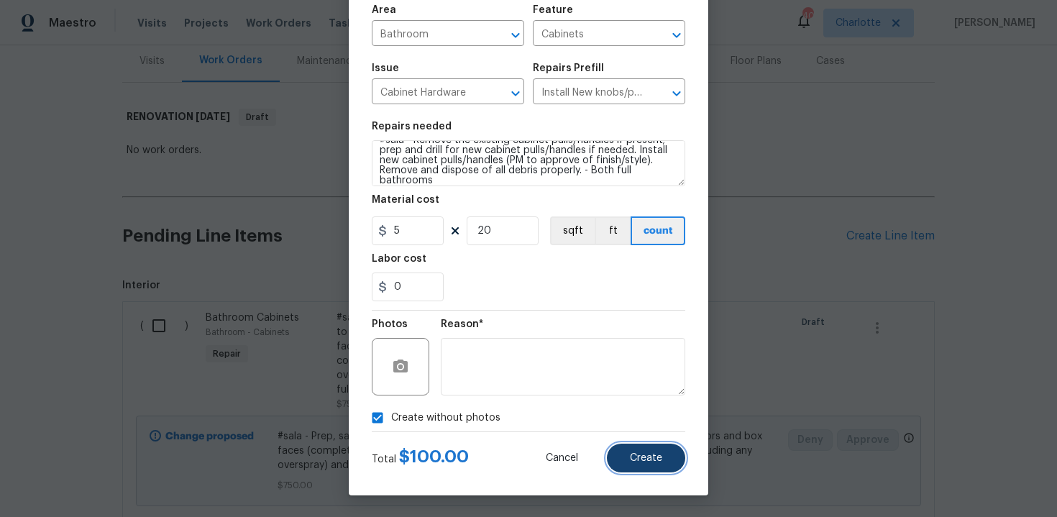
click at [659, 451] on button "Create" at bounding box center [646, 458] width 78 height 29
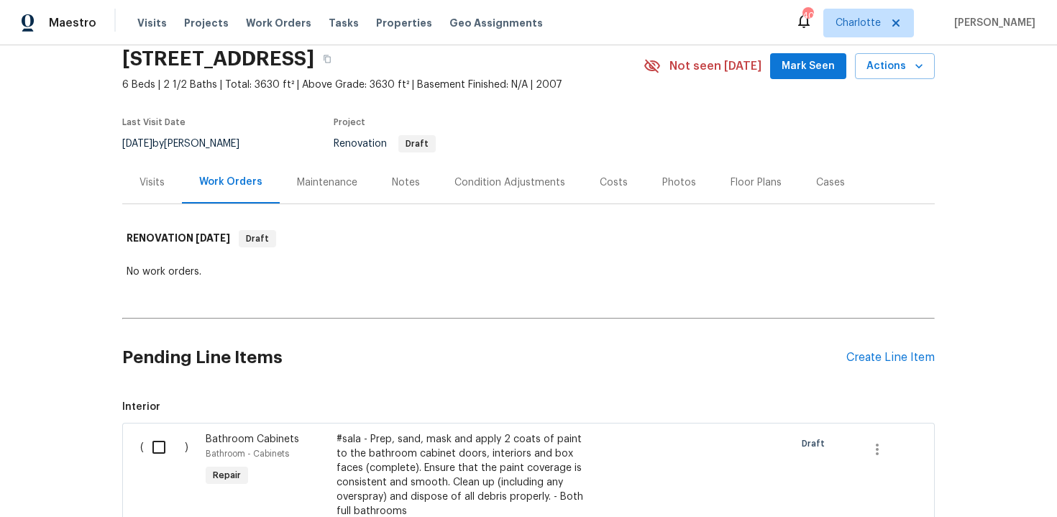
scroll to position [52, 0]
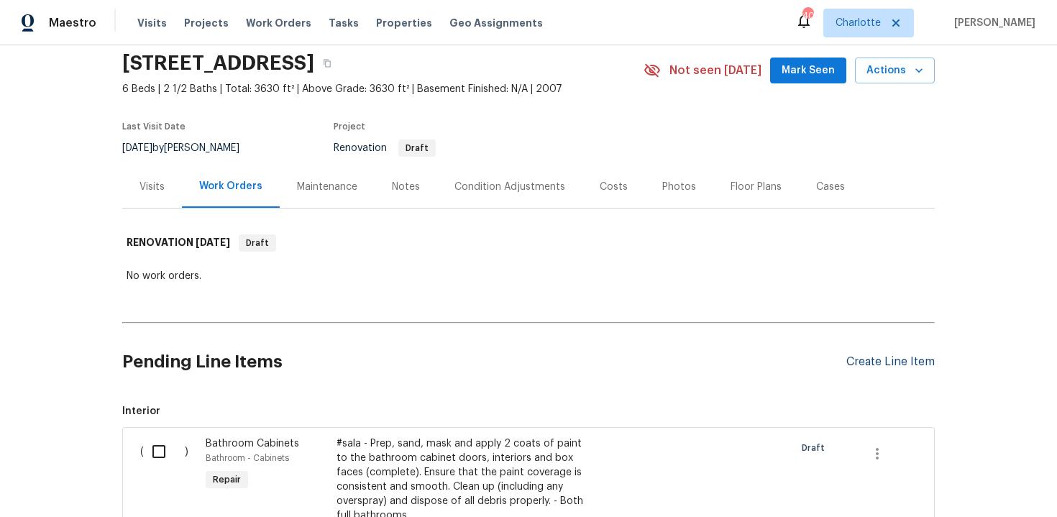
click at [888, 364] on div "Create Line Item" at bounding box center [890, 362] width 88 height 14
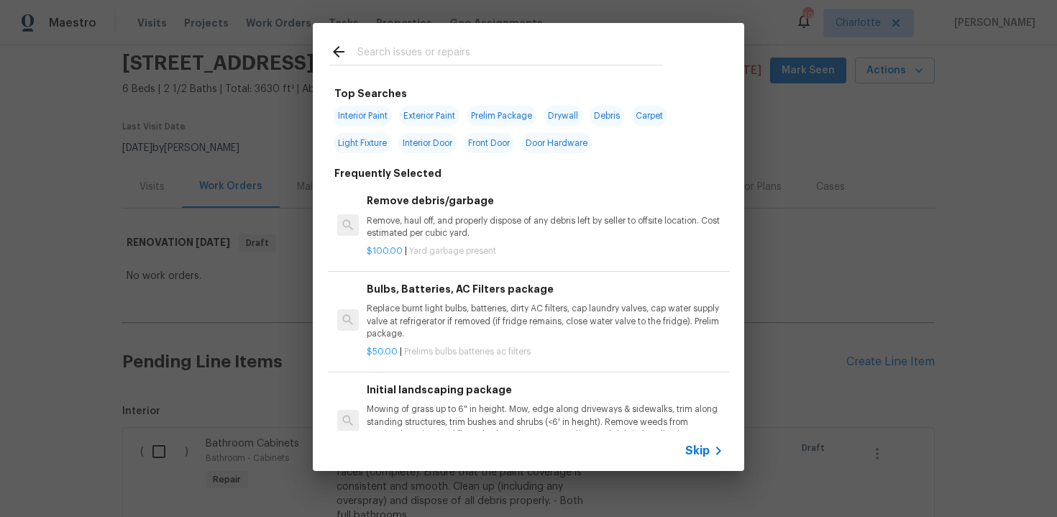
click at [706, 449] on span "Skip" at bounding box center [697, 451] width 24 height 14
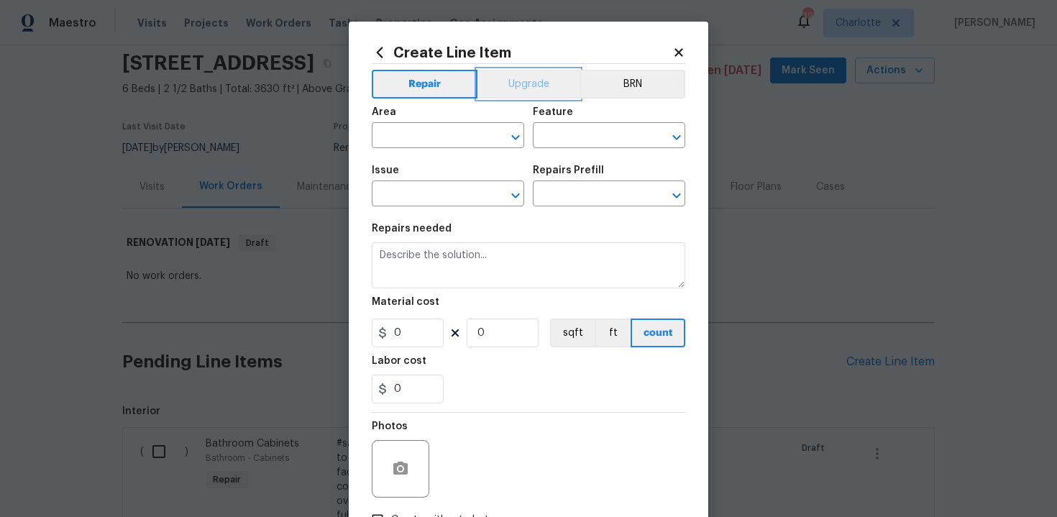
click at [534, 93] on button "Upgrade" at bounding box center [528, 84] width 103 height 29
click at [450, 131] on input "text" at bounding box center [428, 137] width 112 height 22
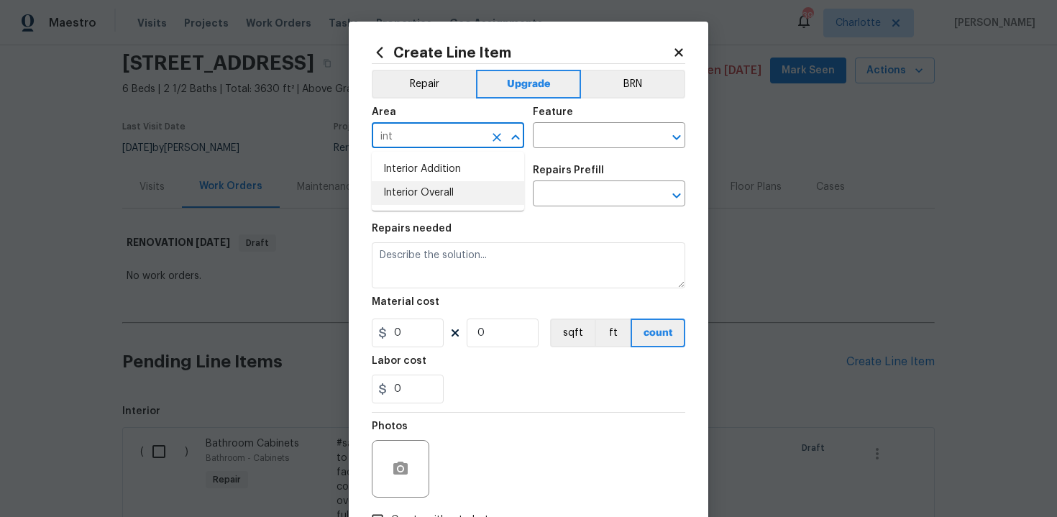
click at [456, 197] on li "Interior Overall" at bounding box center [448, 193] width 152 height 24
type input "Interior Overall"
click at [568, 136] on input "text" at bounding box center [589, 137] width 112 height 22
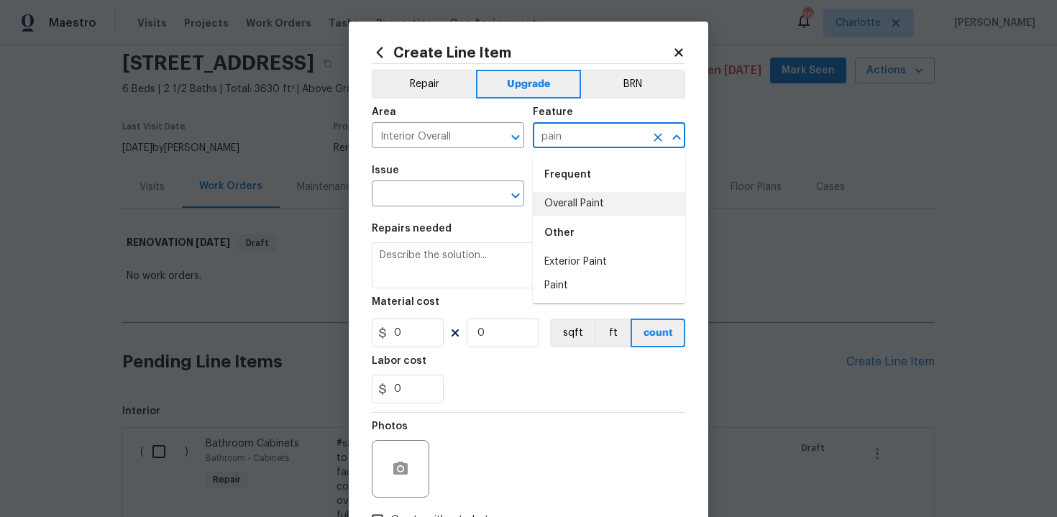
click at [562, 209] on li "Overall Paint" at bounding box center [609, 204] width 152 height 24
type input "Overall Paint"
click at [423, 198] on input "text" at bounding box center [428, 195] width 112 height 22
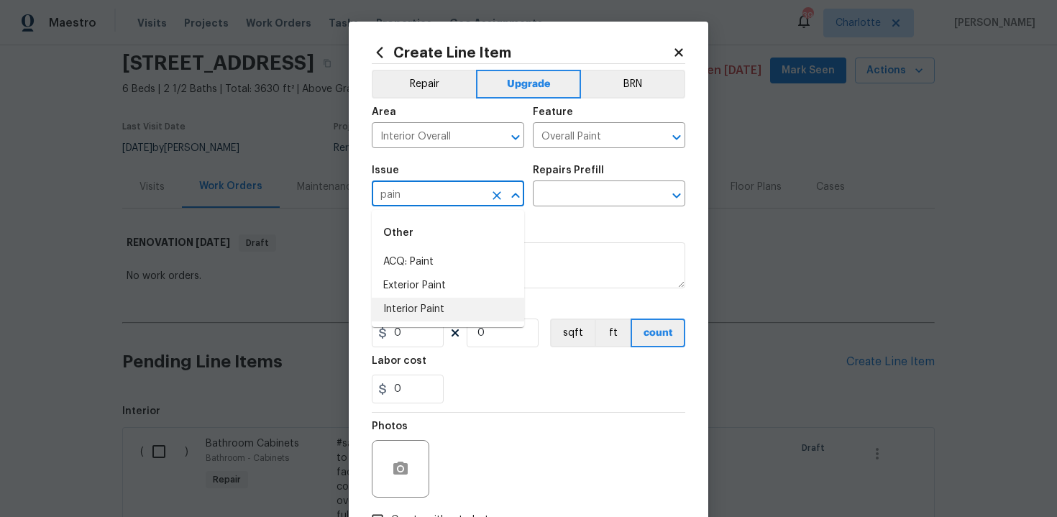
click at [437, 304] on li "Interior Paint" at bounding box center [448, 310] width 152 height 24
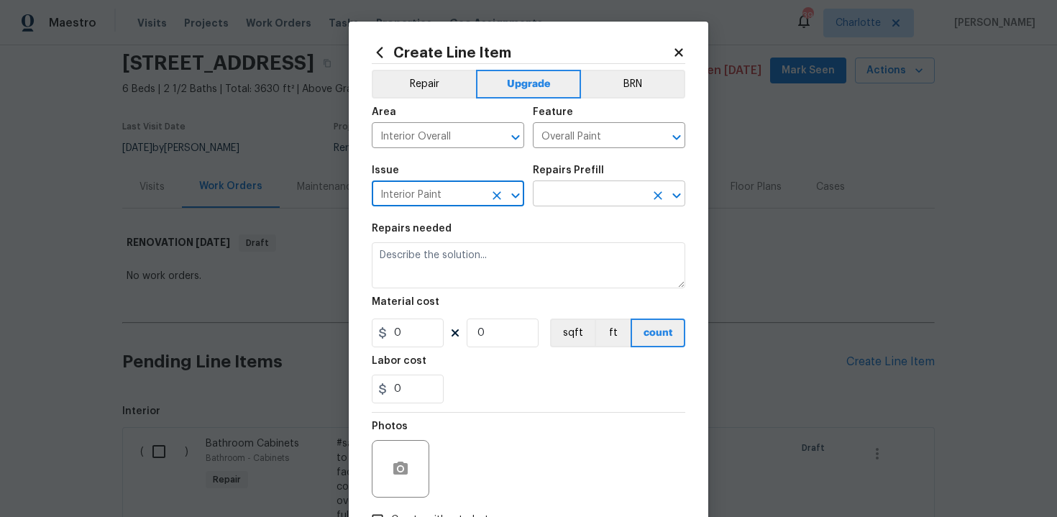
type input "Interior Paint"
click at [588, 196] on input "text" at bounding box center [589, 195] width 112 height 22
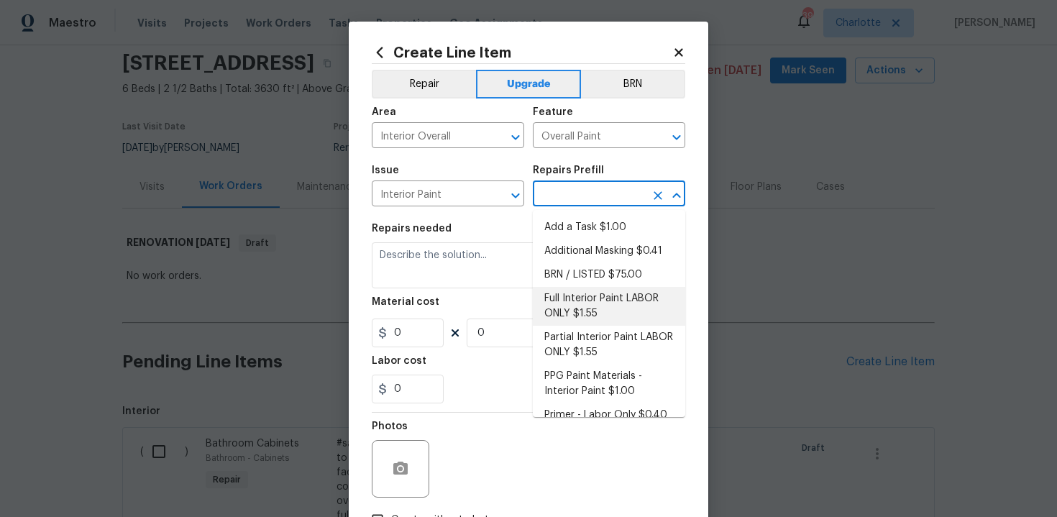
click at [599, 302] on li "Full Interior Paint LABOR ONLY $1.55" at bounding box center [609, 306] width 152 height 39
type input "Full Interior Paint LABOR ONLY $1.55"
type textarea "Full Interior paint - (walls, ceilings, trim, and doors) - PAINT PROVIDED BY OP…"
type input "1.55"
type input "1"
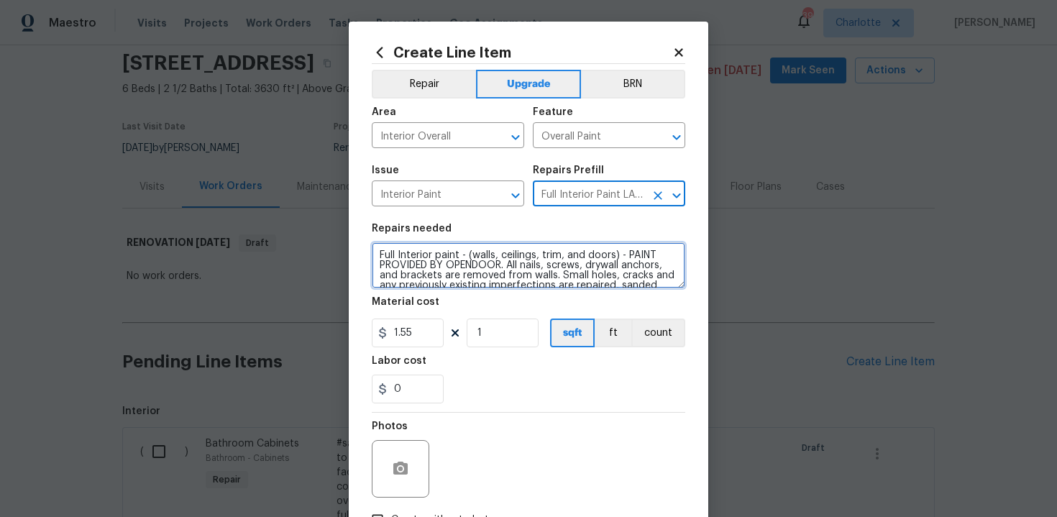
click at [375, 255] on textarea "Full Interior paint - (walls, ceilings, trim, and doors) - PAINT PROVIDED BY OP…" at bounding box center [529, 265] width 314 height 46
type textarea "#sala - Full Interior paint - (walls, ceilings, trim, and doors) - PAINT PROVID…"
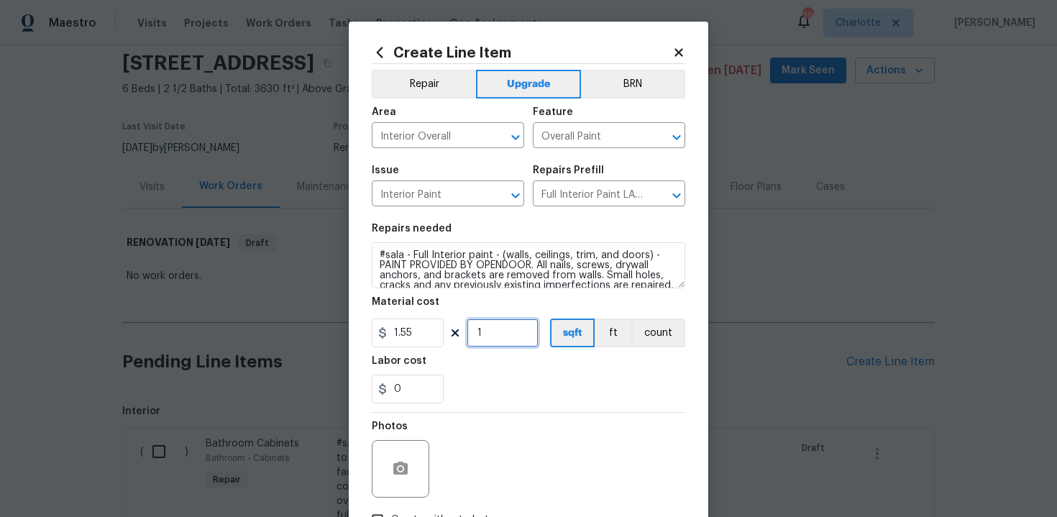
click at [493, 334] on input "1" at bounding box center [503, 333] width 72 height 29
type input "3630"
click at [557, 377] on div "0" at bounding box center [529, 389] width 314 height 29
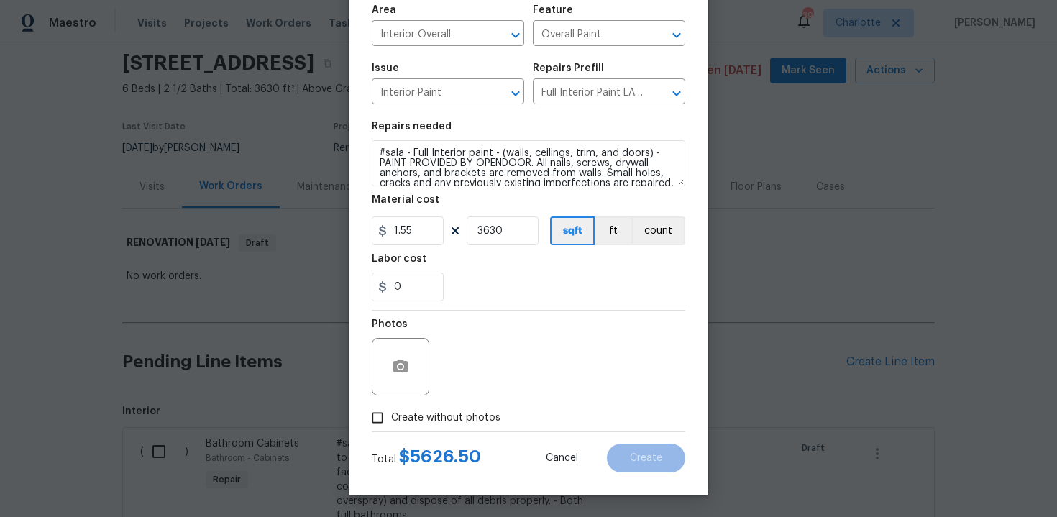
click at [451, 423] on span "Create without photos" at bounding box center [445, 418] width 109 height 15
click at [391, 423] on input "Create without photos" at bounding box center [377, 417] width 27 height 27
checkbox input "true"
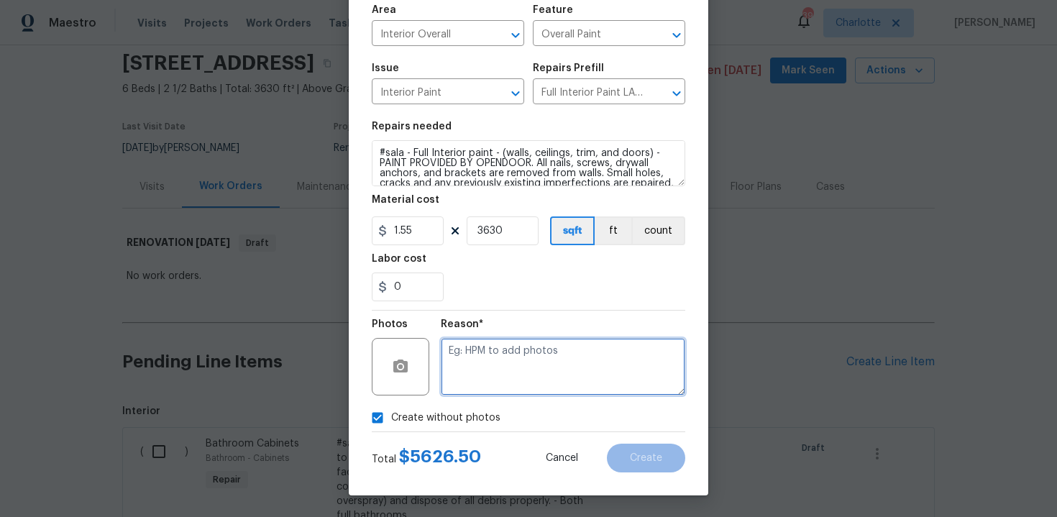
click at [513, 364] on textarea at bounding box center [563, 367] width 244 height 58
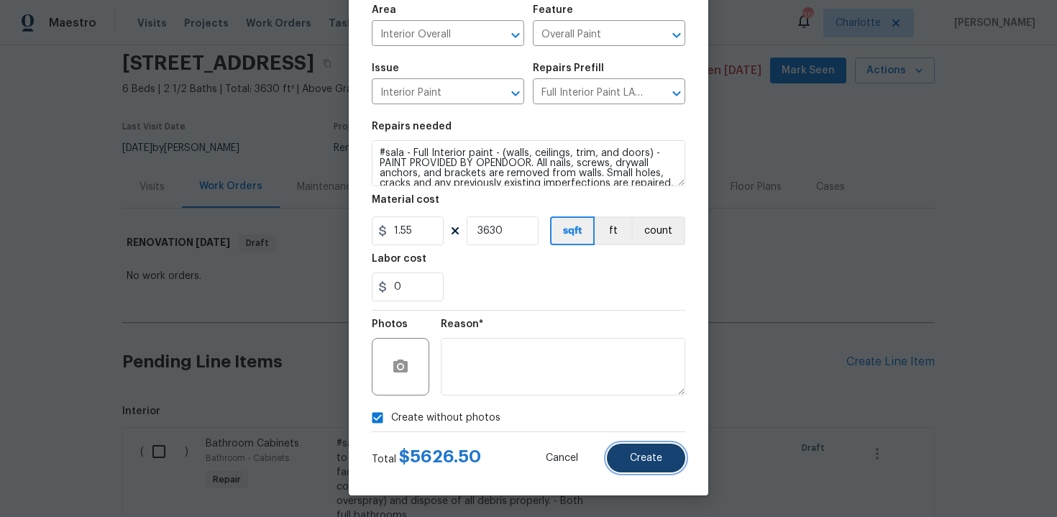
click at [644, 460] on span "Create" at bounding box center [646, 458] width 32 height 11
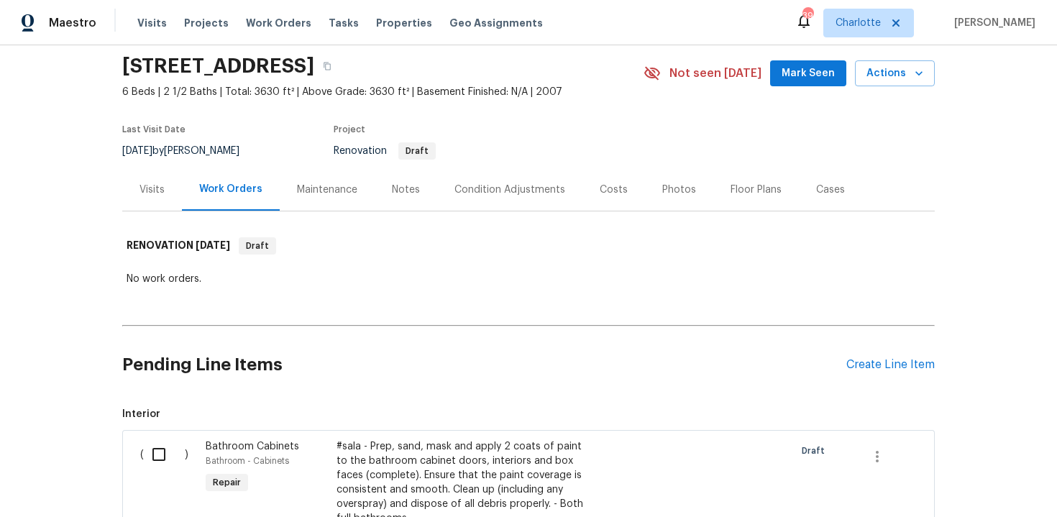
scroll to position [88, 0]
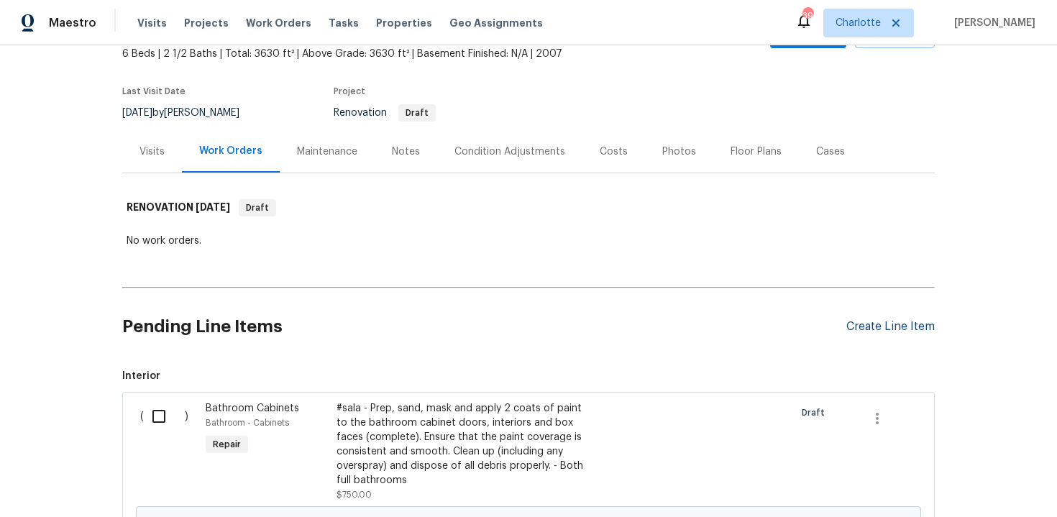
click at [876, 323] on div "Create Line Item" at bounding box center [890, 327] width 88 height 14
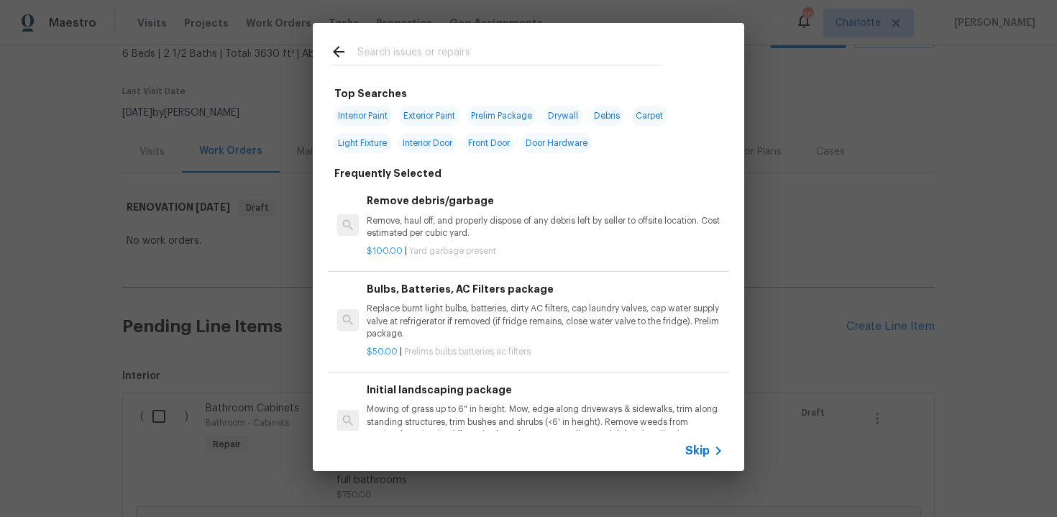
click at [685, 458] on div "Skip" at bounding box center [706, 450] width 42 height 17
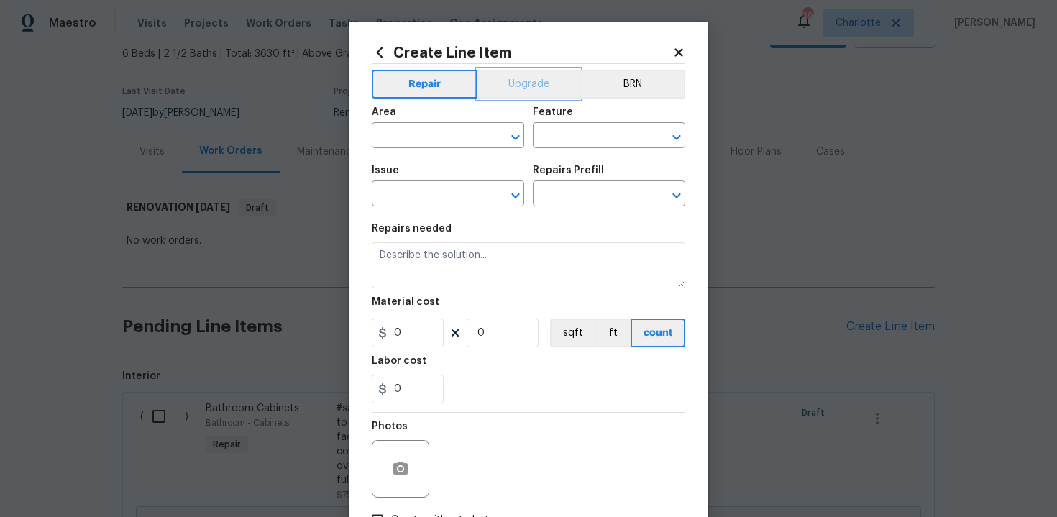
click at [513, 88] on button "Upgrade" at bounding box center [528, 84] width 103 height 29
click at [437, 132] on input "text" at bounding box center [428, 137] width 112 height 22
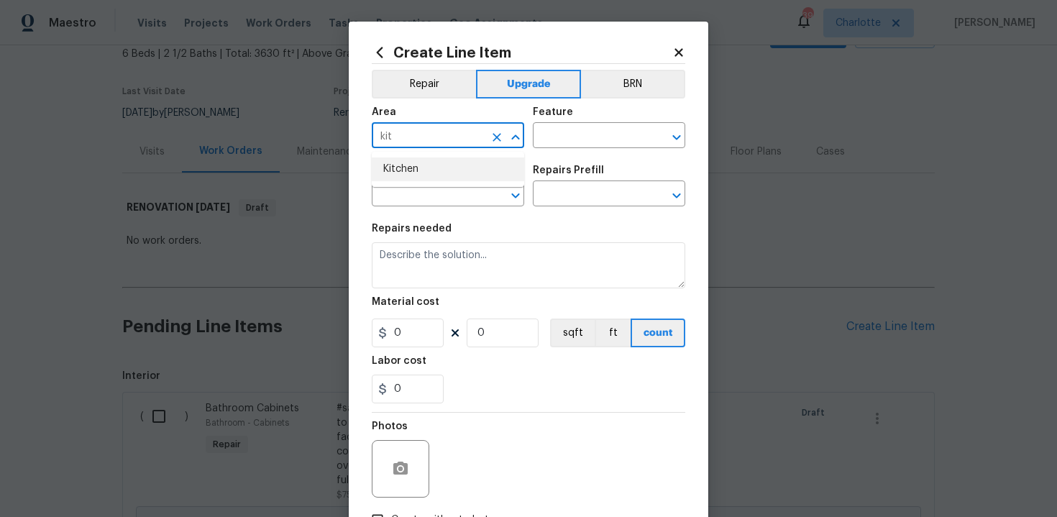
click at [424, 168] on li "Kitchen" at bounding box center [448, 169] width 152 height 24
type input "Kitchen"
click at [564, 141] on input "text" at bounding box center [589, 137] width 112 height 22
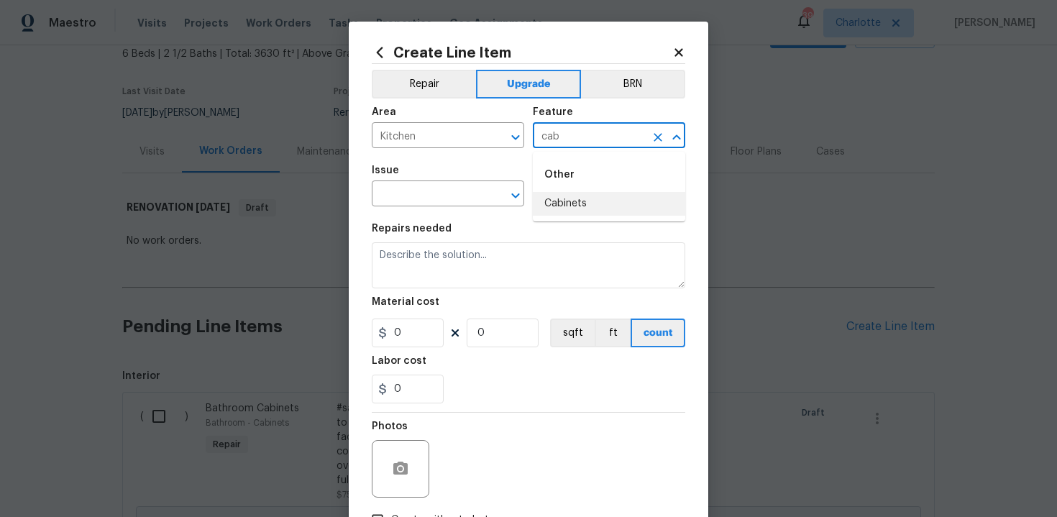
click at [563, 204] on li "Cabinets" at bounding box center [609, 204] width 152 height 24
type input "Cabinets"
click at [429, 205] on input "text" at bounding box center [428, 195] width 112 height 22
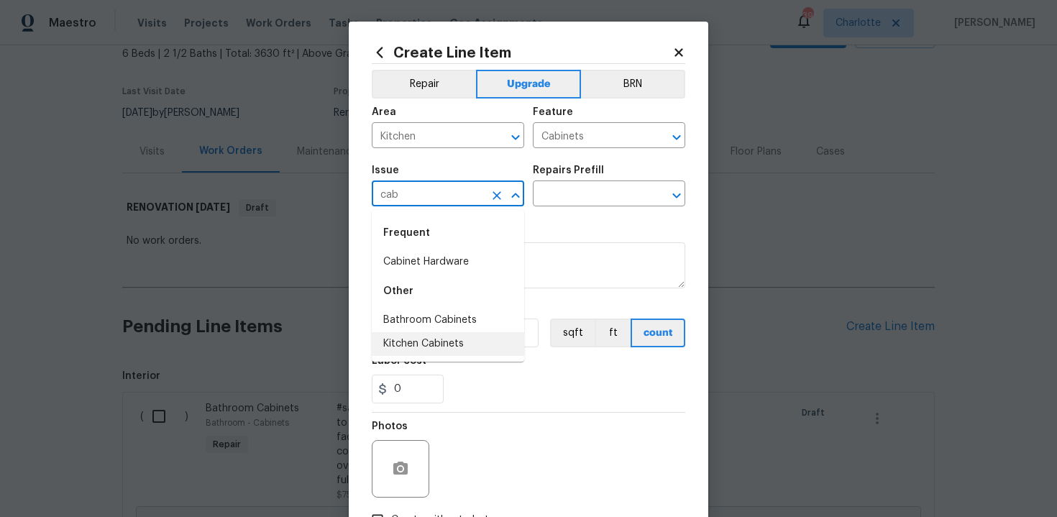
click at [434, 345] on li "Kitchen Cabinets" at bounding box center [448, 344] width 152 height 24
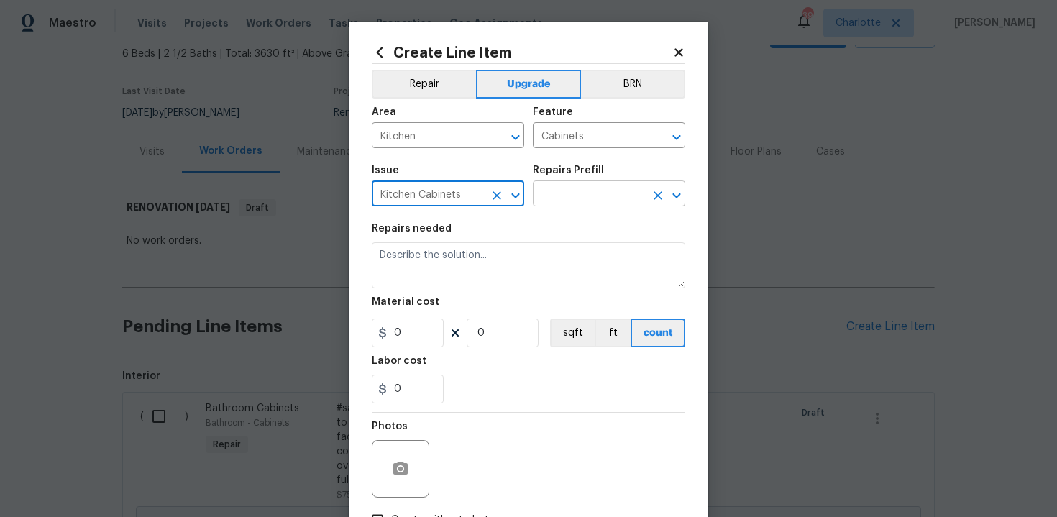
type input "Kitchen Cabinets"
click at [571, 200] on input "text" at bounding box center [589, 195] width 112 height 22
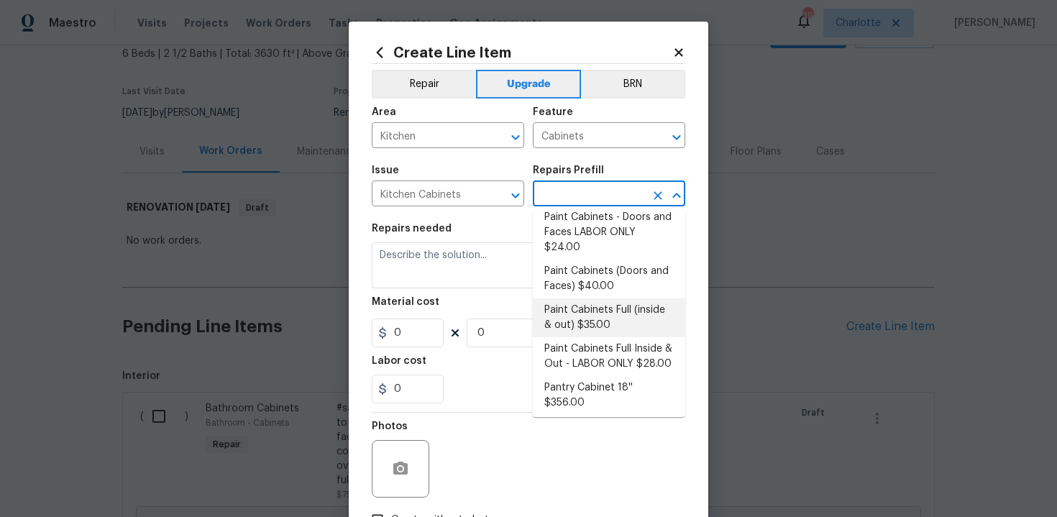
scroll to position [280, 0]
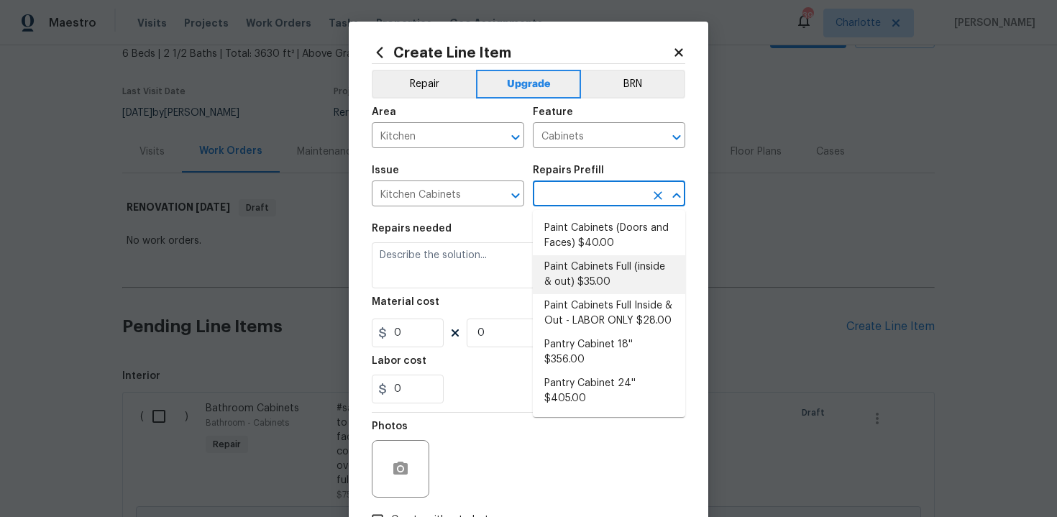
click at [599, 255] on li "Paint Cabinets Full (inside & out) $35.00" at bounding box center [609, 274] width 152 height 39
type input "Paint Cabinets Full (inside & out) $35.00"
type textarea "Prep, sand, mask and apply 2 coats of paint to the kitchen cabinet doors, inter…"
type input "35"
type input "1"
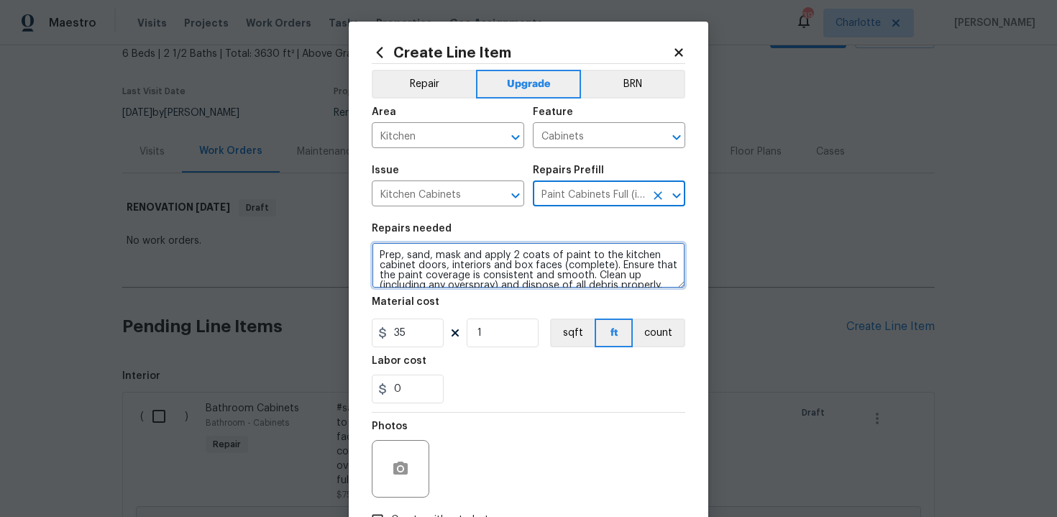
click at [372, 252] on textarea "Prep, sand, mask and apply 2 coats of paint to the kitchen cabinet doors, inter…" at bounding box center [529, 265] width 314 height 46
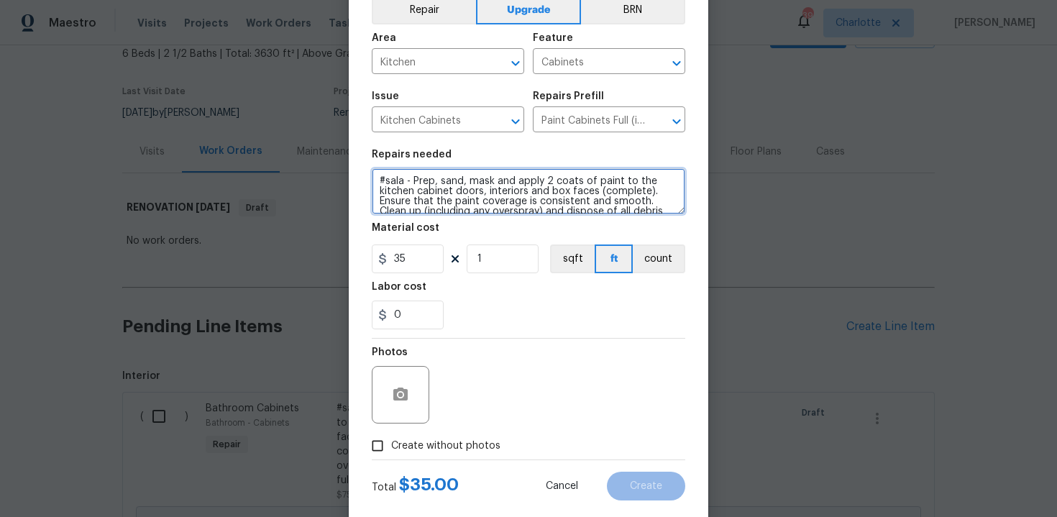
scroll to position [103, 0]
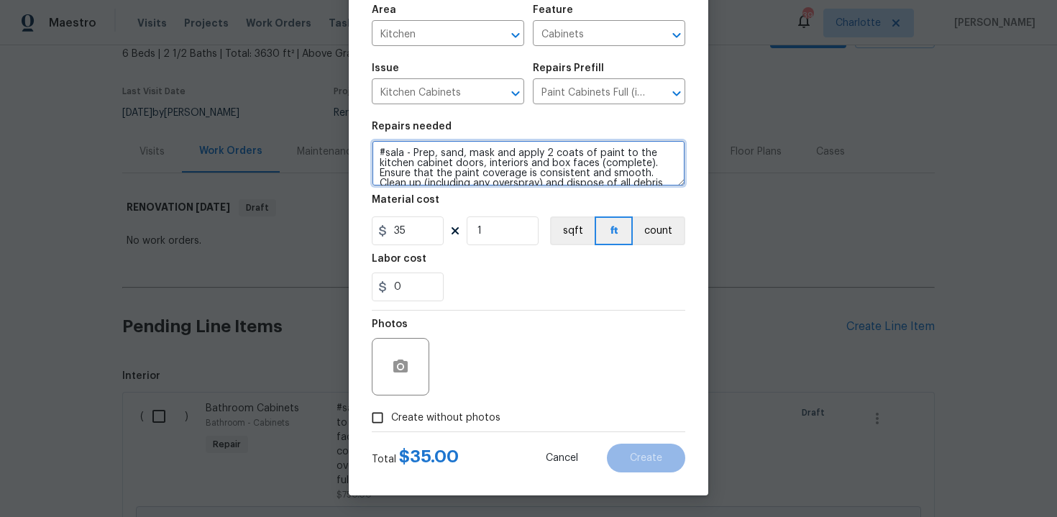
type textarea "#sala - Prep, sand, mask and apply 2 coats of paint to the kitchen cabinet door…"
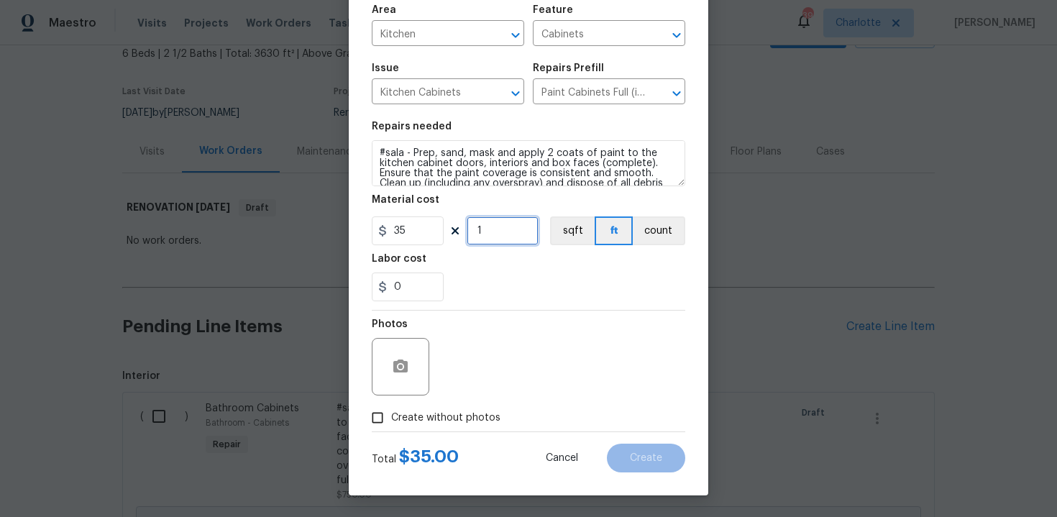
click at [498, 226] on input "1" at bounding box center [503, 230] width 72 height 29
type input "70"
click at [453, 416] on span "Create without photos" at bounding box center [445, 418] width 109 height 15
click at [391, 416] on input "Create without photos" at bounding box center [377, 417] width 27 height 27
checkbox input "true"
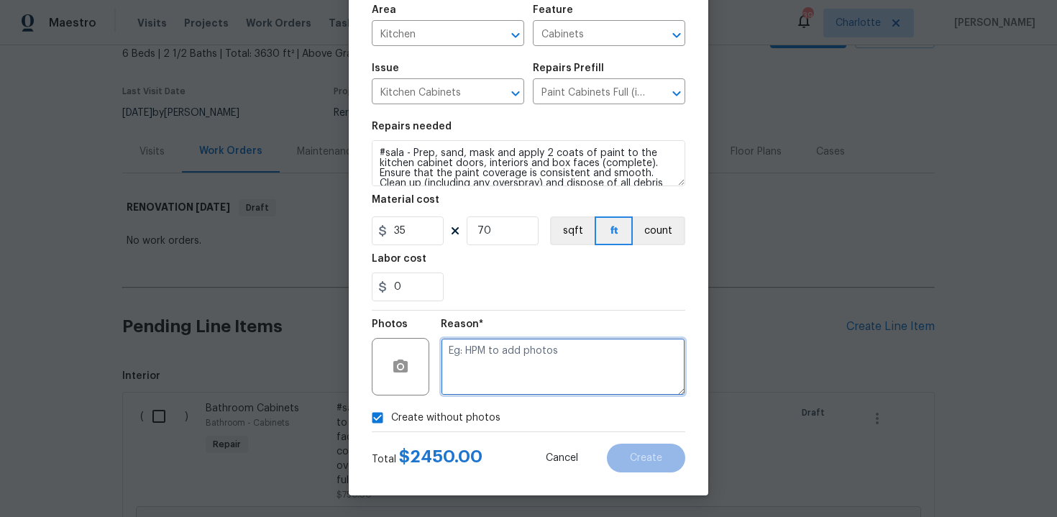
click at [503, 370] on textarea at bounding box center [563, 367] width 244 height 58
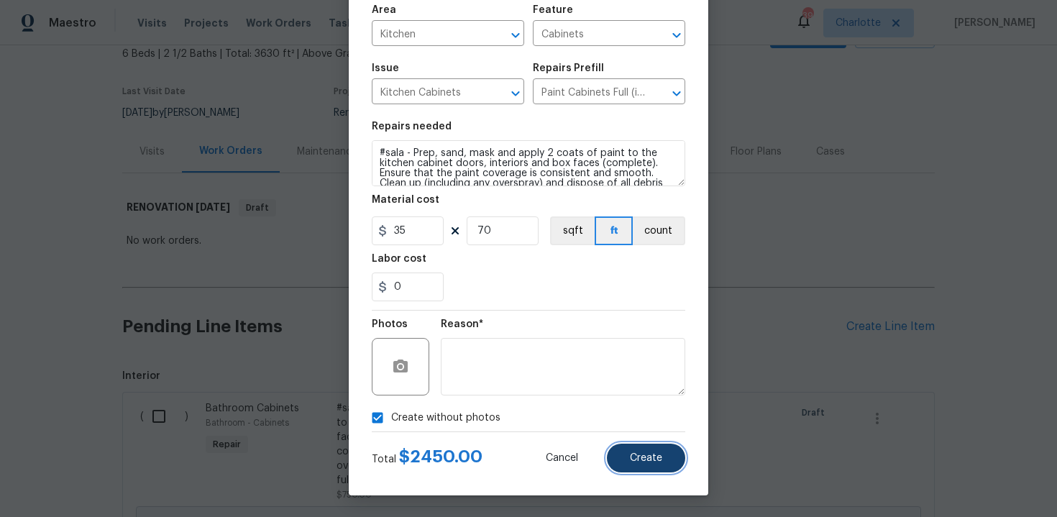
click at [648, 460] on span "Create" at bounding box center [646, 458] width 32 height 11
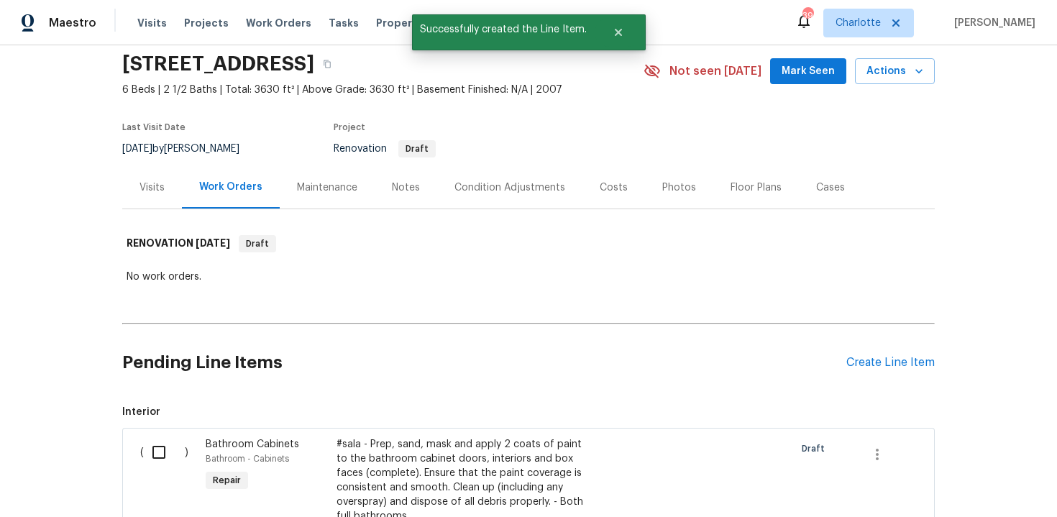
scroll to position [88, 0]
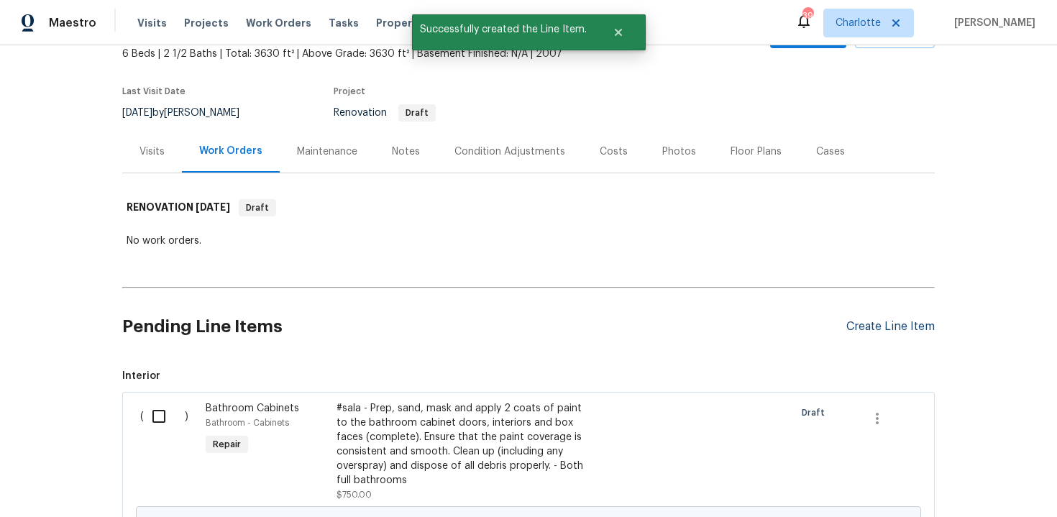
click at [907, 330] on div "Create Line Item" at bounding box center [890, 327] width 88 height 14
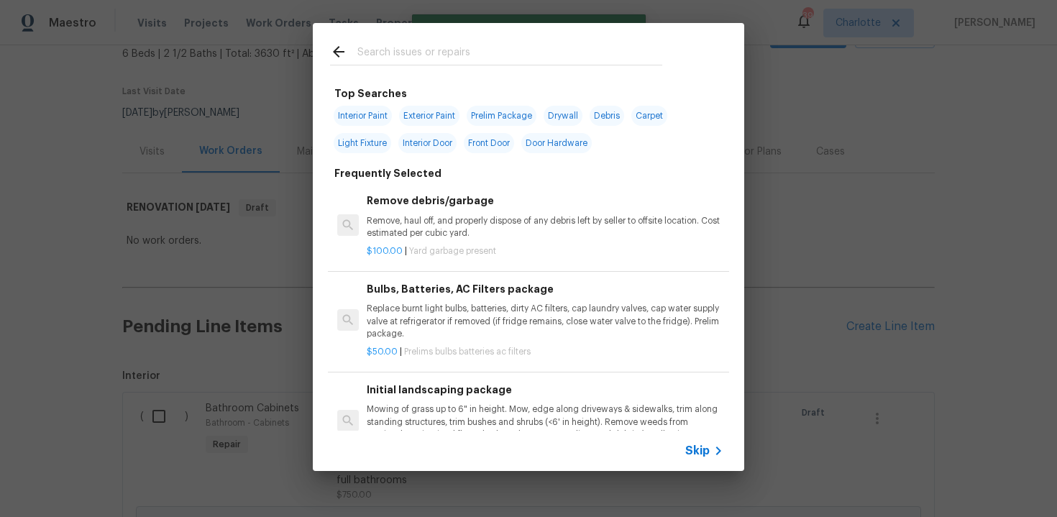
click at [700, 452] on span "Skip" at bounding box center [697, 451] width 24 height 14
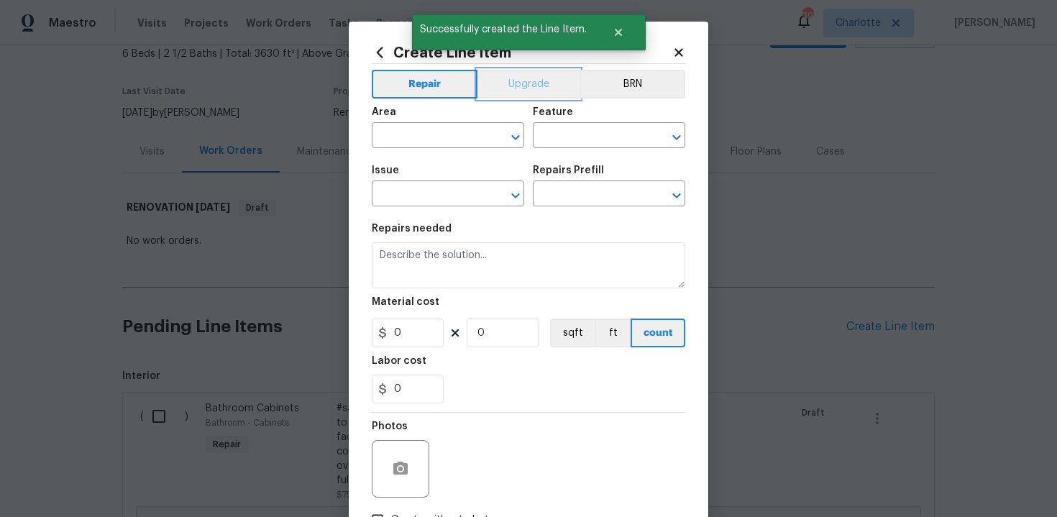
click at [527, 81] on button "Upgrade" at bounding box center [528, 84] width 103 height 29
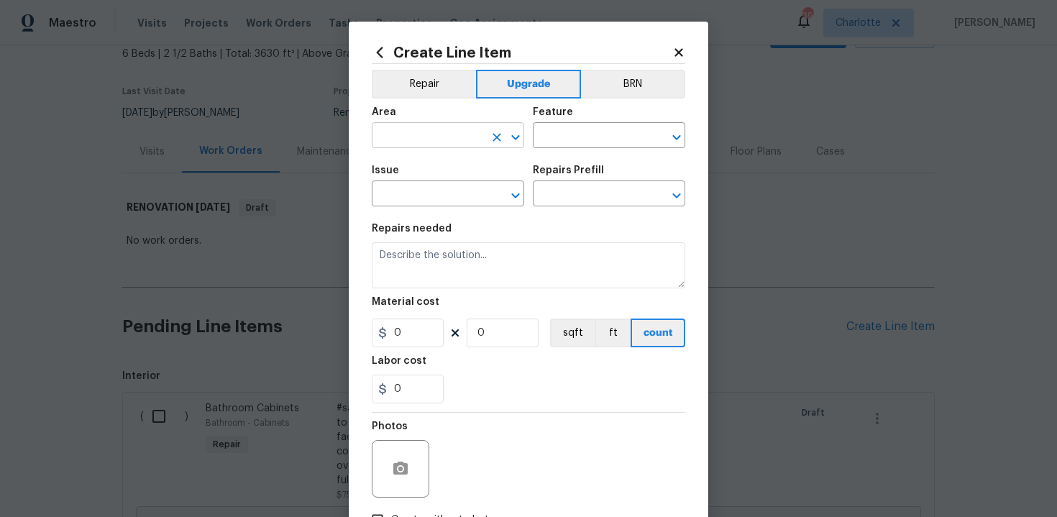
click at [462, 127] on input "text" at bounding box center [428, 137] width 112 height 22
click at [424, 177] on li "Kitchen" at bounding box center [448, 169] width 152 height 24
type input "Kitchen"
click at [577, 140] on input "text" at bounding box center [589, 137] width 112 height 22
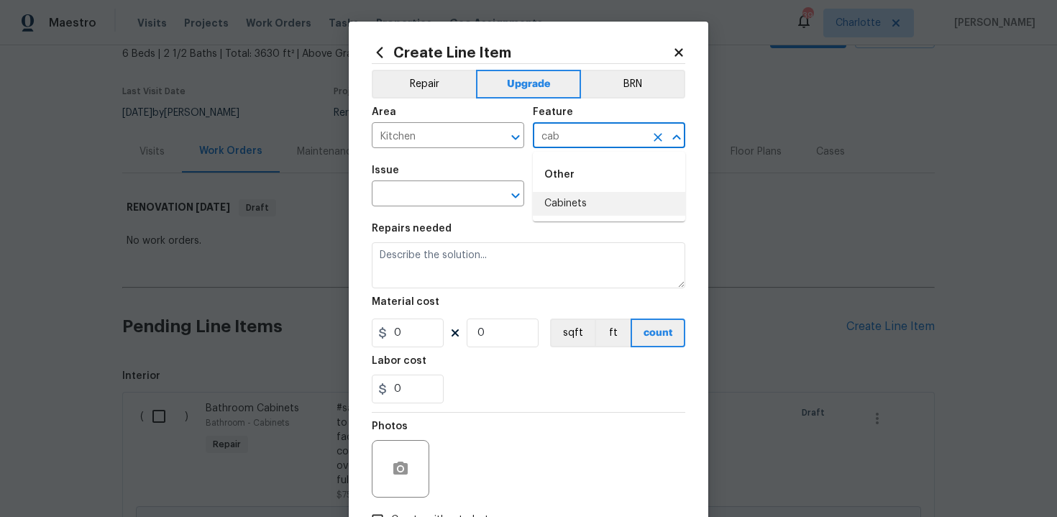
click at [570, 204] on li "Cabinets" at bounding box center [609, 204] width 152 height 24
type input "Cabinets"
click at [412, 204] on input "text" at bounding box center [428, 195] width 112 height 22
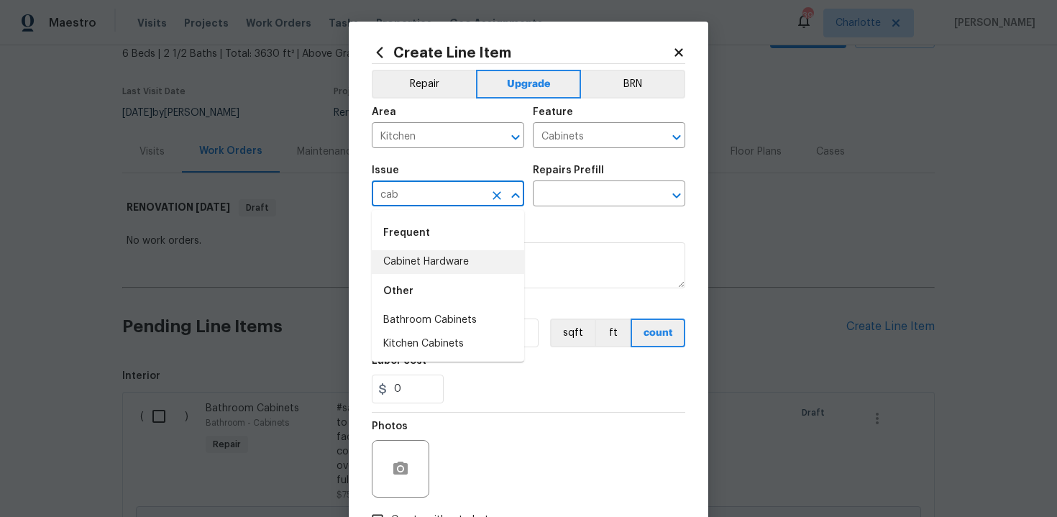
click at [429, 264] on li "Cabinet Hardware" at bounding box center [448, 262] width 152 height 24
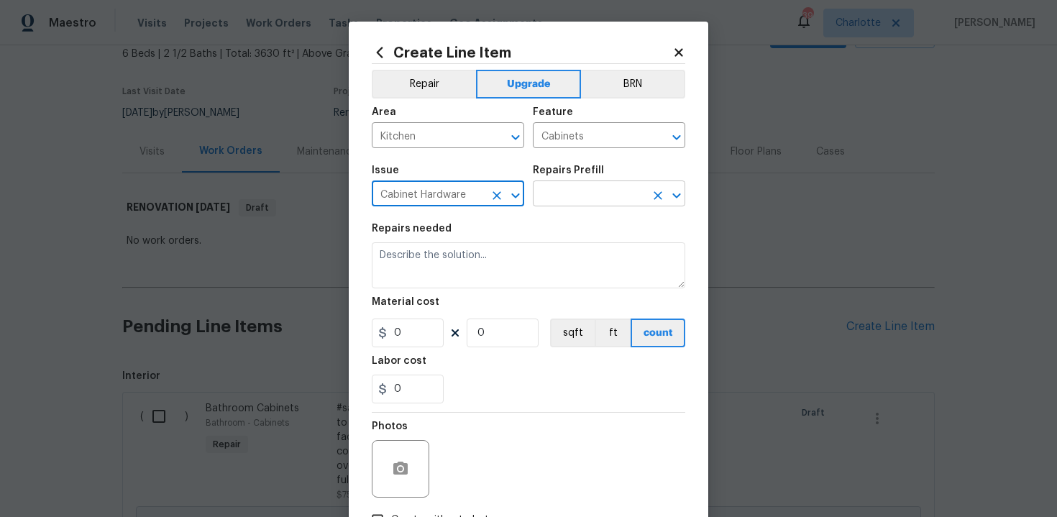
type input "Cabinet Hardware"
click at [595, 192] on input "text" at bounding box center [589, 195] width 112 height 22
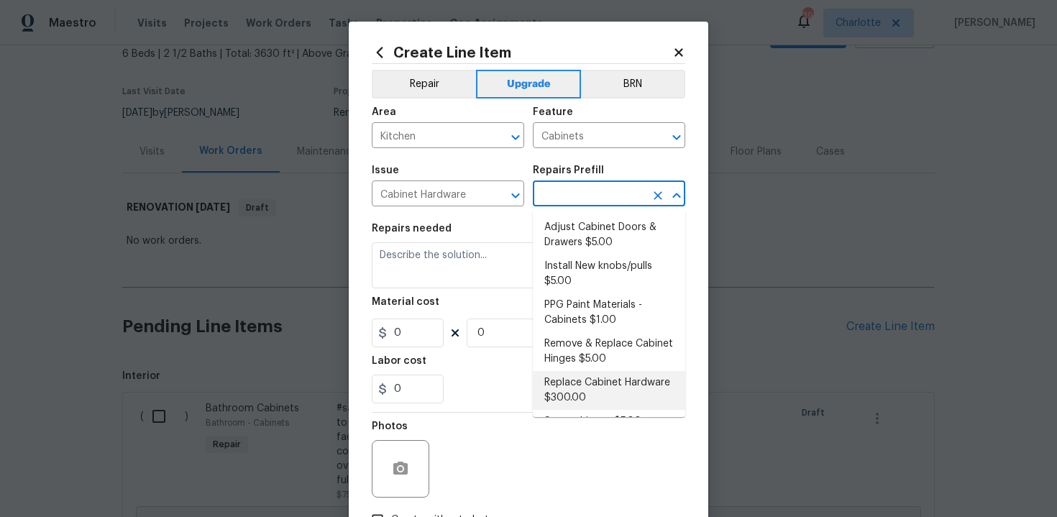
click at [585, 392] on li "Replace Cabinet Hardware $300.00" at bounding box center [609, 390] width 152 height 39
type input "Replace Cabinet Hardware $300.00"
type textarea "Replace cabinet hardware with new hinges and pulls. HPM to provide specs"
type input "300"
type input "1"
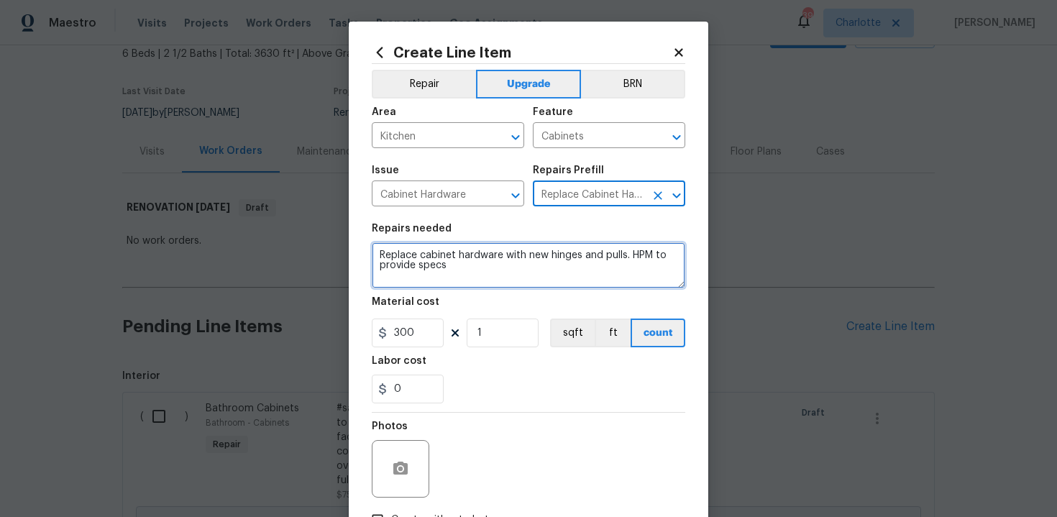
click at [375, 252] on textarea "Replace cabinet hardware with new hinges and pulls. HPM to provide specs" at bounding box center [529, 265] width 314 height 46
type textarea "#sala - Replace cabinet hardware with new hinges and pulls. HPM to provide specs"
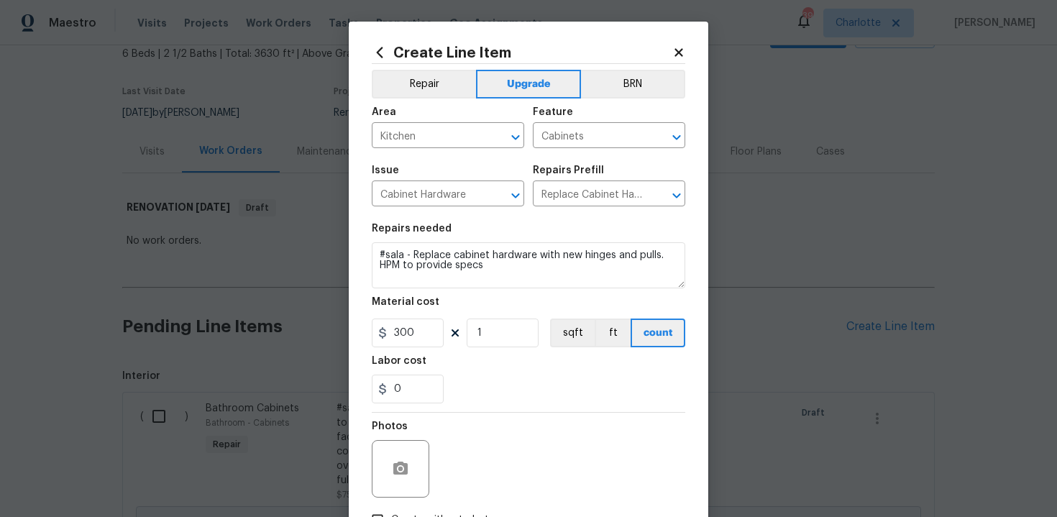
click at [508, 383] on div "0" at bounding box center [529, 389] width 314 height 29
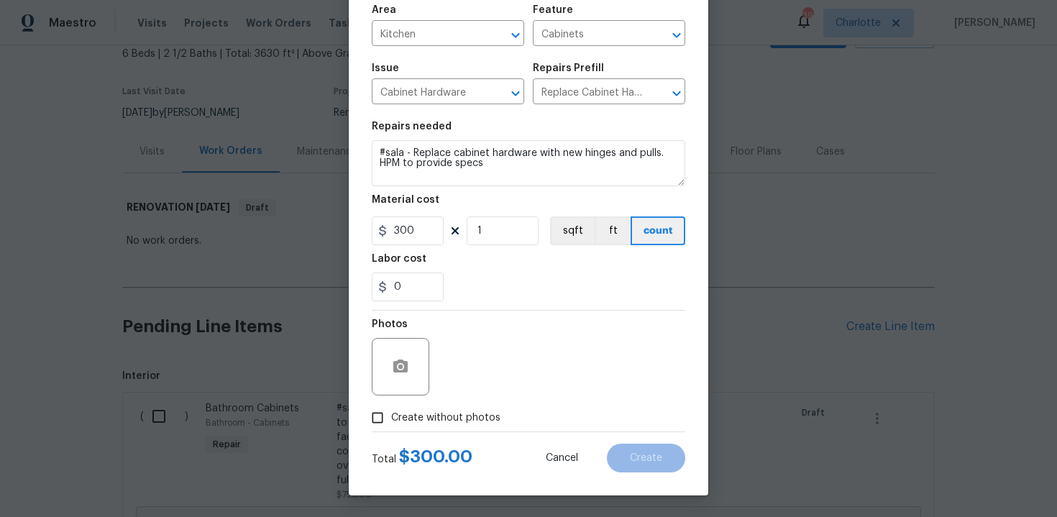
click at [429, 411] on span "Create without photos" at bounding box center [445, 418] width 109 height 15
click at [391, 411] on input "Create without photos" at bounding box center [377, 417] width 27 height 27
checkbox input "true"
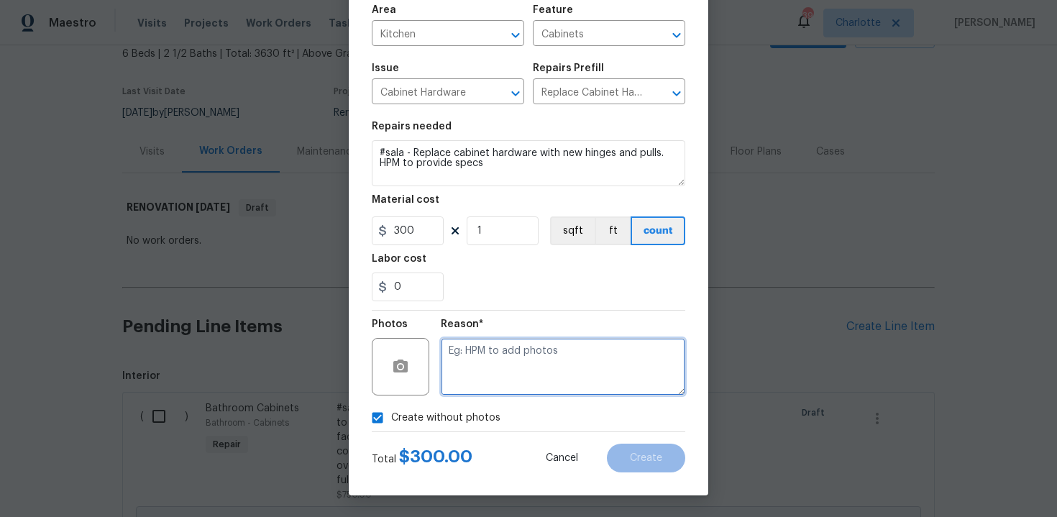
click at [493, 367] on textarea at bounding box center [563, 367] width 244 height 58
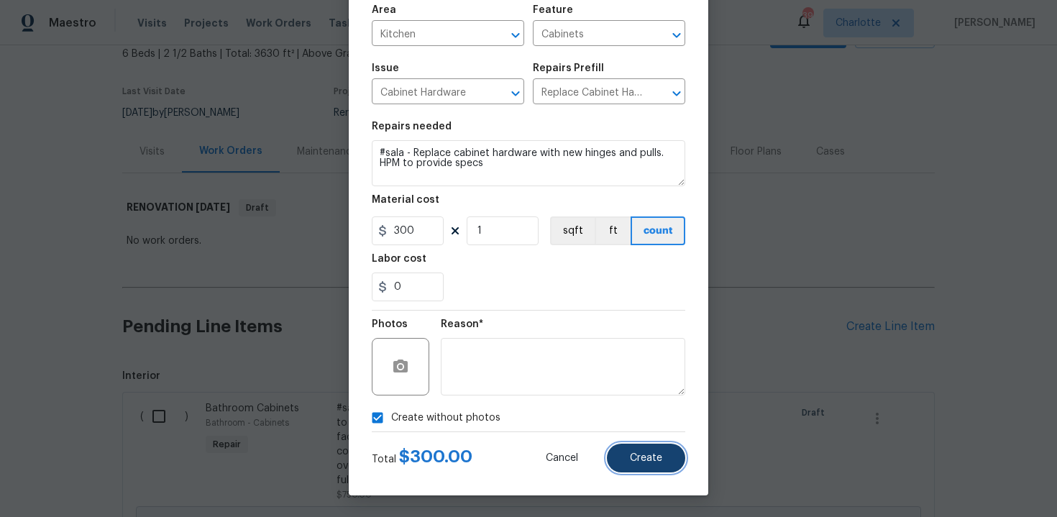
click at [634, 455] on span "Create" at bounding box center [646, 458] width 32 height 11
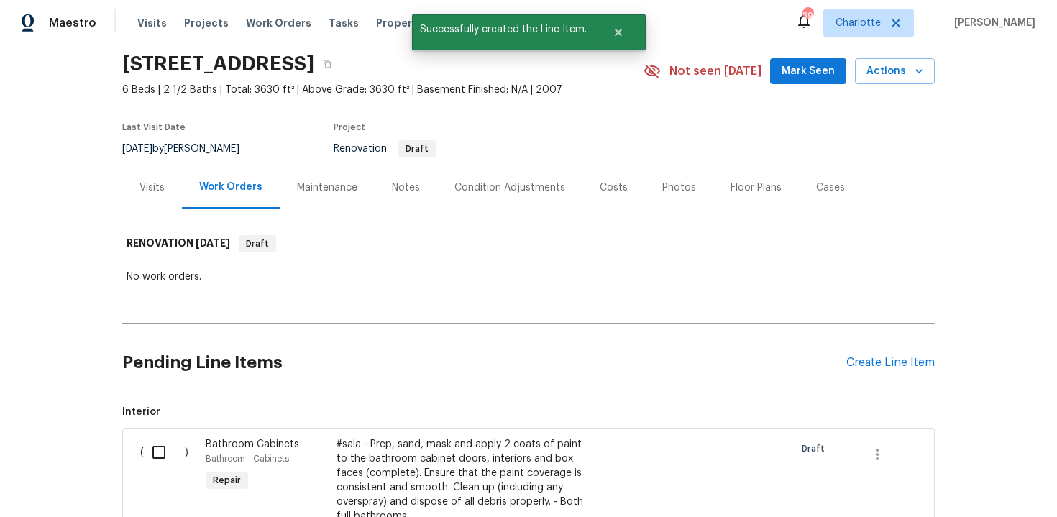
scroll to position [88, 0]
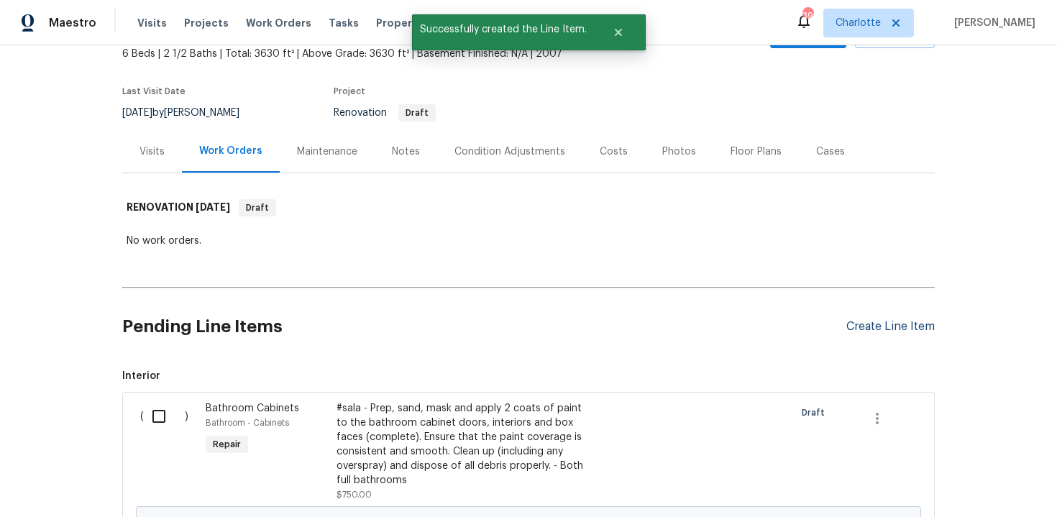
click at [891, 329] on div "Create Line Item" at bounding box center [890, 327] width 88 height 14
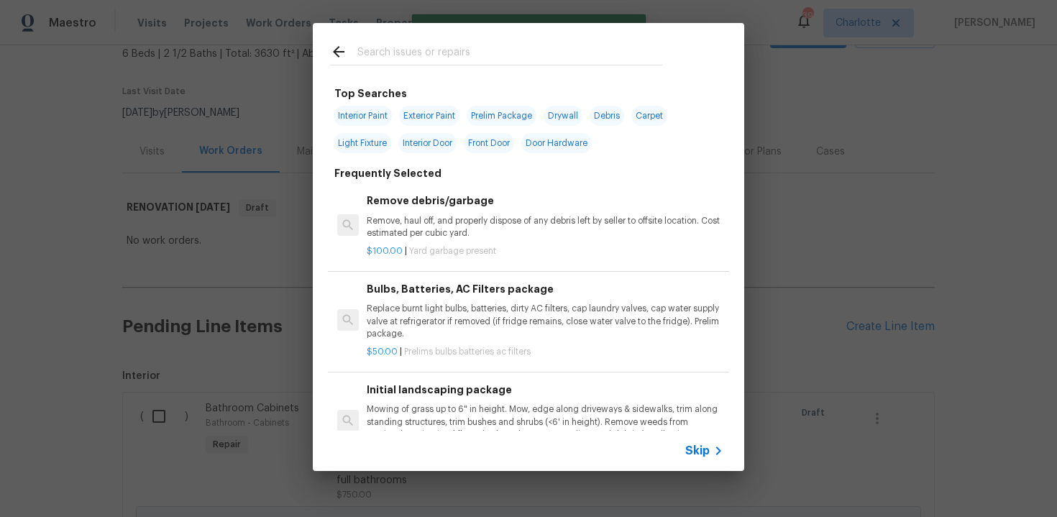
click at [703, 450] on span "Skip" at bounding box center [697, 451] width 24 height 14
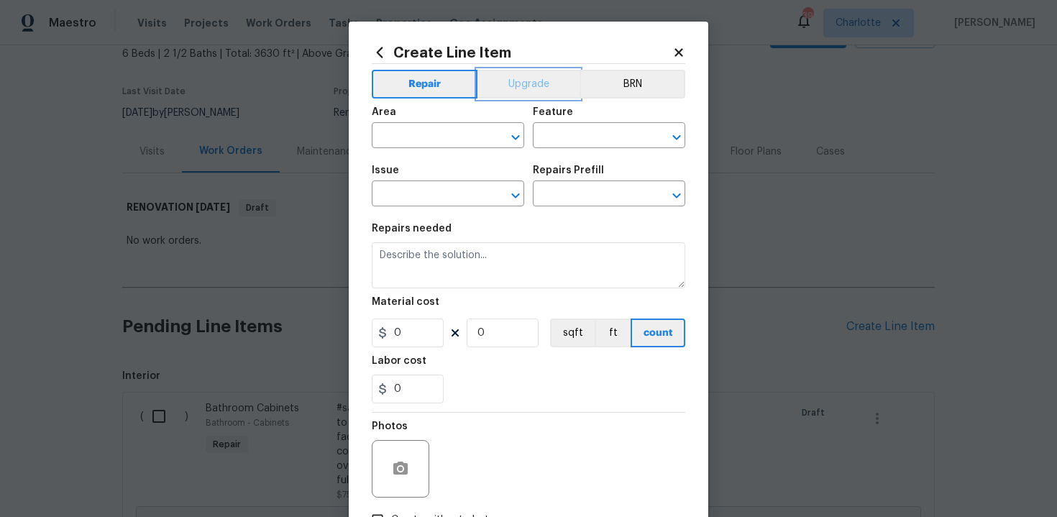
click at [519, 88] on button "Upgrade" at bounding box center [528, 84] width 103 height 29
click at [452, 129] on input "text" at bounding box center [428, 137] width 112 height 22
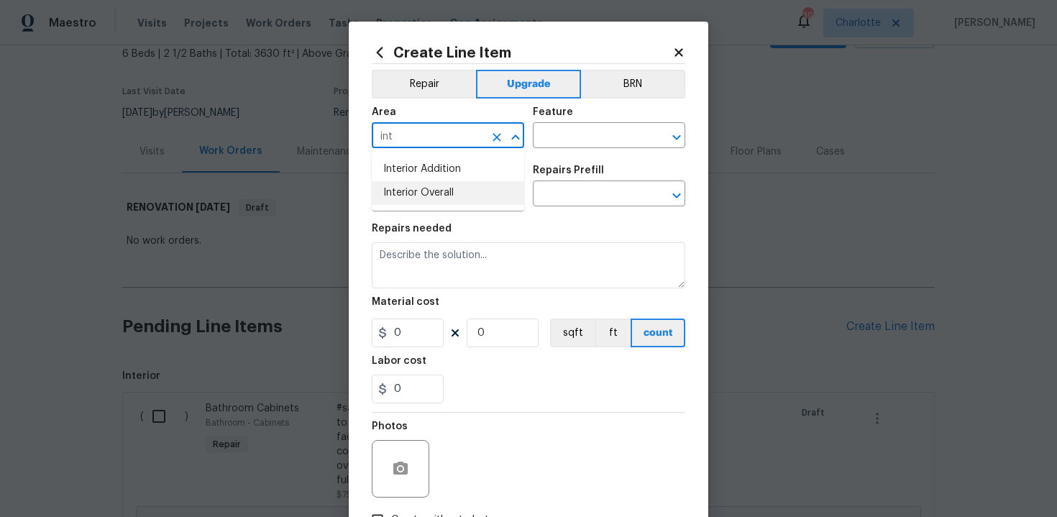
click at [430, 196] on li "Interior Overall" at bounding box center [448, 193] width 152 height 24
type input "Interior Overall"
click at [569, 142] on input "text" at bounding box center [589, 137] width 112 height 22
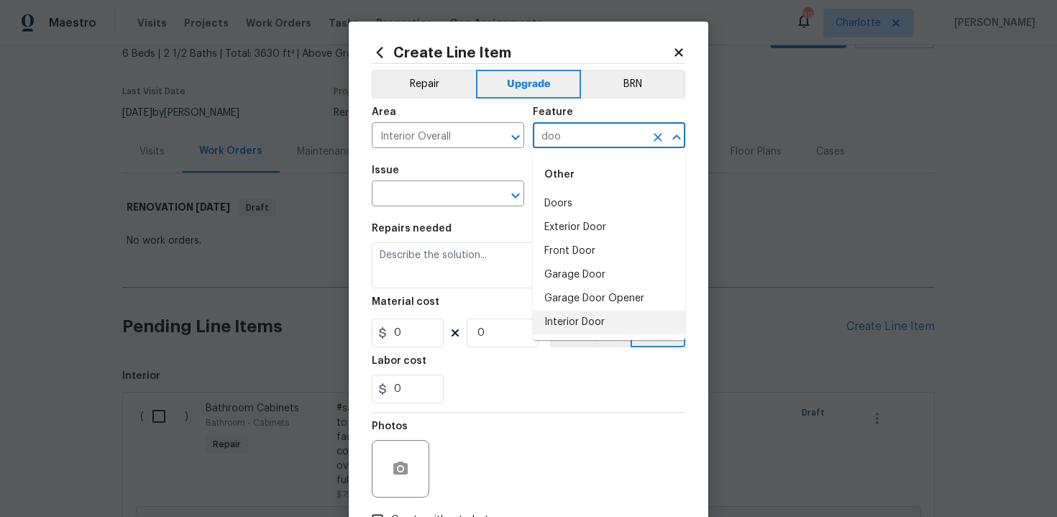
click at [565, 320] on li "Interior Door" at bounding box center [609, 323] width 152 height 24
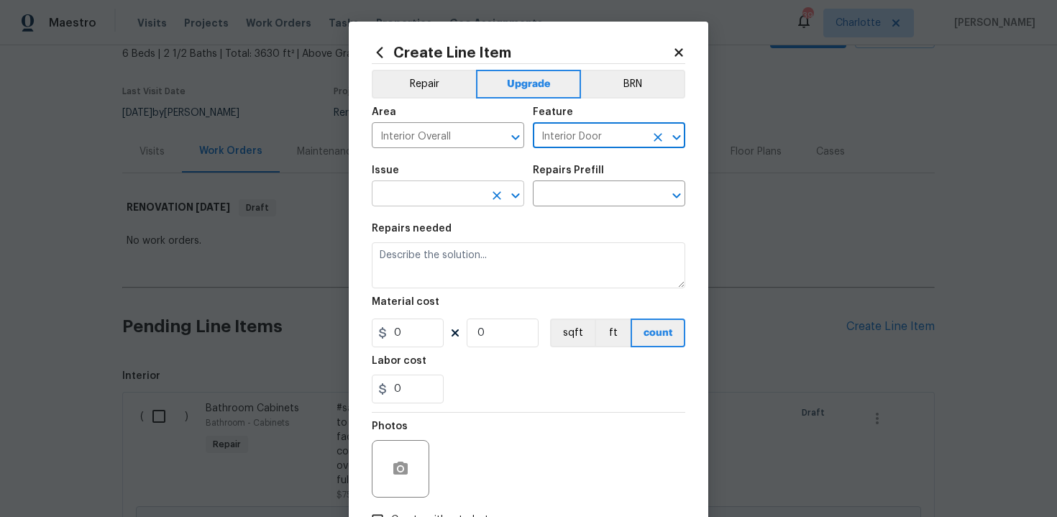
type input "Interior Door"
click at [410, 192] on input "text" at bounding box center [428, 195] width 112 height 22
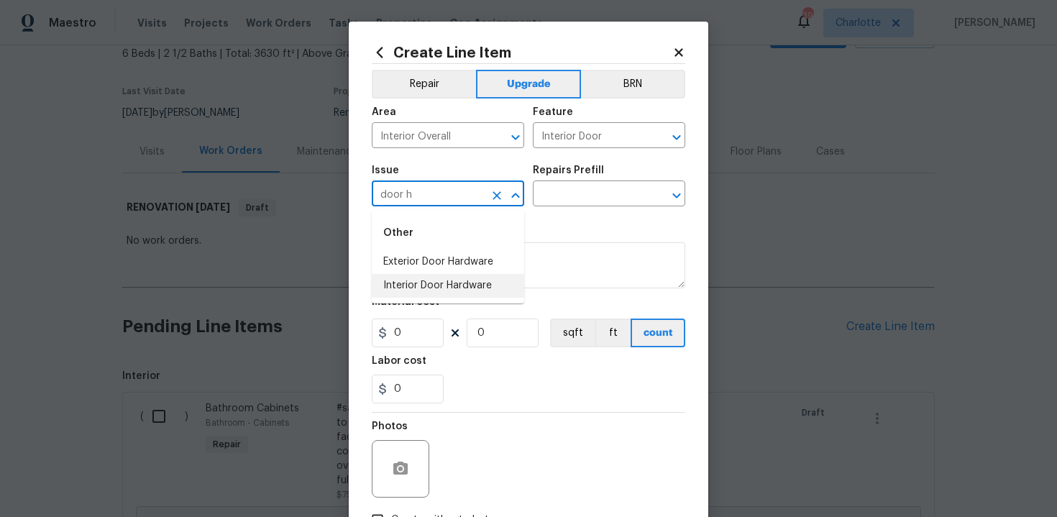
click at [423, 285] on li "Interior Door Hardware" at bounding box center [448, 286] width 152 height 24
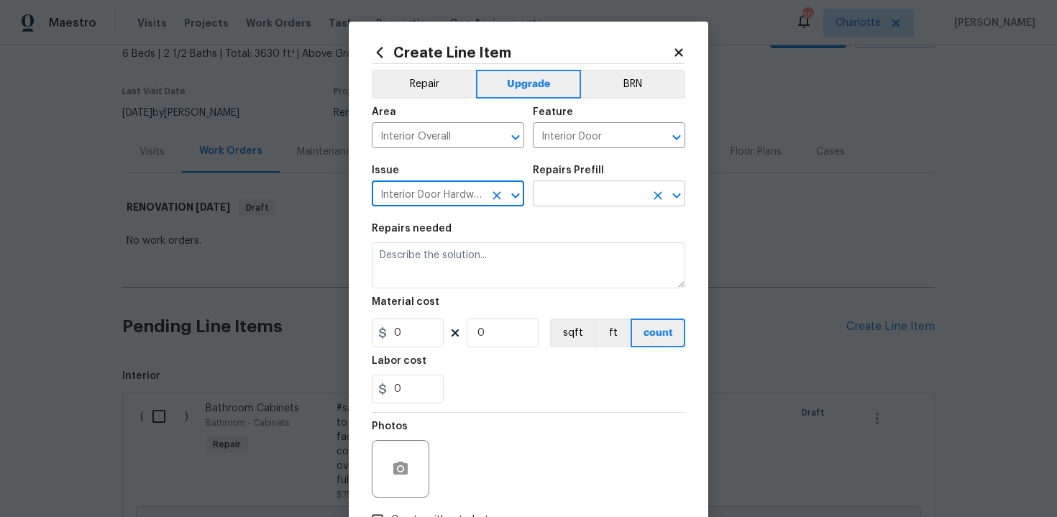
type input "Interior Door Hardware"
click at [592, 193] on input "text" at bounding box center [589, 195] width 112 height 22
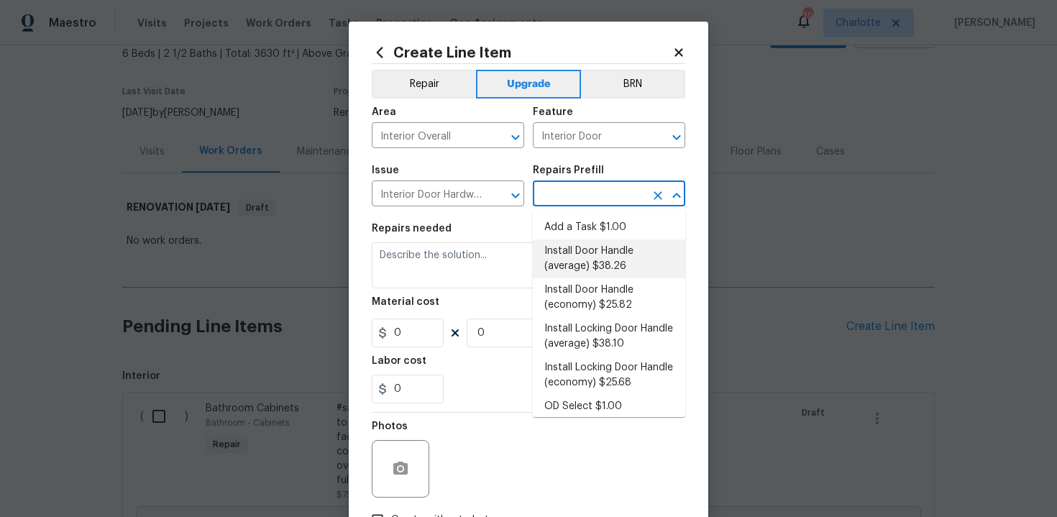
click at [593, 268] on li "Install Door Handle (average) $38.26" at bounding box center [609, 258] width 152 height 39
type input "Install Door Handle (average) $38.26"
type textarea "Remove the existing interior door handle (if present). Install a new (average) …"
type input "38.26"
type input "1"
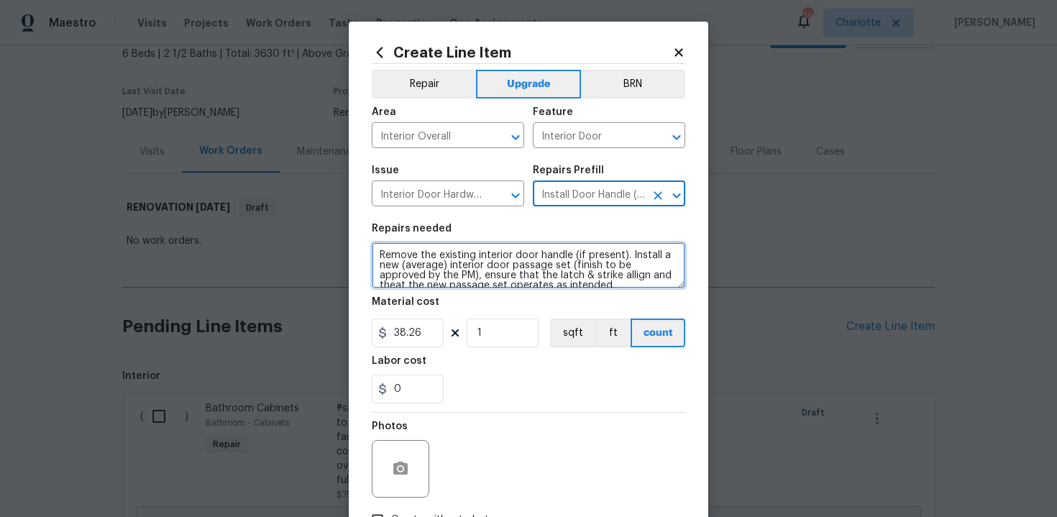
click at [373, 255] on textarea "Remove the existing interior door handle (if present). Install a new (average) …" at bounding box center [529, 265] width 314 height 46
type textarea "#sala - Remove the existing interior door handle (if present). Install a new (a…"
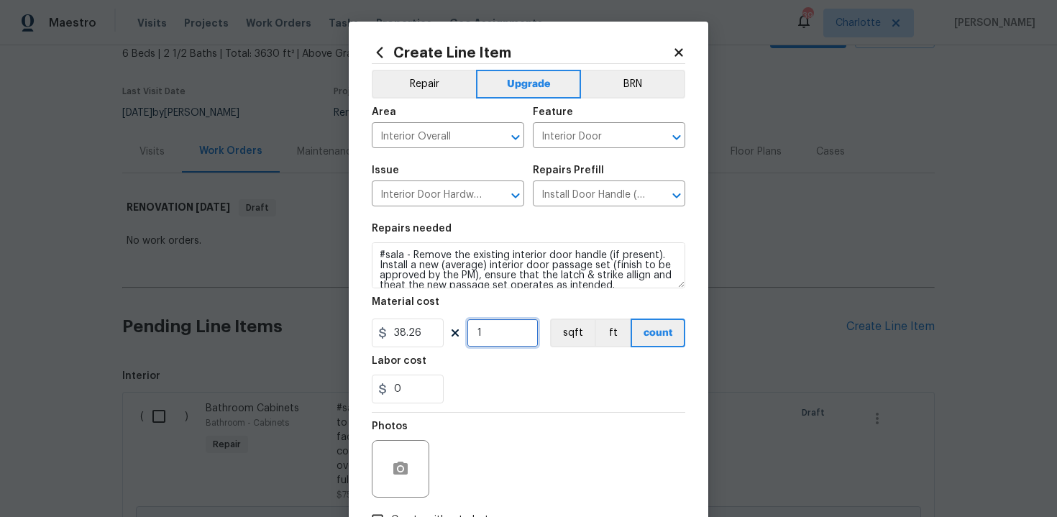
click at [502, 326] on input "1" at bounding box center [503, 333] width 72 height 29
type input "15"
click at [528, 403] on div "0" at bounding box center [529, 389] width 314 height 29
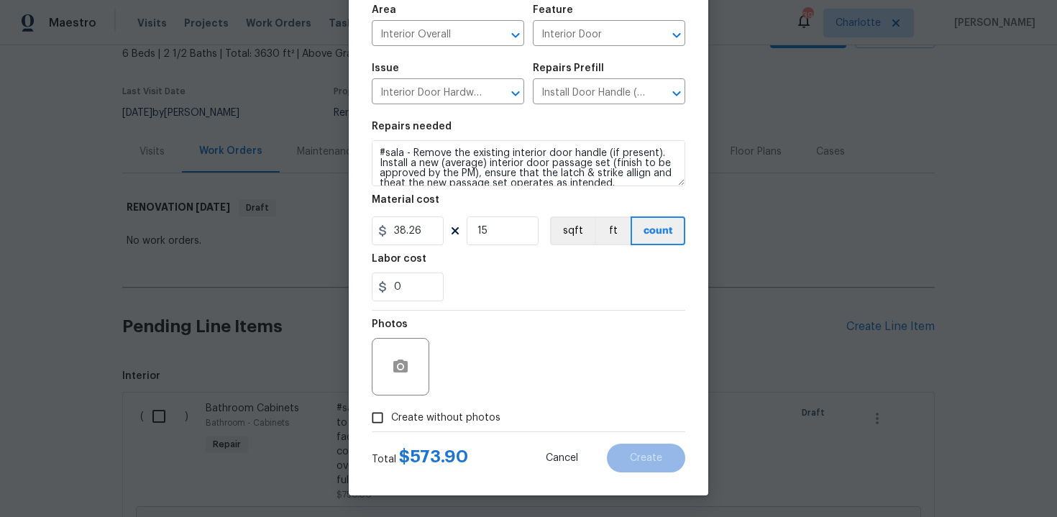
click at [448, 413] on span "Create without photos" at bounding box center [445, 418] width 109 height 15
click at [391, 413] on input "Create without photos" at bounding box center [377, 417] width 27 height 27
checkbox input "true"
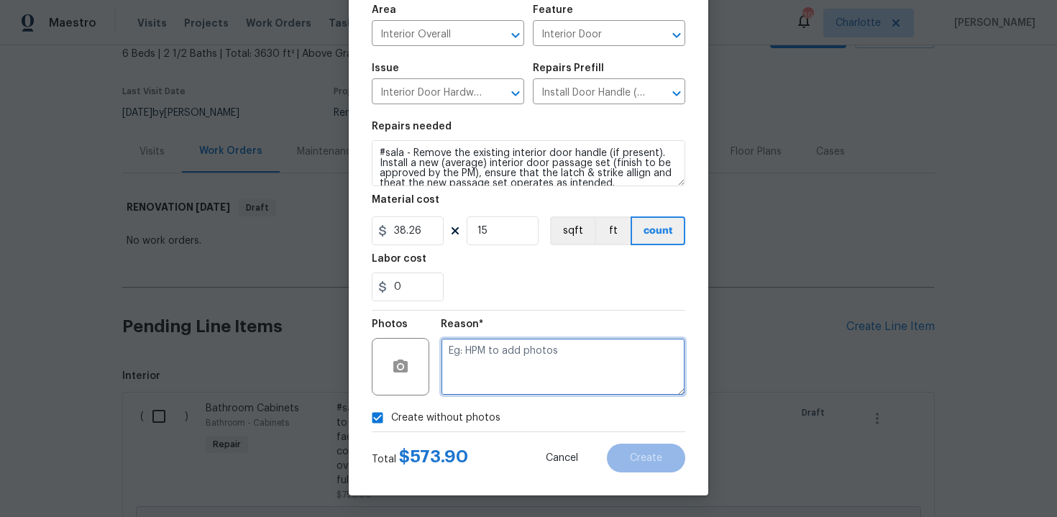
click at [490, 386] on textarea at bounding box center [563, 367] width 244 height 58
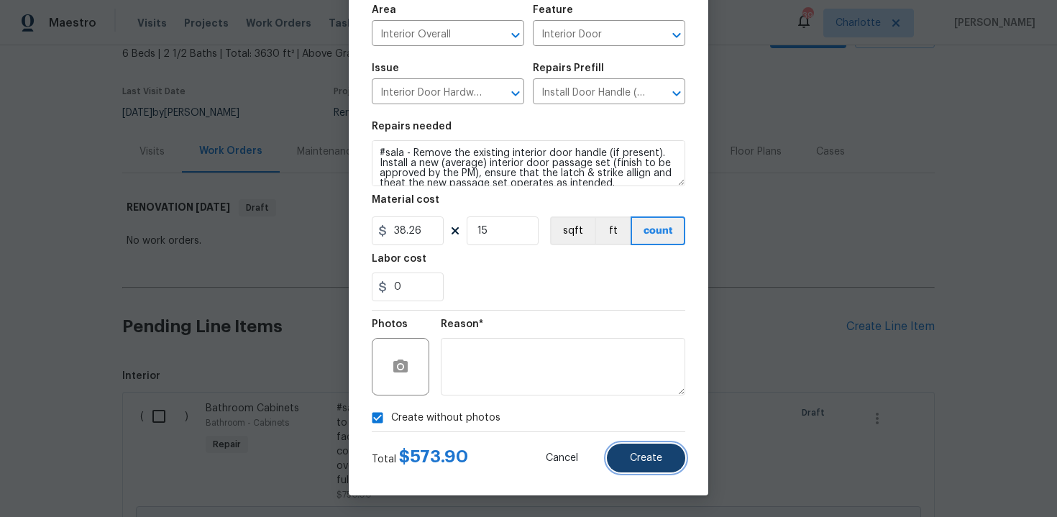
click at [641, 453] on span "Create" at bounding box center [646, 458] width 32 height 11
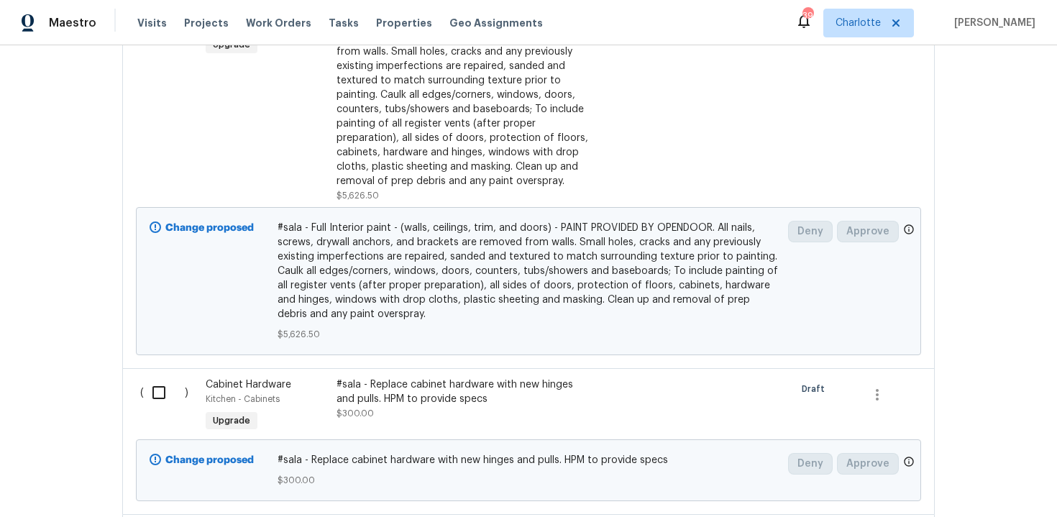
scroll to position [1414, 0]
